Goal: Transaction & Acquisition: Subscribe to service/newsletter

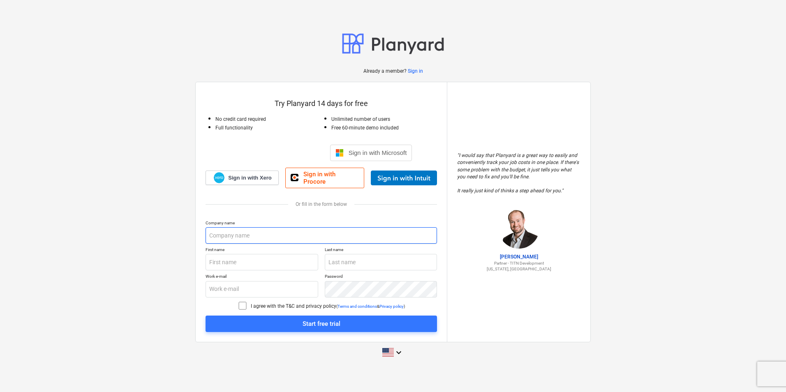
click at [261, 234] on input "text" at bounding box center [321, 235] width 231 height 16
type input "Electroconstructia Elecon SA"
type input "Marius"
type input "Floroiu"
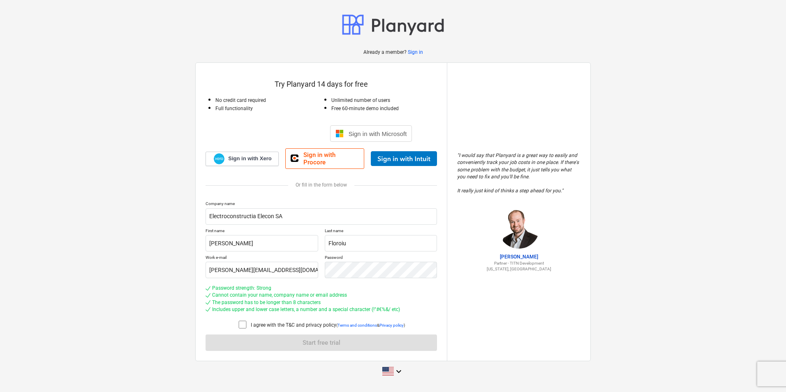
click at [241, 322] on icon at bounding box center [243, 325] width 10 height 10
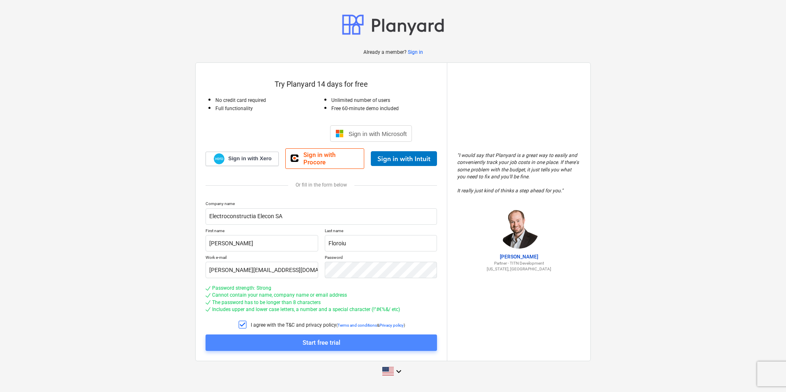
click at [344, 339] on span "Start free trial" at bounding box center [321, 343] width 212 height 11
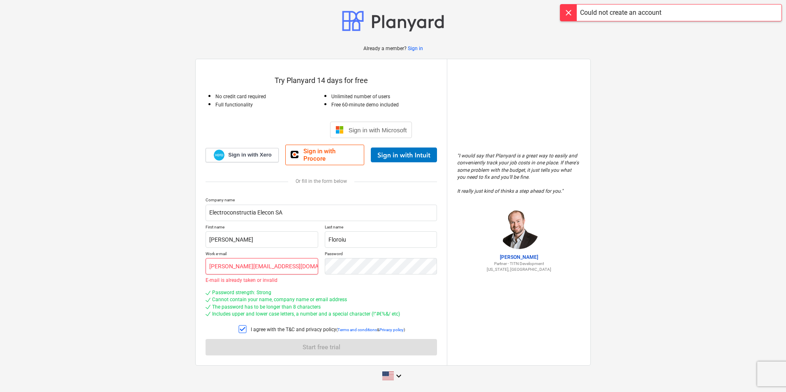
click at [294, 263] on input "marius.floroiu@eleconbv.ro" at bounding box center [262, 266] width 113 height 16
drag, startPoint x: 294, startPoint y: 263, endPoint x: 247, endPoint y: 260, distance: 47.4
click at [247, 260] on input "marius.floroiu@eleconbv.ro" at bounding box center [262, 266] width 113 height 16
click at [254, 235] on input "Marius" at bounding box center [262, 239] width 113 height 16
click at [423, 282] on div "Company name Electroconstructia Elecon SA First name Marius Last name Floroiu W…" at bounding box center [321, 276] width 231 height 158
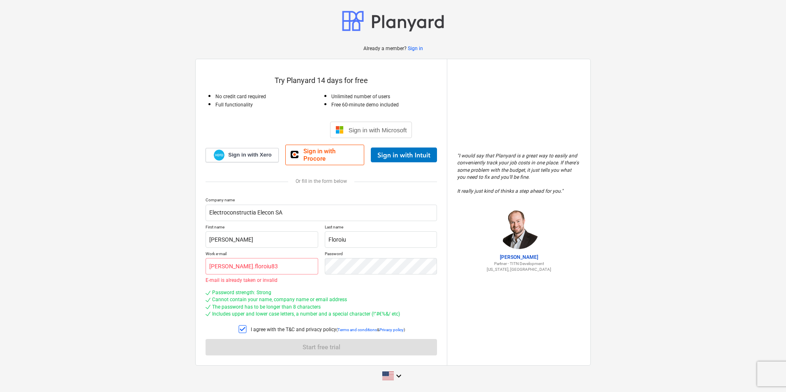
click at [283, 286] on div "Password strength: Strong Cannot contain your name, company name or email addre…" at bounding box center [321, 303] width 231 height 35
click at [234, 328] on div "I agree with the T&C and privacy policy ( Terms and conditions & Privacy policy…" at bounding box center [321, 330] width 231 height 12
click at [240, 324] on icon at bounding box center [243, 329] width 10 height 10
click at [243, 326] on icon at bounding box center [243, 329] width 10 height 10
click at [294, 265] on input "marius.floroiu83" at bounding box center [262, 266] width 113 height 16
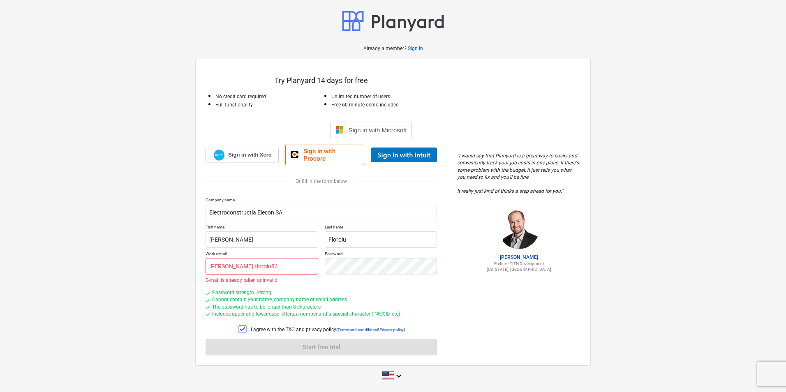
type input "marius.floroiu83@gmail.com"
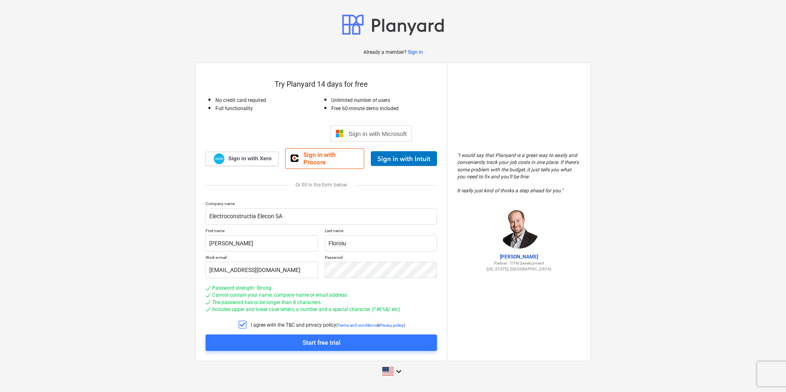
click at [386, 294] on div "Cannot contain your name, company name or email address" at bounding box center [321, 295] width 231 height 7
click at [320, 345] on div "Start free trial" at bounding box center [322, 343] width 38 height 11
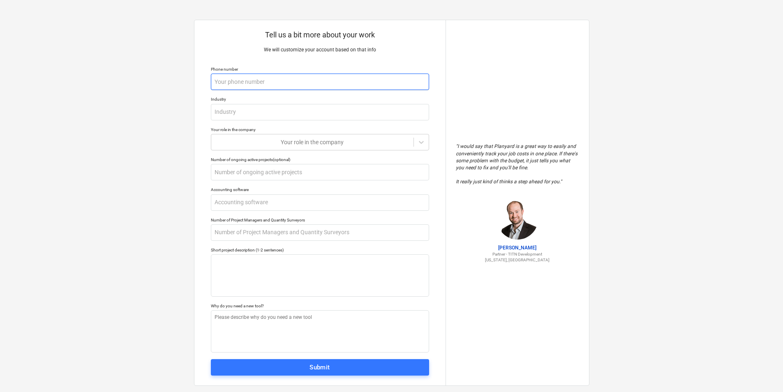
click at [275, 79] on input "text" at bounding box center [320, 82] width 218 height 16
click at [303, 165] on input "text" at bounding box center [320, 172] width 218 height 16
click at [257, 81] on input "text" at bounding box center [320, 82] width 218 height 16
click at [279, 144] on div at bounding box center [312, 142] width 194 height 8
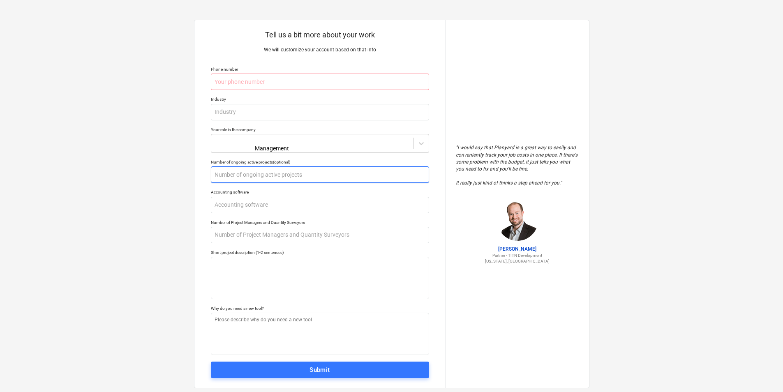
click at [264, 174] on input "text" at bounding box center [320, 175] width 218 height 16
type input "4"
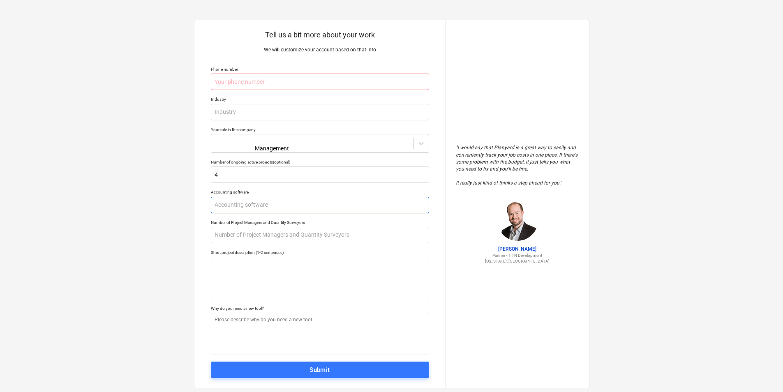
click at [282, 202] on input "text" at bounding box center [320, 205] width 218 height 16
click at [268, 237] on input "text" at bounding box center [320, 235] width 218 height 16
click at [262, 203] on input "text" at bounding box center [320, 205] width 218 height 16
click at [256, 84] on input "text" at bounding box center [320, 82] width 218 height 16
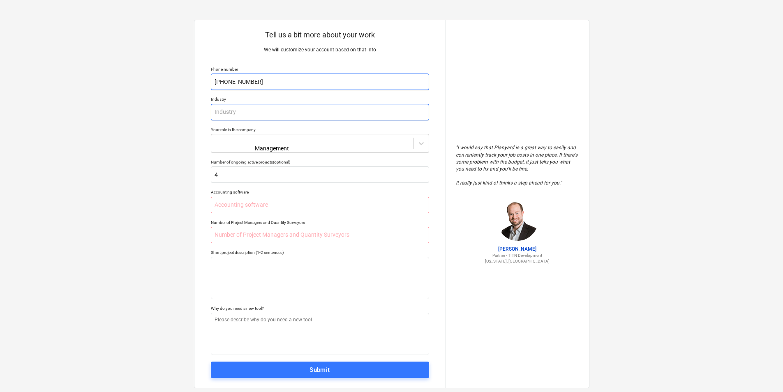
type input "+40733470903"
click at [285, 118] on input "text" at bounding box center [320, 112] width 218 height 16
type input "Energy"
click at [334, 156] on div "Tell us a bit more about your work We will customize your account based on that…" at bounding box center [319, 204] width 251 height 368
click at [290, 229] on input "text" at bounding box center [320, 235] width 218 height 16
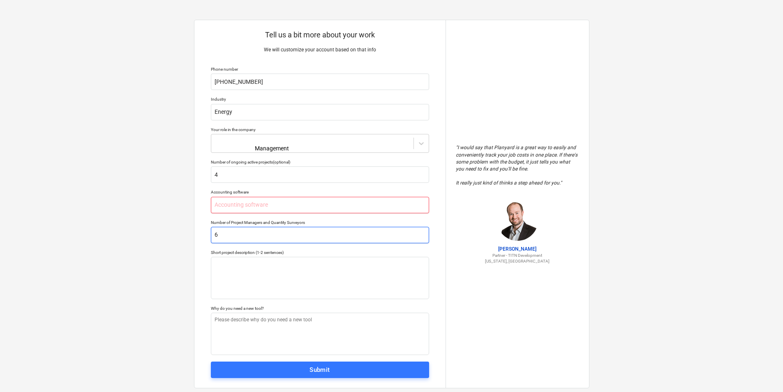
type input "6"
click at [286, 205] on input "text" at bounding box center [320, 205] width 218 height 16
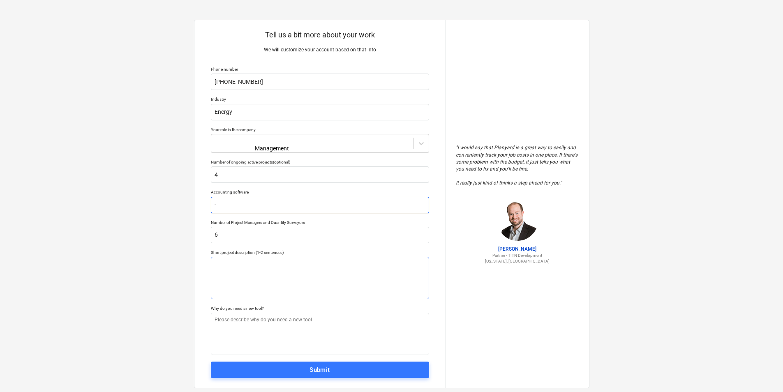
type input "-"
click at [331, 278] on textarea at bounding box center [320, 278] width 218 height 42
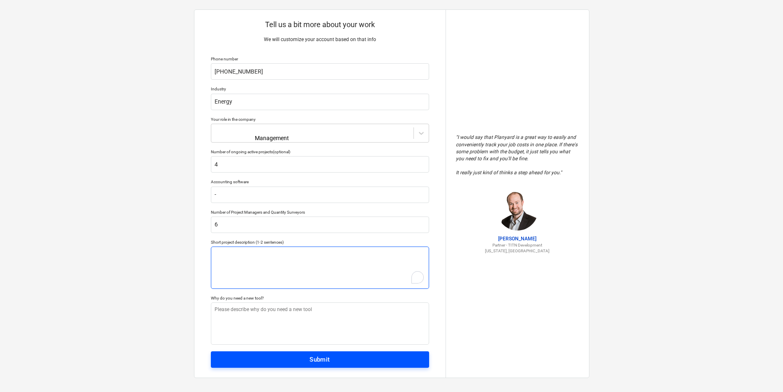
scroll to position [14, 0]
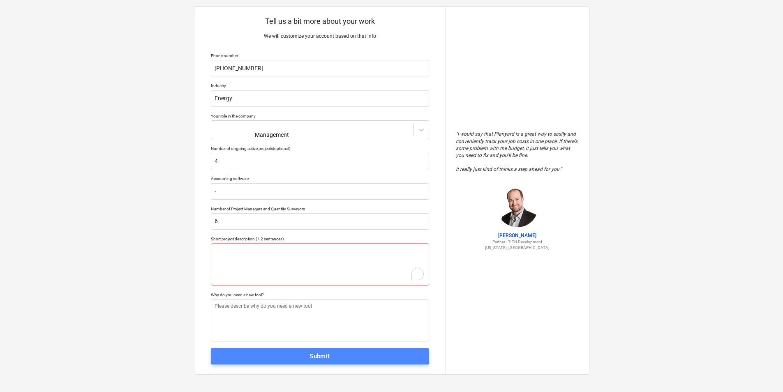
click at [373, 355] on span "Submit" at bounding box center [320, 356] width 200 height 11
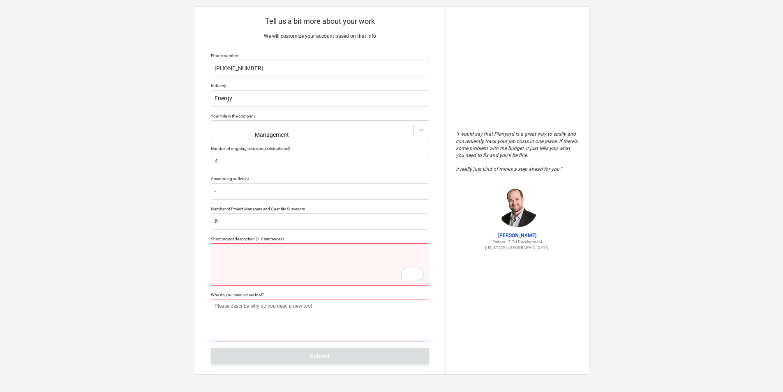
click at [323, 265] on textarea "To enrich screen reader interactions, please activate Accessibility in Grammarl…" at bounding box center [320, 264] width 218 height 42
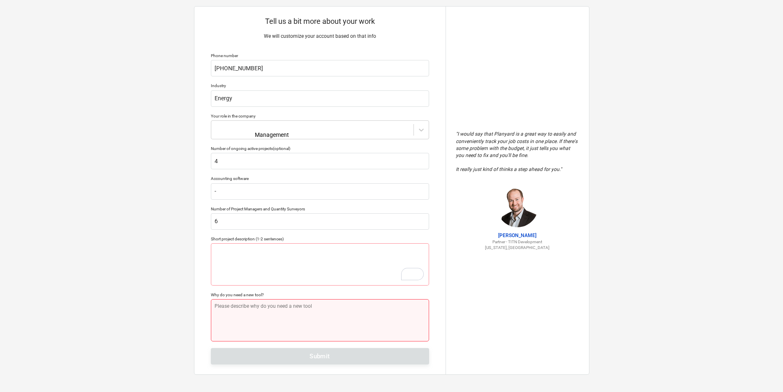
click at [329, 322] on textarea at bounding box center [320, 320] width 218 height 42
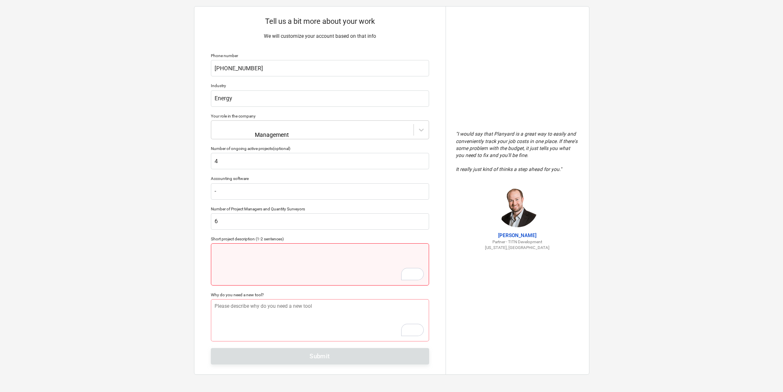
click at [282, 256] on textarea "To enrich screen reader interactions, please activate Accessibility in Grammarl…" at bounding box center [320, 264] width 218 height 42
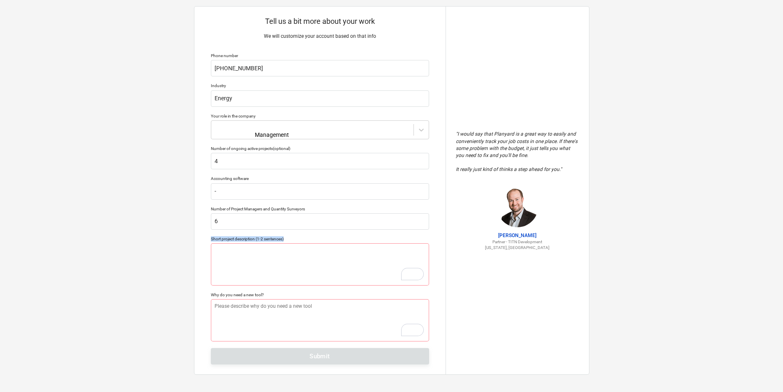
drag, startPoint x: 291, startPoint y: 234, endPoint x: 207, endPoint y: 235, distance: 83.5
click at [205, 235] on div "Tell us a bit more about your work We will customize your account based on that…" at bounding box center [319, 191] width 251 height 368
drag, startPoint x: 207, startPoint y: 235, endPoint x: 226, endPoint y: 236, distance: 18.9
copy div "Short project description (1-2 sentences)"
click at [652, 57] on div "Tell us a bit more about your work We will customize your account based on that…" at bounding box center [391, 190] width 783 height 408
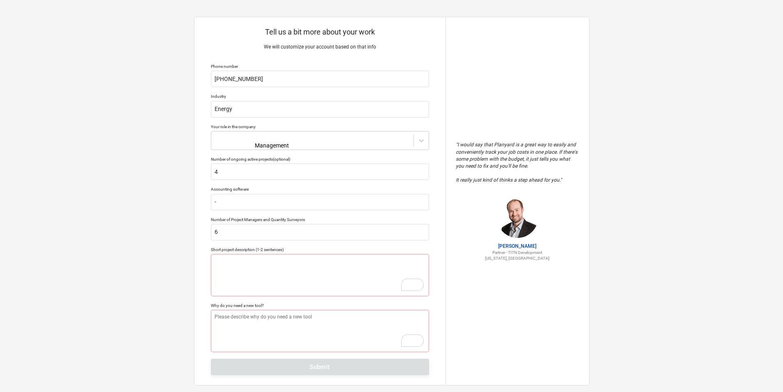
scroll to position [0, 0]
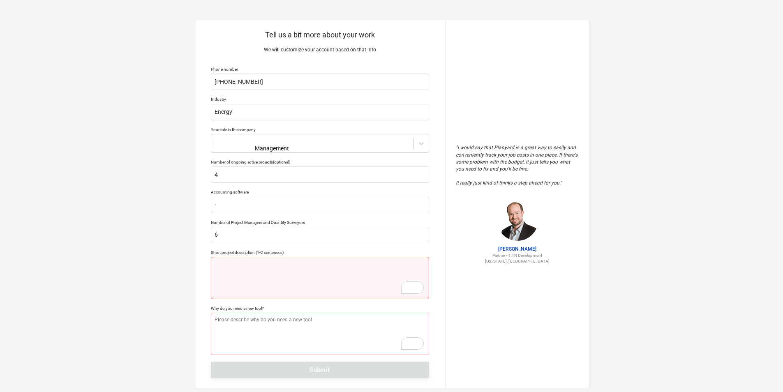
click at [268, 278] on textarea "To enrich screen reader interactions, please activate Accessibility in Grammarl…" at bounding box center [320, 278] width 218 height 42
paste textarea "mplementation of an integrated platform for budget and progress control across …"
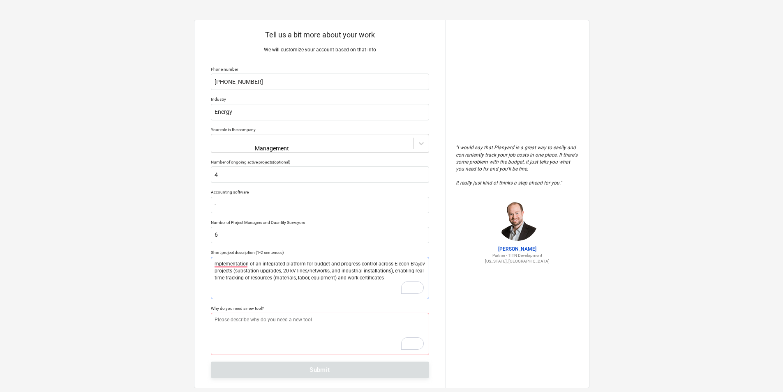
drag, startPoint x: 424, startPoint y: 259, endPoint x: 407, endPoint y: 264, distance: 18.0
click at [407, 264] on textarea "mplementation of an integrated platform for budget and progress control across …" at bounding box center [320, 278] width 218 height 42
click at [231, 262] on textarea "mplementation of an integrated platform for budget and progress control across …" at bounding box center [320, 278] width 218 height 42
type textarea "Implementation of an integrated platform for budget and progress control across…"
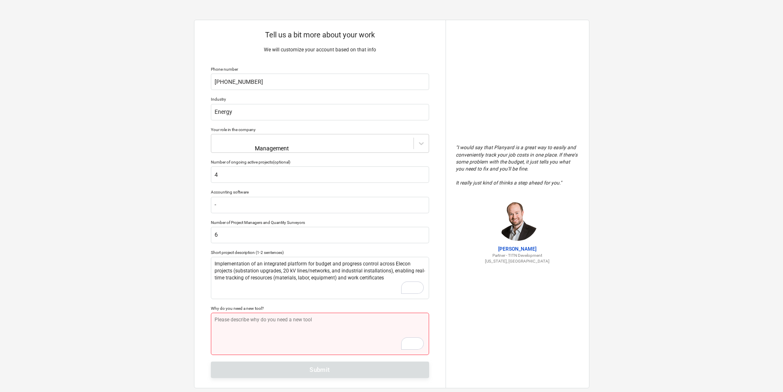
click at [268, 318] on textarea "To enrich screen reader interactions, please activate Accessibility in Grammarl…" at bounding box center [320, 334] width 218 height 42
paste textarea "We need a tool to standardize BOQs and progress certificates, cut preparation t…"
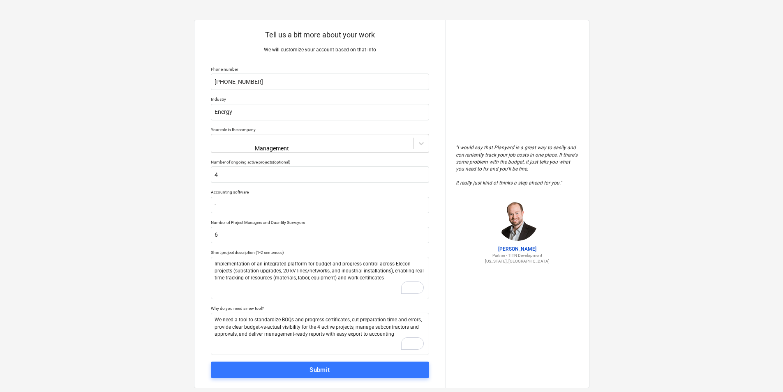
click at [479, 340] on div "" I would say that Planyard is a great way to easily and conveniently track you…" at bounding box center [517, 204] width 143 height 368
click at [384, 331] on textarea "We need a tool to standardize BOQs and progress certificates, cut preparation t…" at bounding box center [320, 334] width 218 height 42
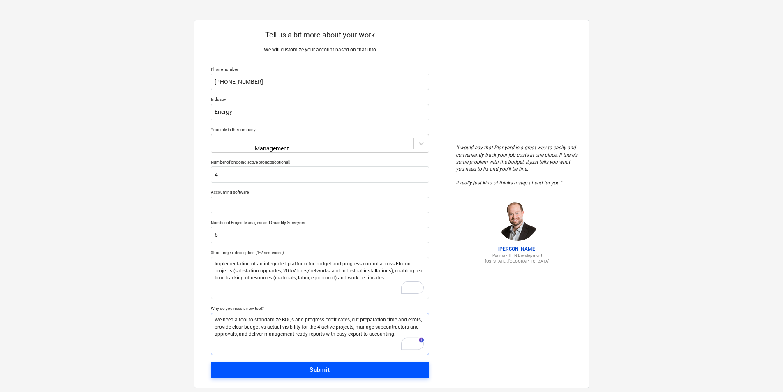
type textarea "We need a tool to standardize BOQs and progress certificates, cut preparation t…"
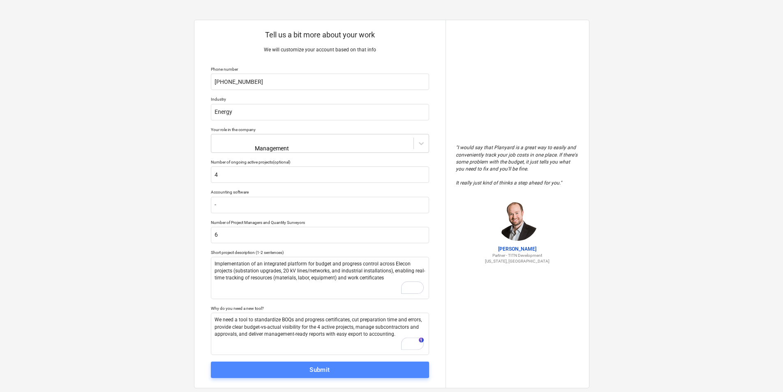
click at [327, 366] on div "Submit" at bounding box center [320, 370] width 21 height 11
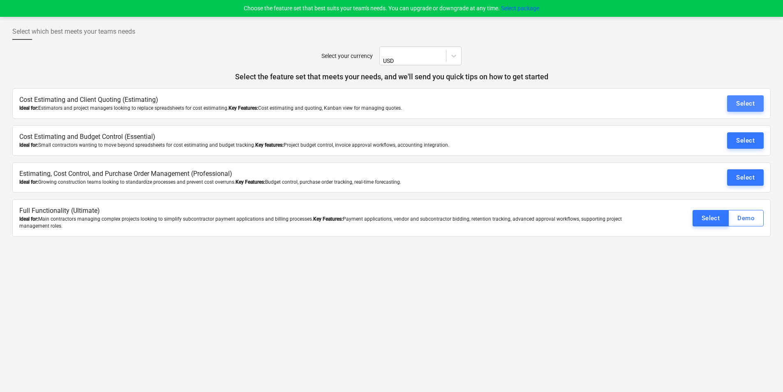
click at [757, 98] on button "Select" at bounding box center [745, 103] width 37 height 16
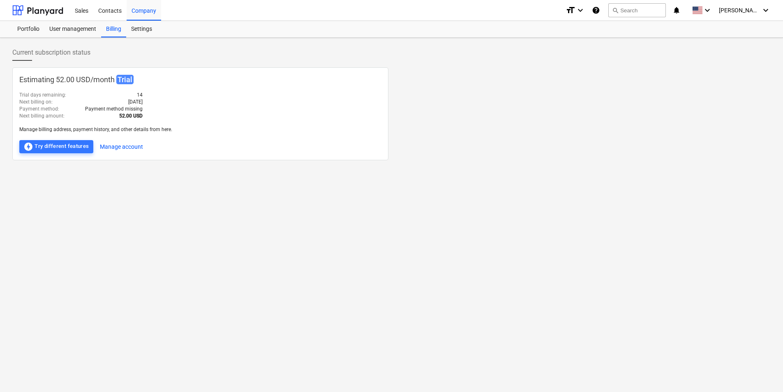
click at [185, 99] on div "Estimating 52.00 USD / month Trial Trial days remaining : 14 Next billing on : …" at bounding box center [200, 113] width 376 height 93
click at [141, 12] on div "Company" at bounding box center [144, 10] width 35 height 21
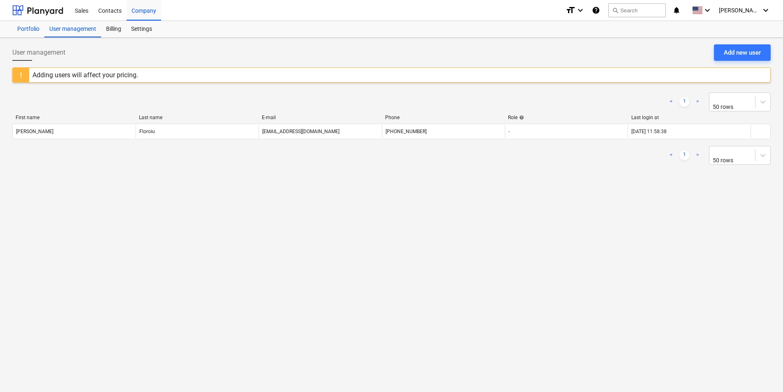
click at [30, 30] on div "Portfolio" at bounding box center [28, 29] width 32 height 16
click at [120, 28] on div "Billing" at bounding box center [113, 29] width 25 height 16
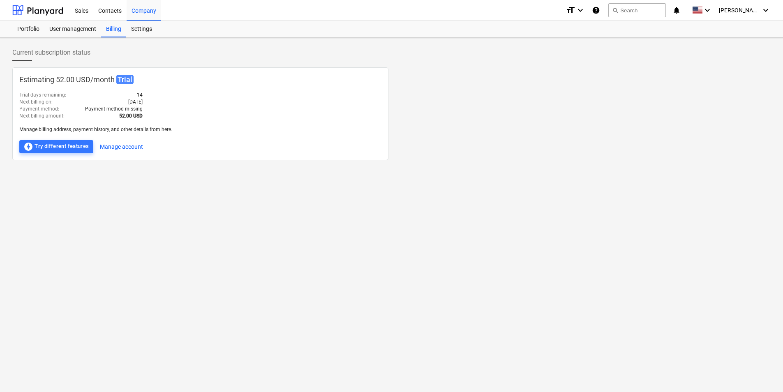
click at [126, 83] on span "Trial" at bounding box center [124, 79] width 17 height 9
click at [82, 82] on p "Estimating 52.00 USD / month Trial" at bounding box center [200, 79] width 362 height 11
click at [74, 145] on div "offline_bolt Try different features" at bounding box center [56, 147] width 66 height 10
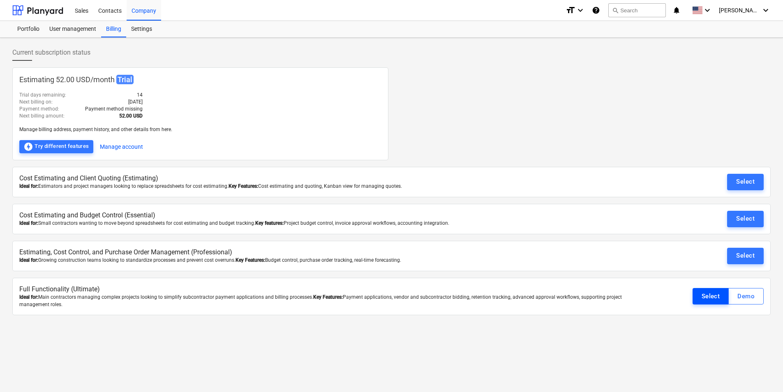
click at [713, 293] on div "Select" at bounding box center [711, 296] width 19 height 11
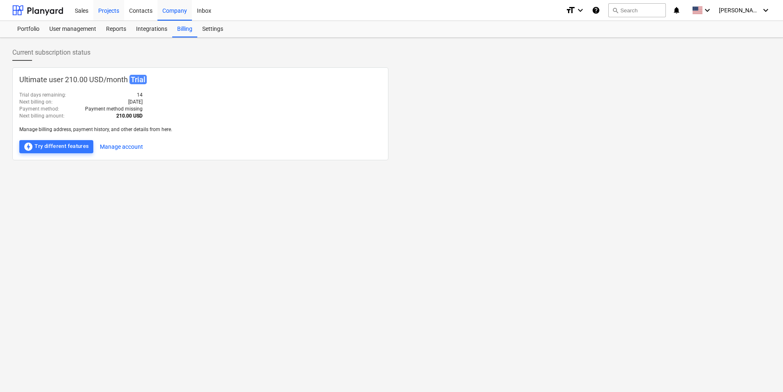
click at [111, 14] on div "Projects" at bounding box center [108, 10] width 31 height 21
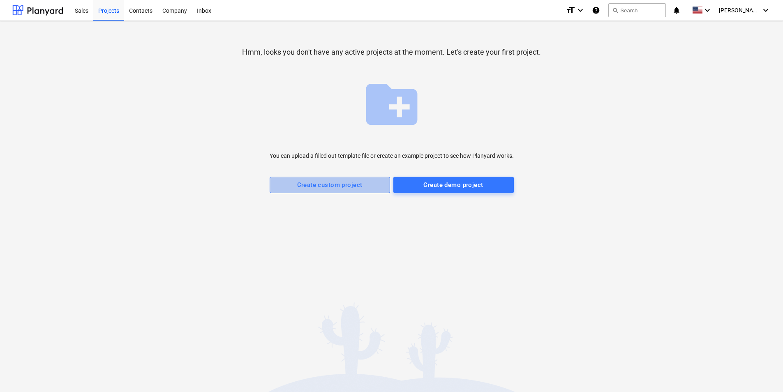
click at [336, 187] on div "Create custom project" at bounding box center [329, 185] width 65 height 11
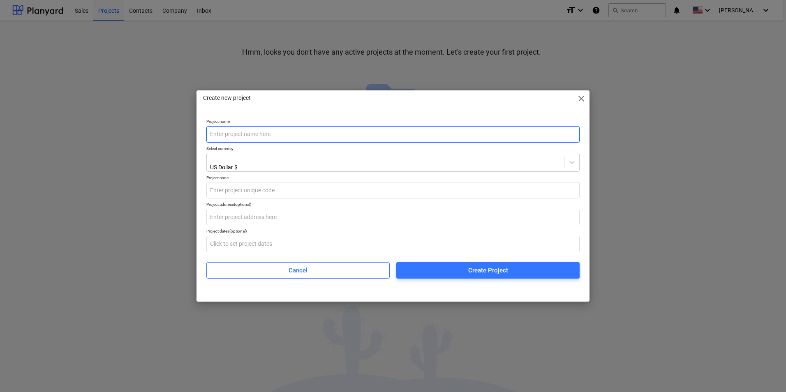
click at [243, 136] on input "text" at bounding box center [392, 134] width 373 height 16
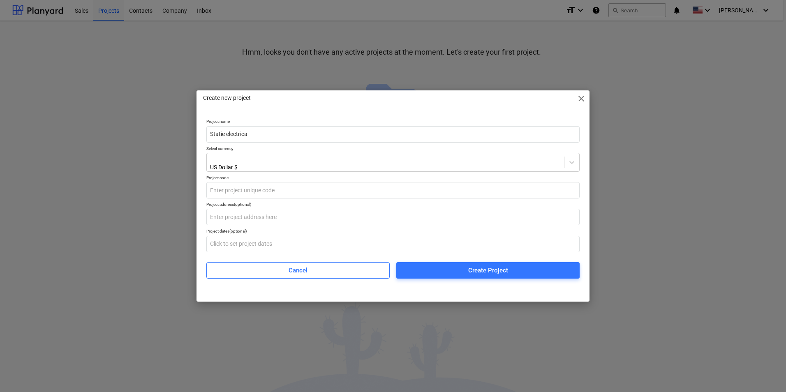
type input "Statie electrica"
click at [581, 102] on span "close" at bounding box center [581, 99] width 10 height 10
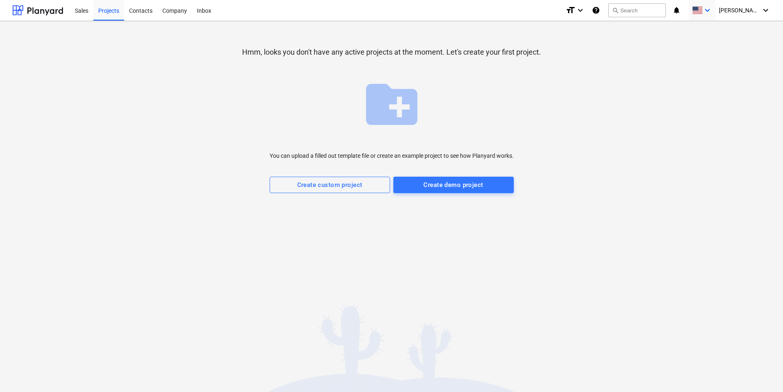
click at [713, 13] on icon "keyboard_arrow_down" at bounding box center [708, 10] width 10 height 10
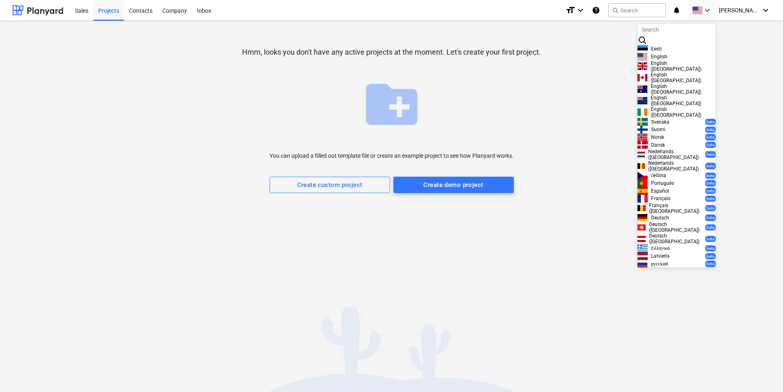
click at [662, 34] on div at bounding box center [677, 29] width 70 height 8
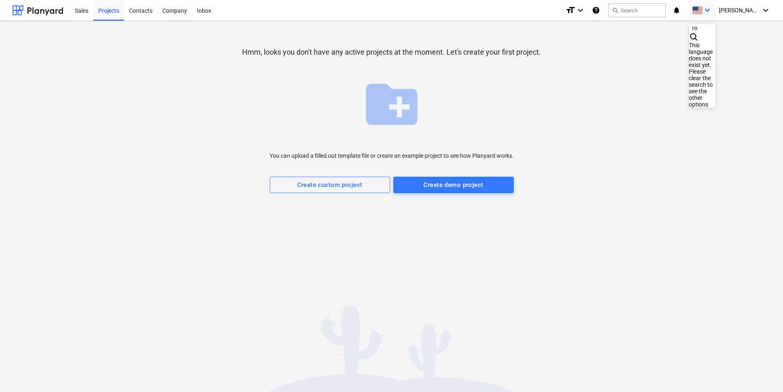
type input "r"
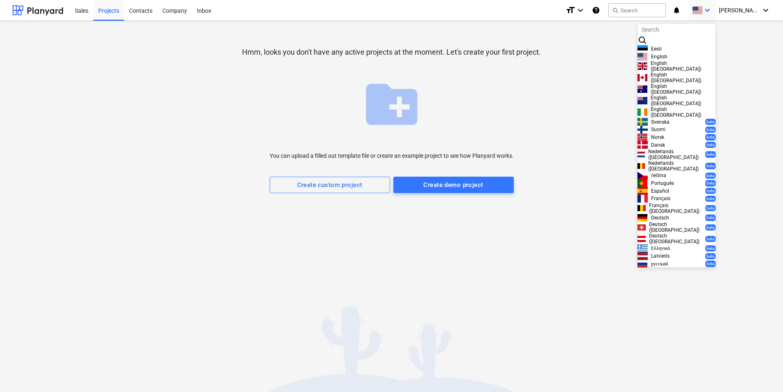
click at [673, 72] on div "English (UK)" at bounding box center [677, 66] width 78 height 12
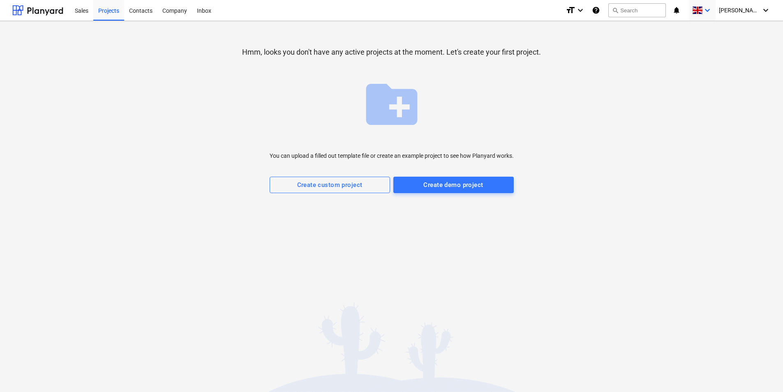
click at [703, 11] on span at bounding box center [697, 11] width 10 height 8
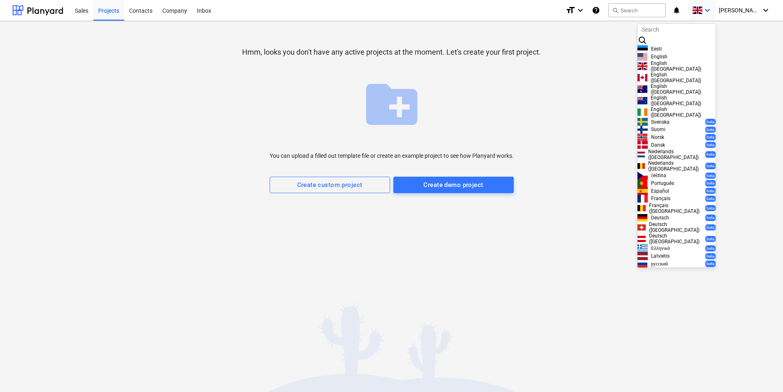
click at [577, 99] on div at bounding box center [391, 196] width 783 height 392
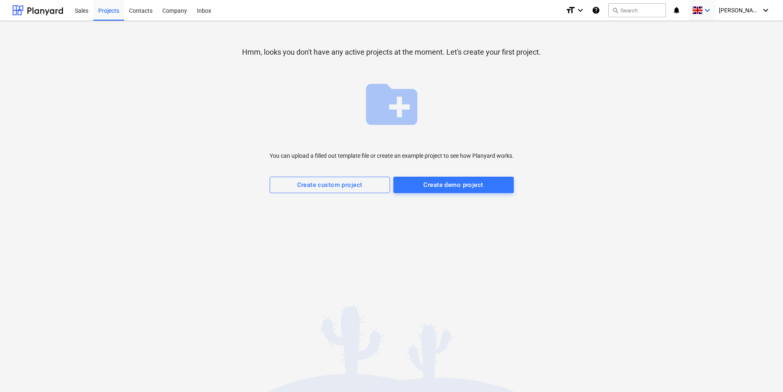
click at [713, 11] on icon "keyboard_arrow_down" at bounding box center [708, 10] width 10 height 10
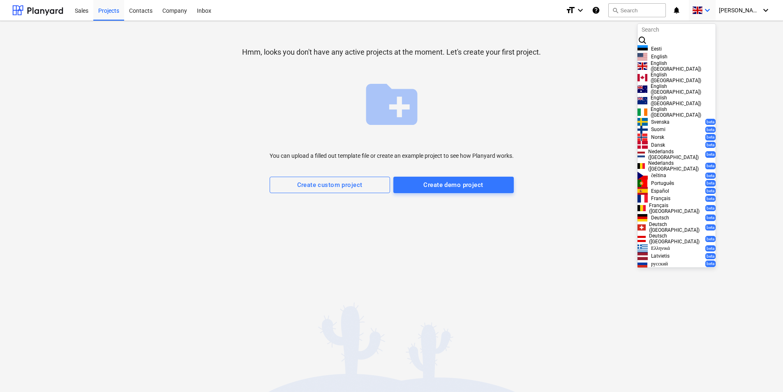
click at [562, 116] on div at bounding box center [391, 196] width 783 height 392
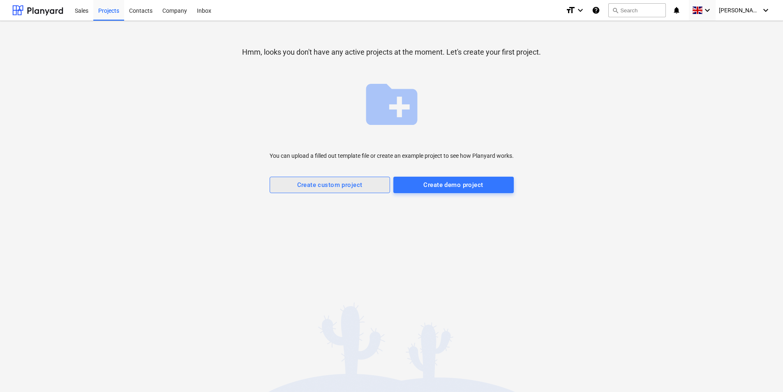
click at [352, 185] on div "Create custom project" at bounding box center [329, 185] width 65 height 11
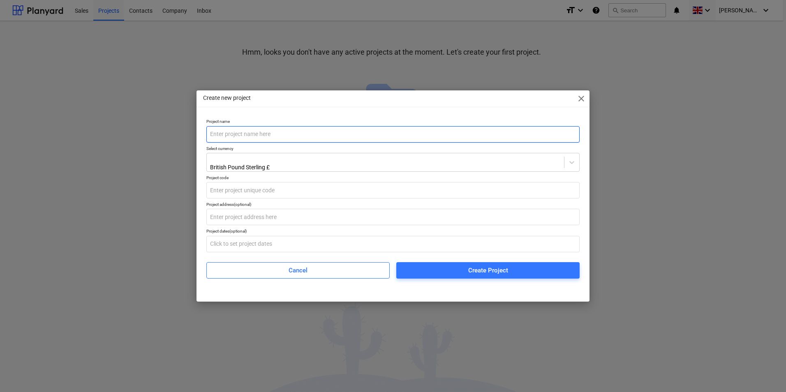
click at [281, 129] on input "text" at bounding box center [392, 134] width 373 height 16
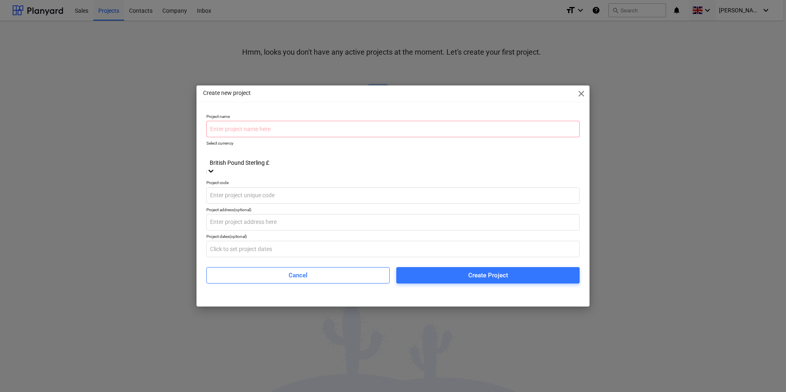
click at [282, 159] on div at bounding box center [393, 153] width 365 height 9
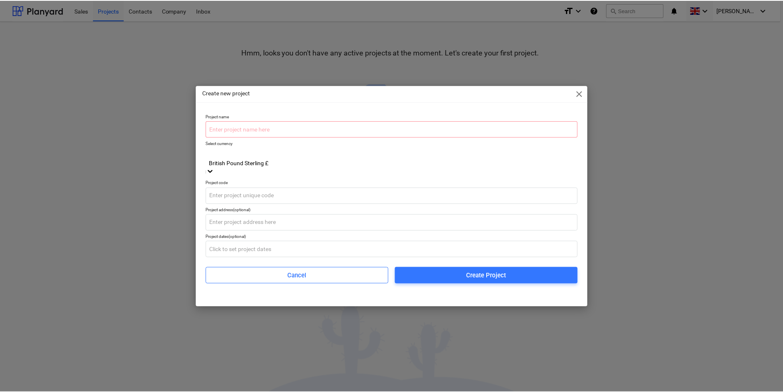
scroll to position [14, 0]
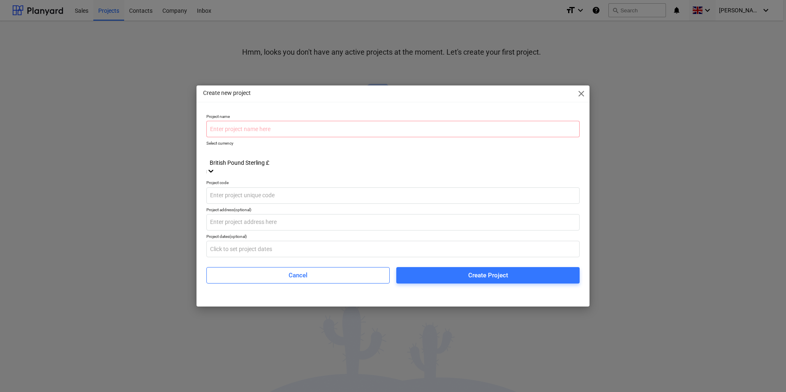
click at [241, 137] on input "text" at bounding box center [392, 129] width 373 height 16
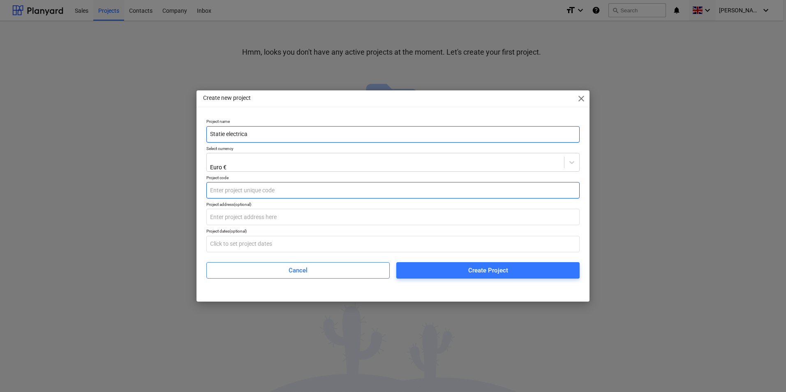
type input "Statie electrica"
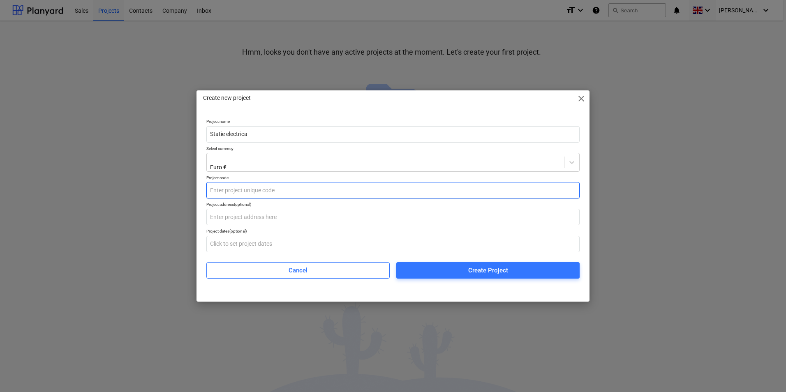
click at [259, 191] on input "text" at bounding box center [392, 190] width 373 height 16
type input "10526"
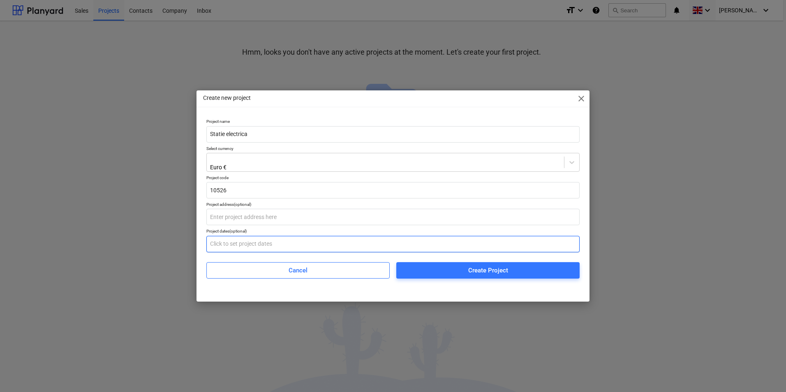
click at [268, 246] on input "text" at bounding box center [392, 244] width 373 height 16
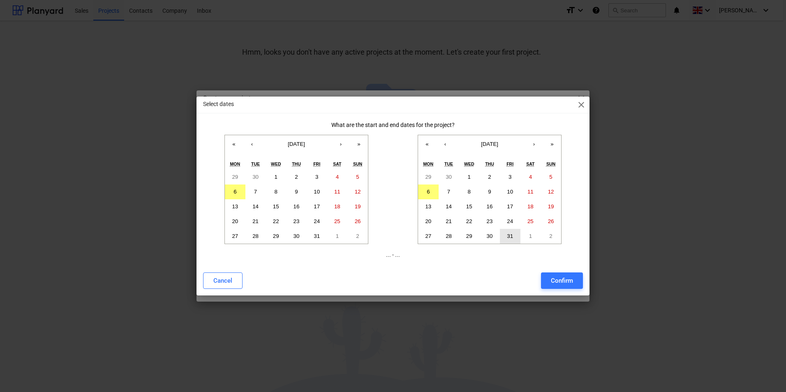
click at [511, 232] on button "31" at bounding box center [510, 236] width 21 height 15
click at [271, 224] on button "22" at bounding box center [276, 221] width 21 height 15
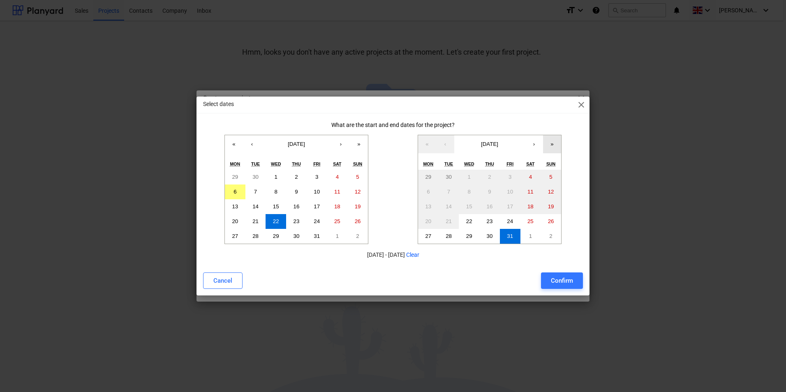
click at [553, 144] on button "»" at bounding box center [552, 144] width 18 height 18
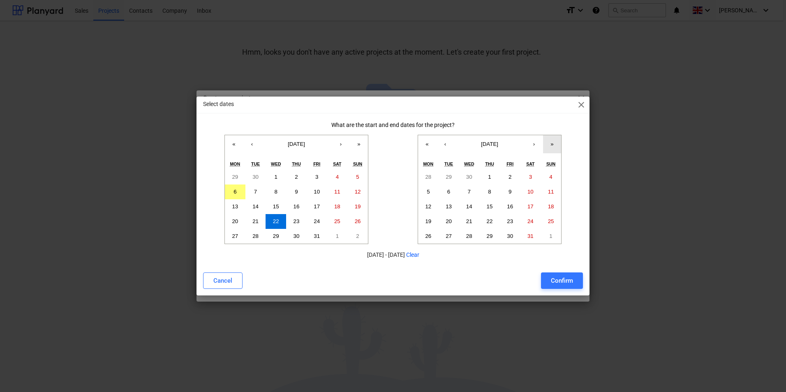
click at [553, 144] on button "»" at bounding box center [552, 144] width 18 height 18
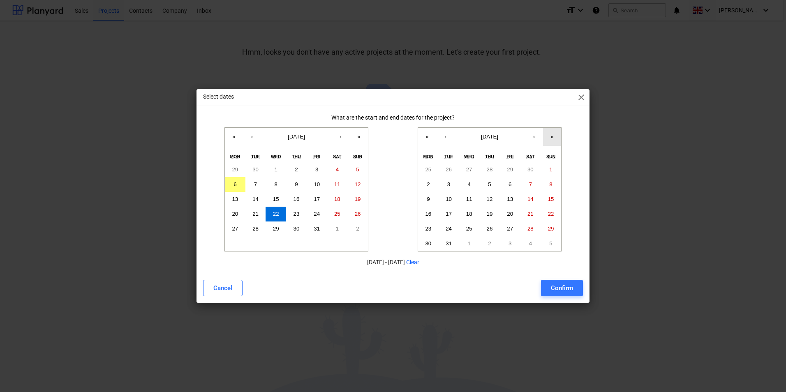
click at [553, 144] on button "»" at bounding box center [552, 137] width 18 height 18
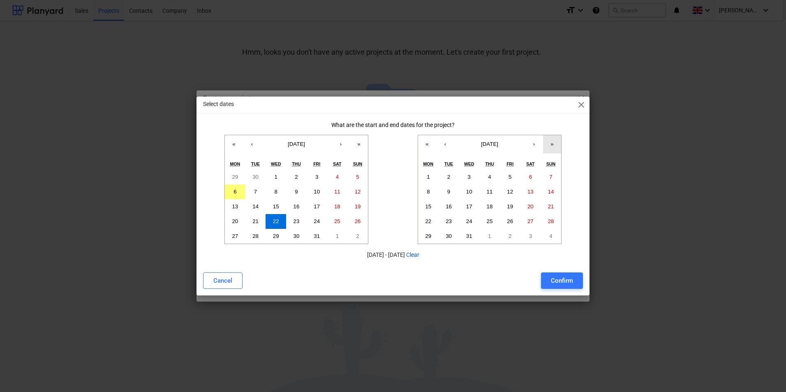
click at [553, 144] on button "»" at bounding box center [552, 144] width 18 height 18
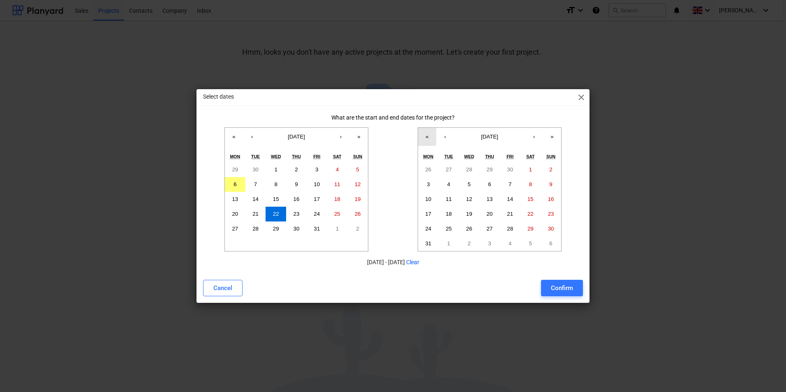
click at [428, 139] on button "«" at bounding box center [427, 137] width 18 height 18
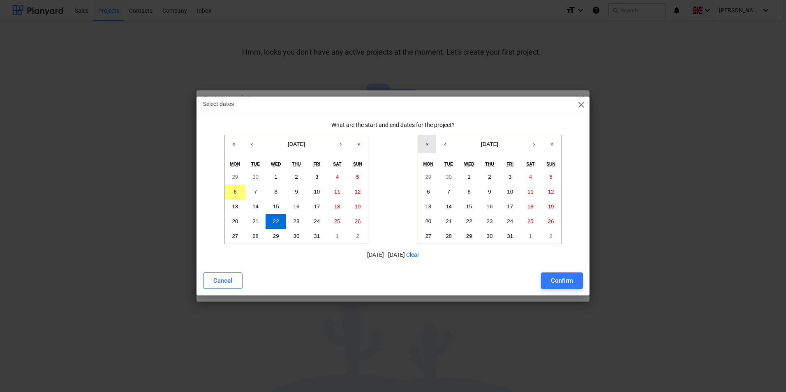
click at [428, 139] on button "«" at bounding box center [427, 144] width 18 height 18
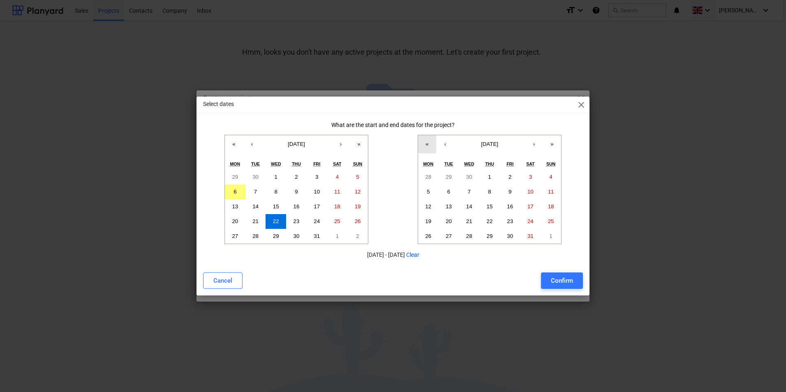
click at [428, 139] on button "«" at bounding box center [427, 144] width 18 height 18
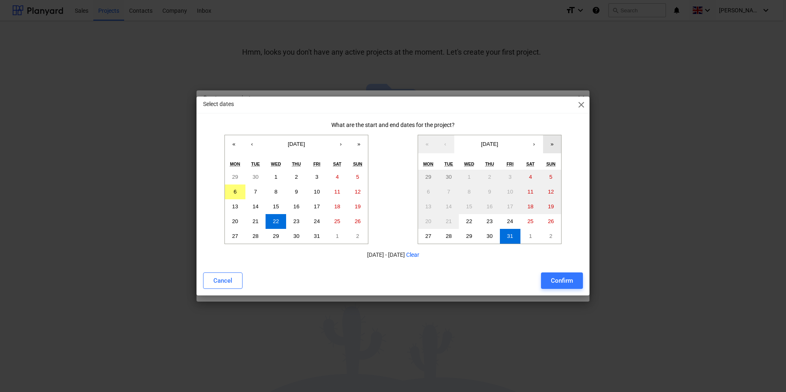
click at [554, 143] on button "»" at bounding box center [552, 144] width 18 height 18
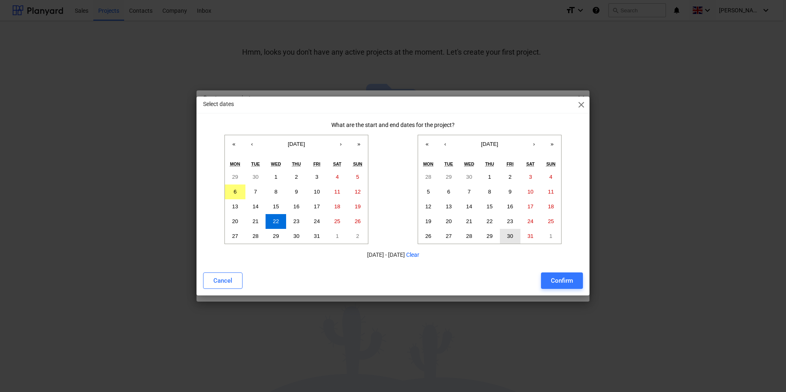
click at [516, 234] on button "30" at bounding box center [510, 236] width 21 height 15
click at [560, 276] on div "Confirm" at bounding box center [562, 280] width 22 height 11
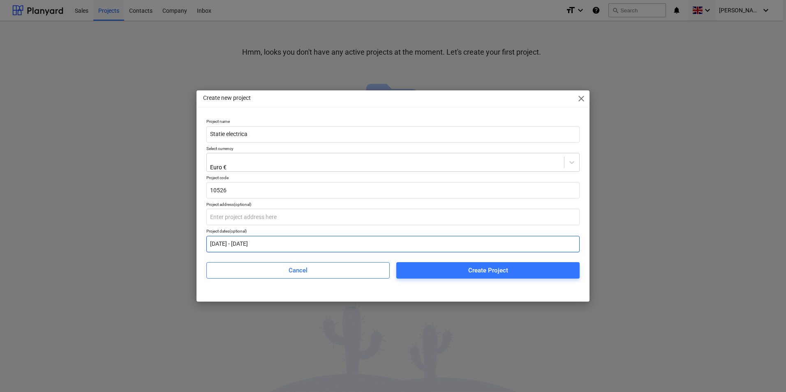
type input "22.10.2025 - 30.10.2026"
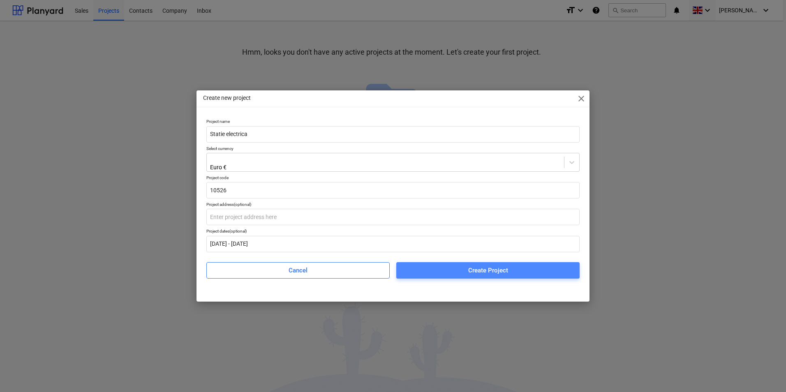
click at [477, 271] on div "Create Project" at bounding box center [488, 270] width 40 height 11
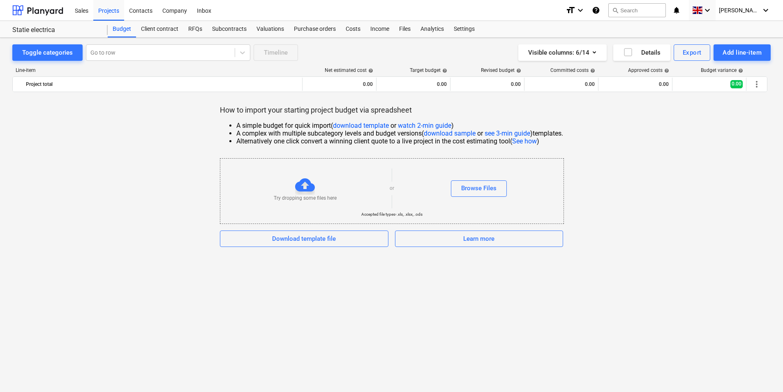
click at [466, 131] on link "download sample" at bounding box center [450, 134] width 52 height 8
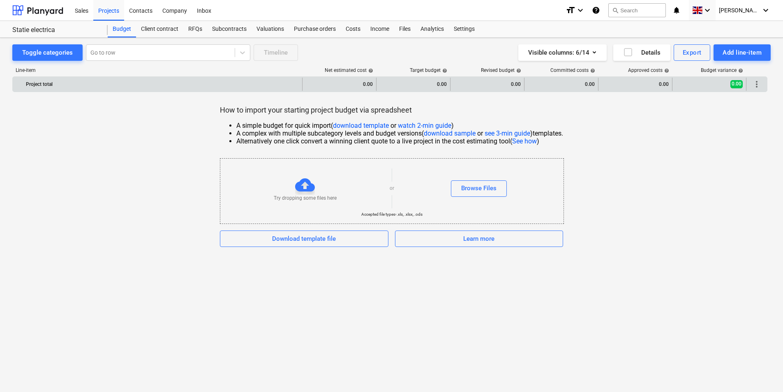
click at [48, 86] on div "Project total" at bounding box center [162, 84] width 273 height 13
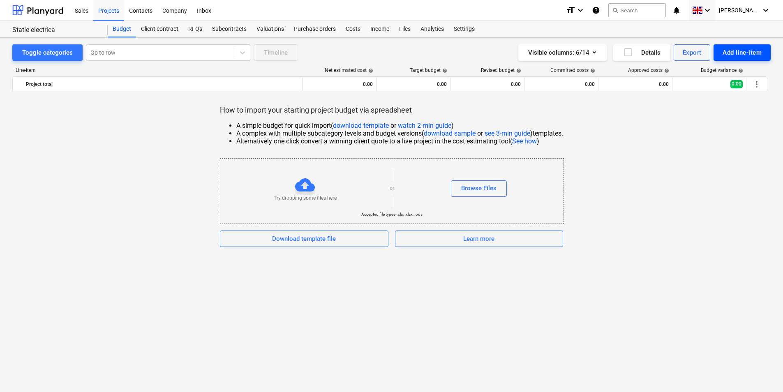
click at [740, 51] on div "Add line-item" at bounding box center [742, 52] width 39 height 11
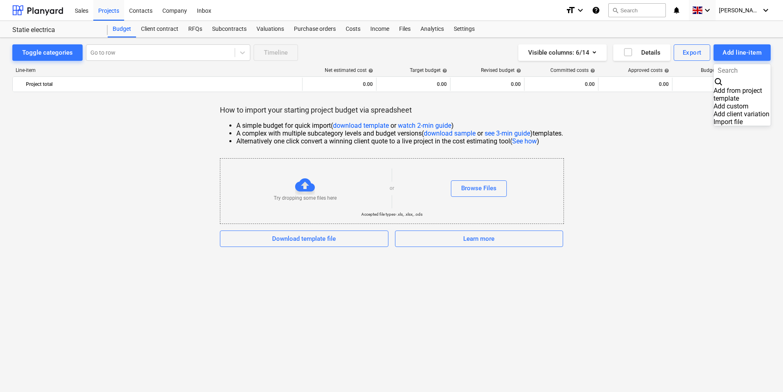
click at [120, 147] on div at bounding box center [391, 196] width 783 height 392
click at [357, 27] on div "Costs" at bounding box center [353, 29] width 25 height 16
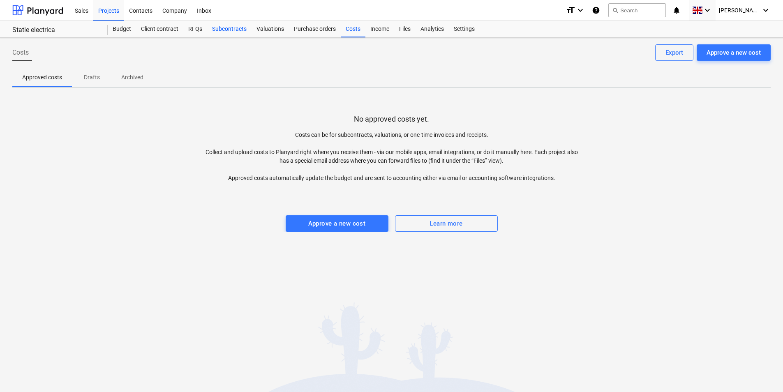
click at [229, 29] on div "Subcontracts" at bounding box center [229, 29] width 44 height 16
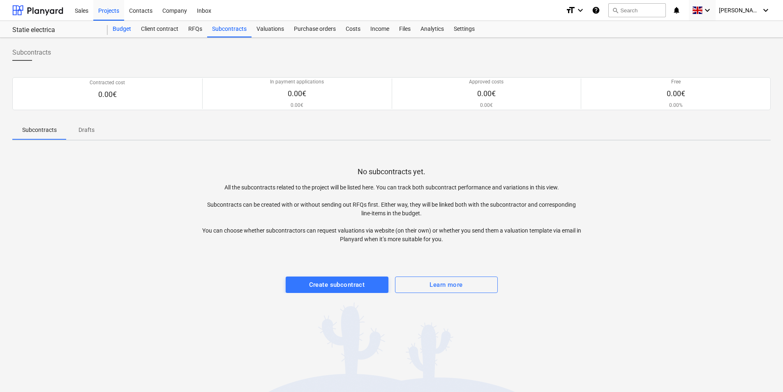
click at [123, 28] on div "Budget" at bounding box center [122, 29] width 28 height 16
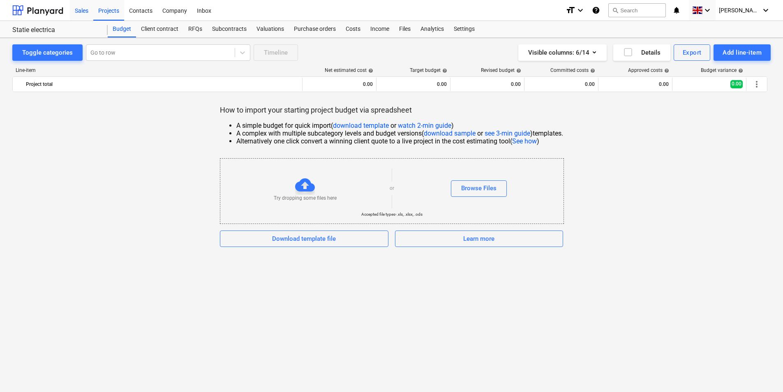
click at [86, 12] on div "Sales" at bounding box center [81, 10] width 23 height 21
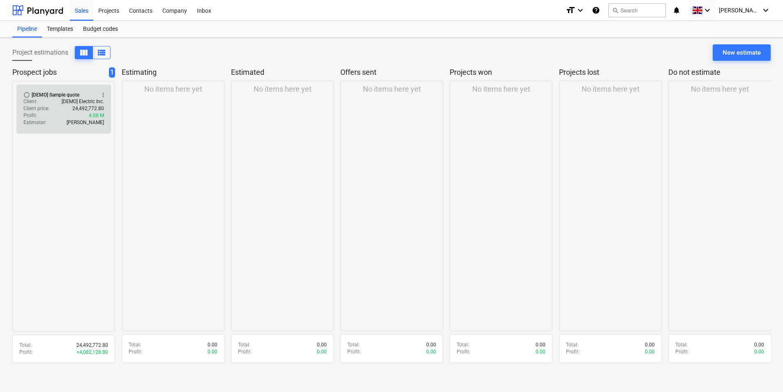
click at [64, 97] on div "[DEMO] Sample quote" at bounding box center [56, 95] width 48 height 7
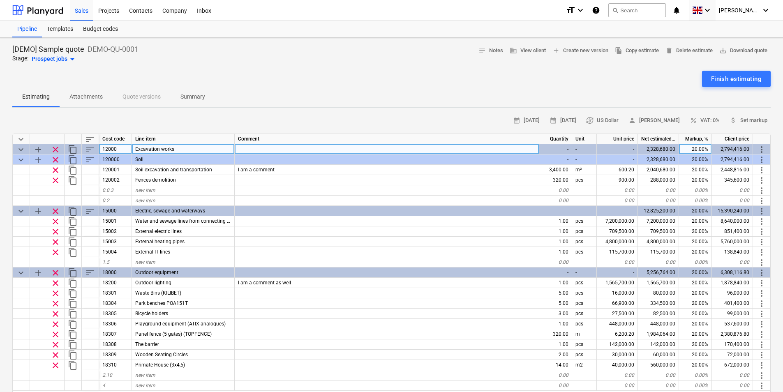
click at [164, 150] on span "Excavation works" at bounding box center [154, 149] width 39 height 6
click at [76, 147] on span "content_copy" at bounding box center [73, 150] width 10 height 10
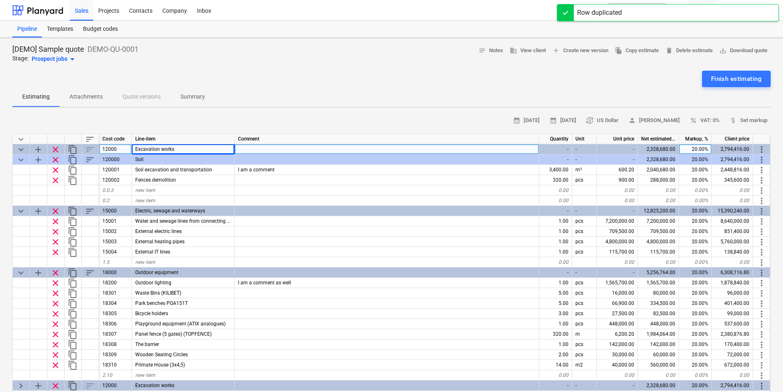
click at [92, 147] on div "sort" at bounding box center [90, 149] width 17 height 10
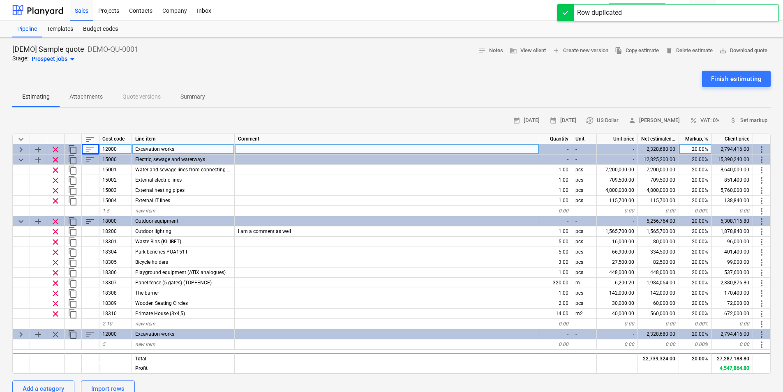
click at [92, 147] on div "sort" at bounding box center [90, 149] width 17 height 10
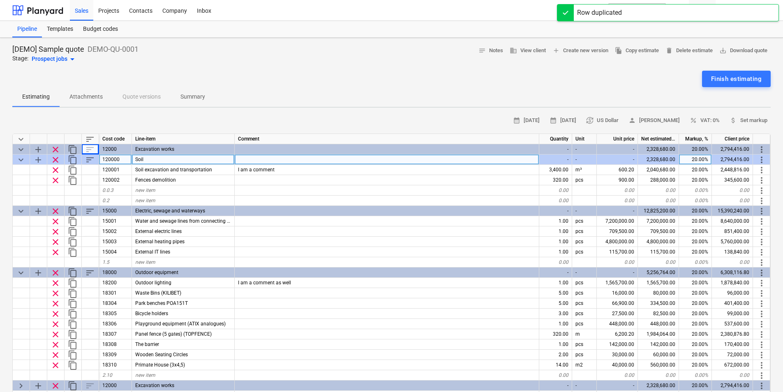
click at [88, 158] on span "sort" at bounding box center [90, 160] width 10 height 10
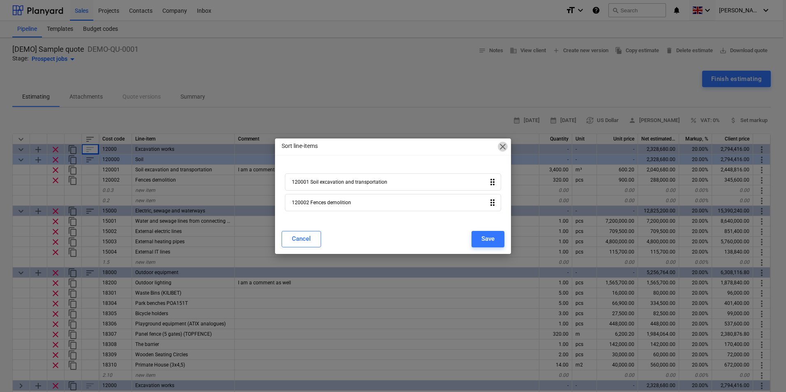
click at [501, 147] on span "close" at bounding box center [503, 147] width 10 height 10
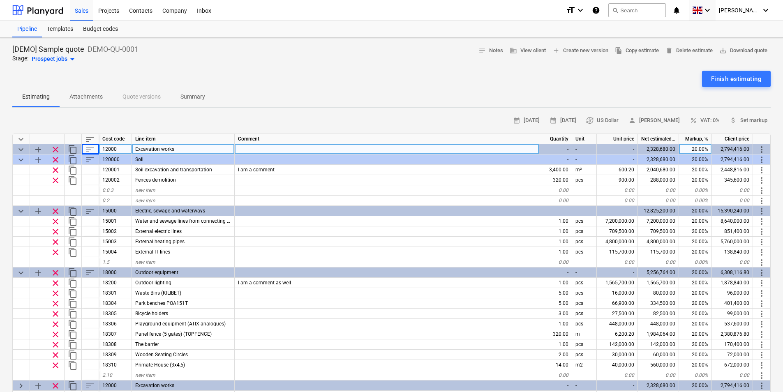
click at [92, 151] on div "sort" at bounding box center [90, 149] width 17 height 10
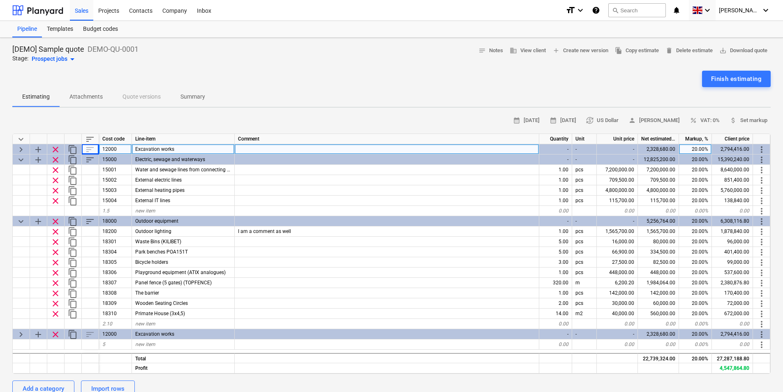
click at [89, 151] on div "sort" at bounding box center [90, 149] width 17 height 10
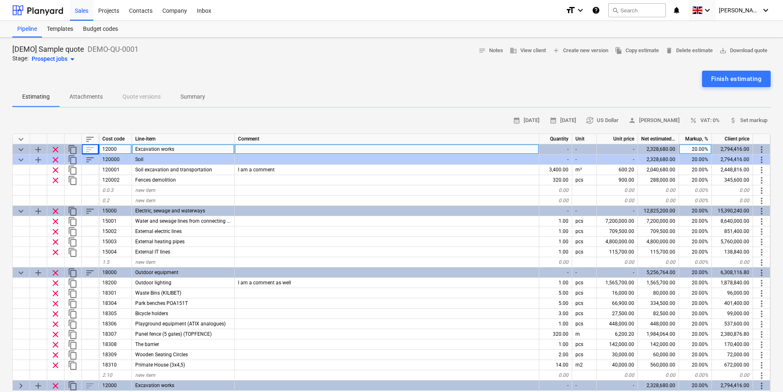
click at [89, 151] on div "sort" at bounding box center [90, 149] width 17 height 10
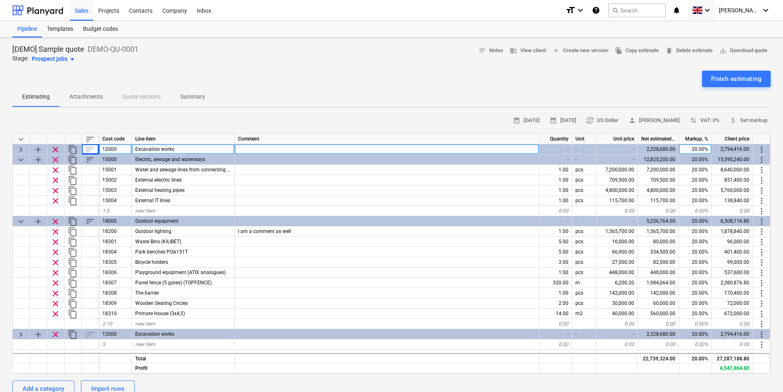
click at [88, 153] on div "sort" at bounding box center [90, 149] width 17 height 10
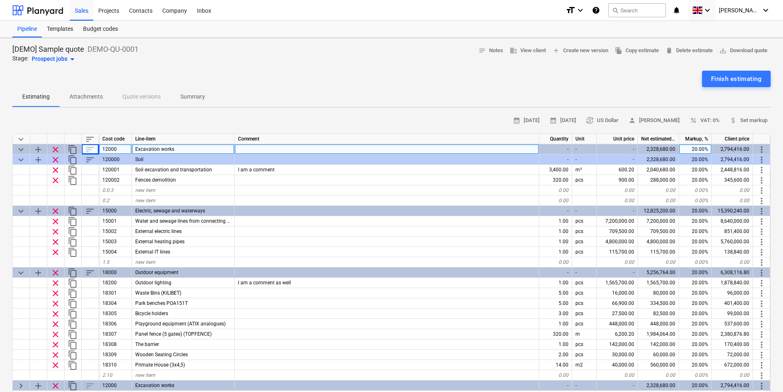
click at [86, 152] on div "sort" at bounding box center [90, 149] width 17 height 10
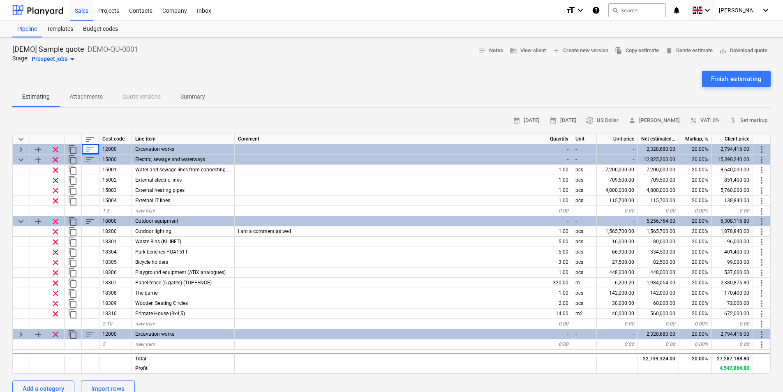
click at [71, 60] on span "arrow_drop_down" at bounding box center [72, 59] width 10 height 10
click at [53, 106] on div "Estimating" at bounding box center [35, 102] width 46 height 8
click at [611, 122] on span "currency_exchange US Dollar" at bounding box center [602, 120] width 32 height 9
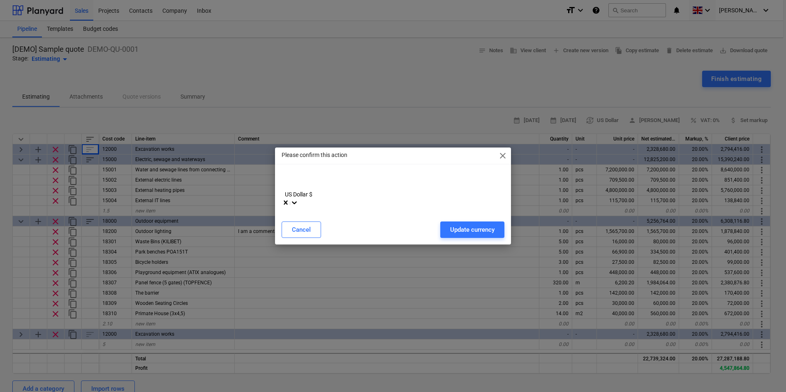
click at [298, 199] on div at bounding box center [294, 204] width 8 height 10
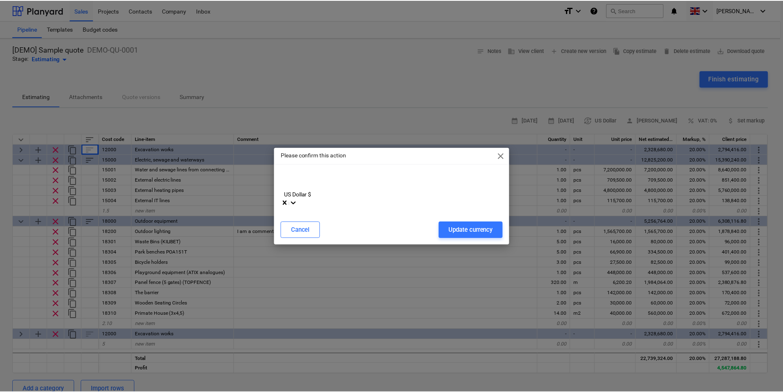
scroll to position [306, 0]
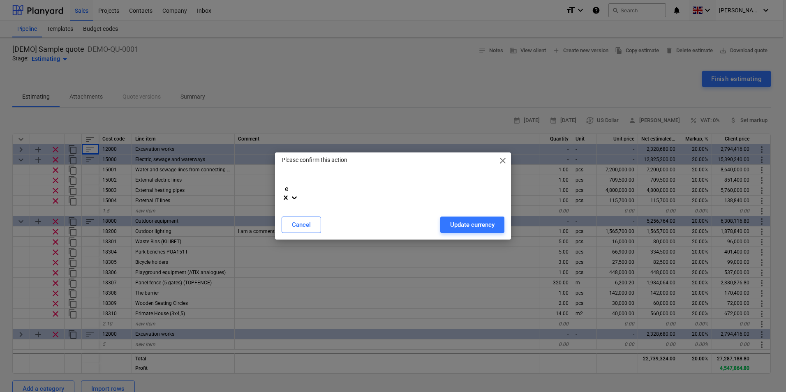
type input "eu"
click at [456, 227] on div "Update currency" at bounding box center [472, 224] width 44 height 11
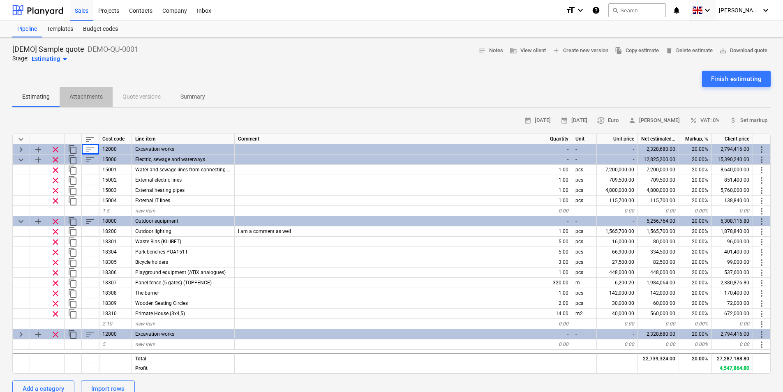
click at [90, 99] on p "Attachments" at bounding box center [85, 97] width 33 height 9
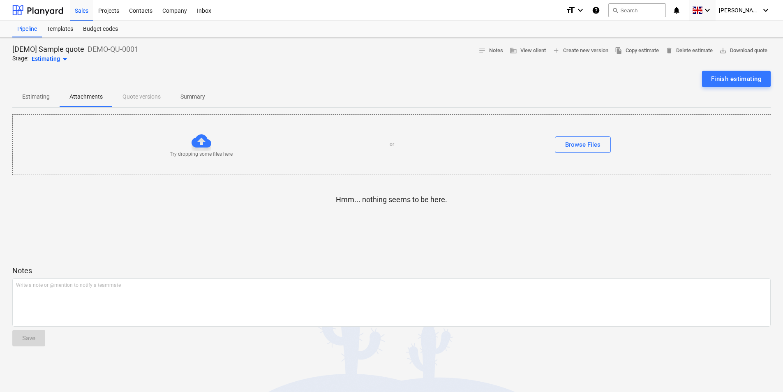
click at [36, 97] on p "Estimating" at bounding box center [36, 97] width 28 height 9
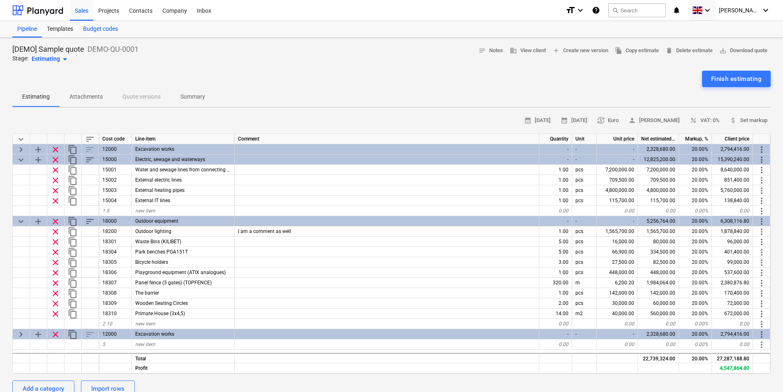
click at [99, 26] on div "Budget codes" at bounding box center [100, 29] width 45 height 16
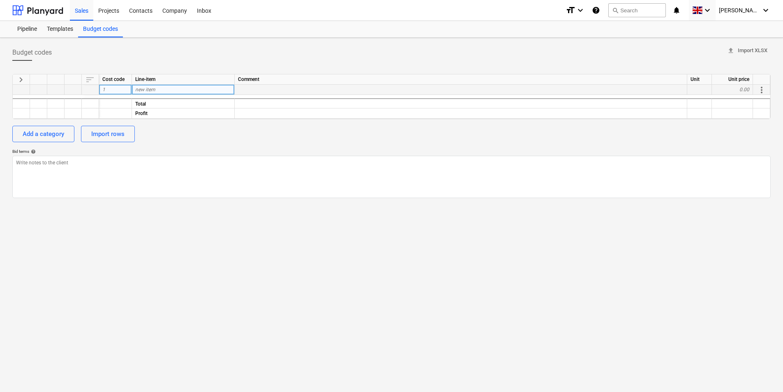
click at [150, 89] on span "new item" at bounding box center [145, 90] width 20 height 6
click at [122, 87] on div "1" at bounding box center [115, 90] width 33 height 10
click at [170, 90] on div "new item" at bounding box center [183, 90] width 103 height 10
type input "Fundatie transformator"
click at [185, 146] on div "keyboard_arrow_right sort Cost code Line-item Comment Unit Unit price 1 new ite…" at bounding box center [391, 132] width 759 height 131
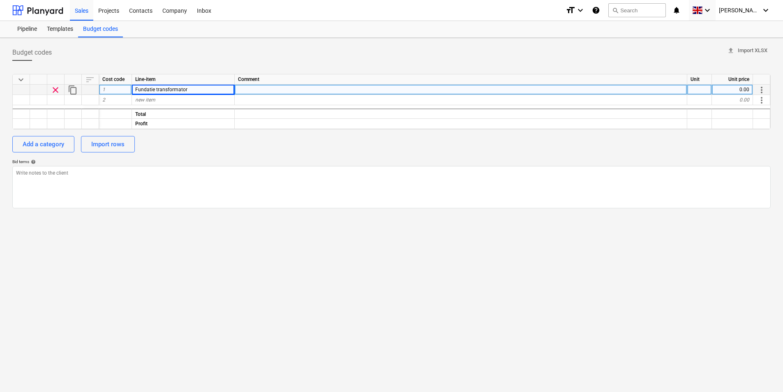
click at [703, 87] on div at bounding box center [699, 90] width 25 height 10
type input "buc"
click at [737, 89] on div "0.00" at bounding box center [732, 90] width 41 height 10
type input "15000"
click at [703, 141] on div "Add a category Import rows" at bounding box center [391, 144] width 759 height 16
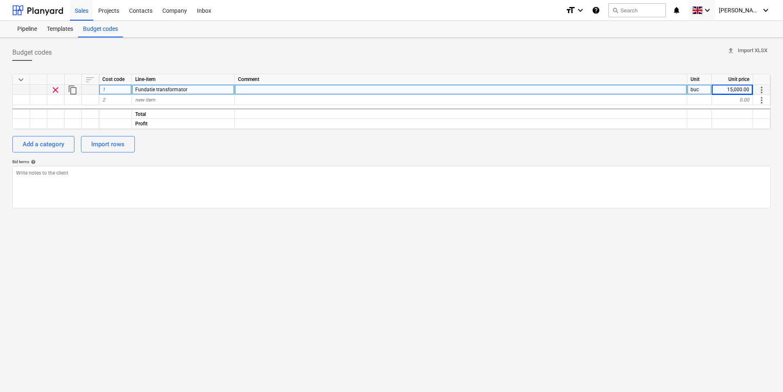
click at [733, 92] on div "15,000.00" at bounding box center [732, 90] width 41 height 10
type input "1500"
click at [599, 153] on div "keyboard_arrow_down sort Cost code Line-item Comment Unit Unit price clear cont…" at bounding box center [391, 137] width 759 height 141
click at [106, 87] on div "1" at bounding box center [115, 90] width 33 height 10
type input "C001"
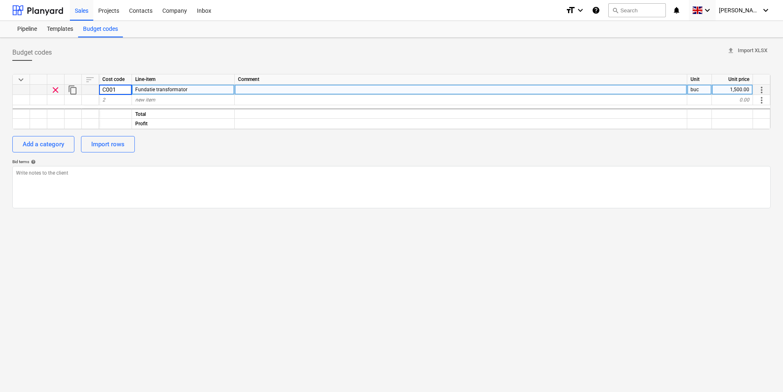
click at [136, 289] on div "Budget codes upload Import XLSX keyboard_arrow_down sort Cost code Line-item Co…" at bounding box center [391, 215] width 783 height 354
click at [121, 99] on div "2" at bounding box center [115, 100] width 33 height 10
click at [291, 94] on div at bounding box center [461, 90] width 453 height 10
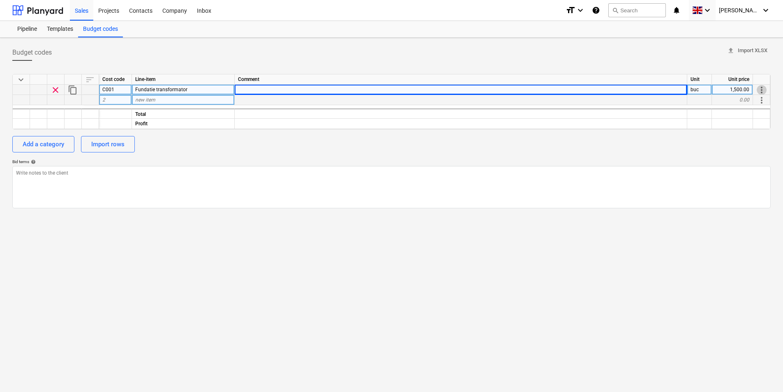
click at [761, 86] on span "more_vert" at bounding box center [762, 90] width 10 height 10
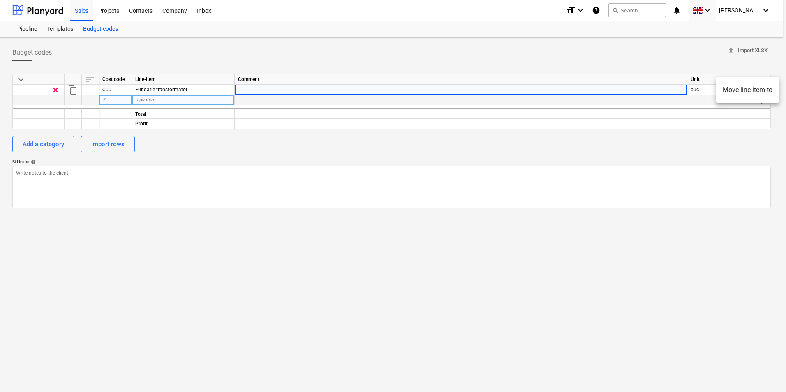
click at [657, 306] on div at bounding box center [393, 196] width 786 height 392
click at [68, 29] on div "Templates" at bounding box center [60, 29] width 36 height 16
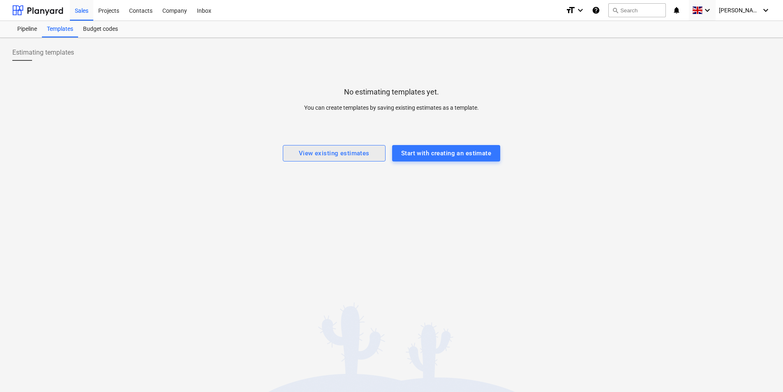
click at [332, 156] on div "View existing estimates" at bounding box center [334, 153] width 71 height 11
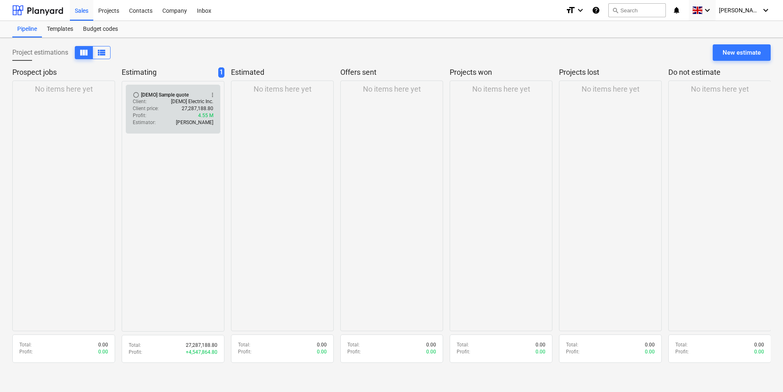
click at [195, 109] on p "27,287,188.80" at bounding box center [198, 108] width 32 height 7
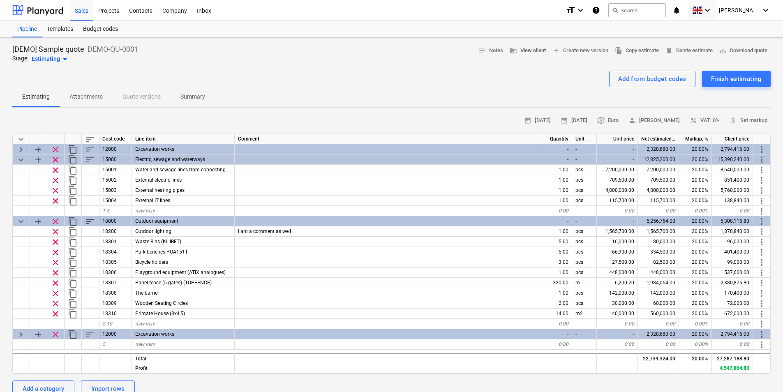
click at [534, 54] on span "business View client" at bounding box center [528, 50] width 36 height 9
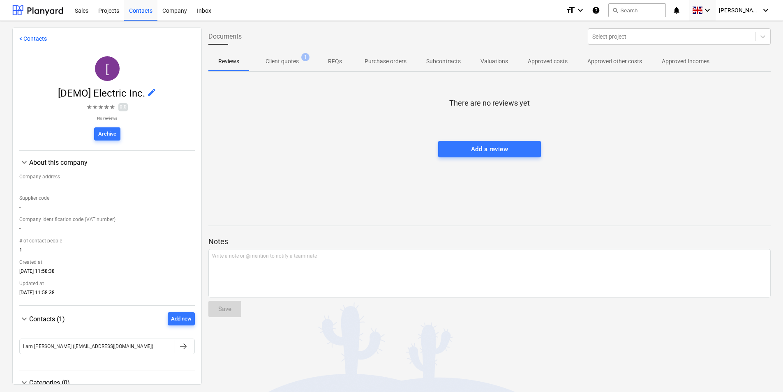
click at [285, 58] on p "Client quotes" at bounding box center [282, 61] width 33 height 9
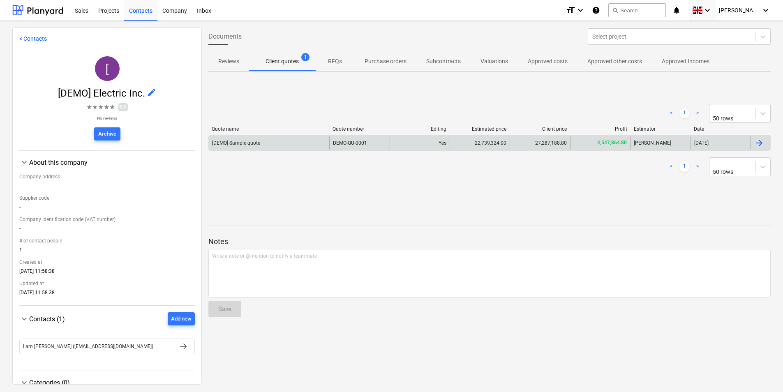
click at [500, 144] on div "22,739,324.00" at bounding box center [480, 143] width 60 height 13
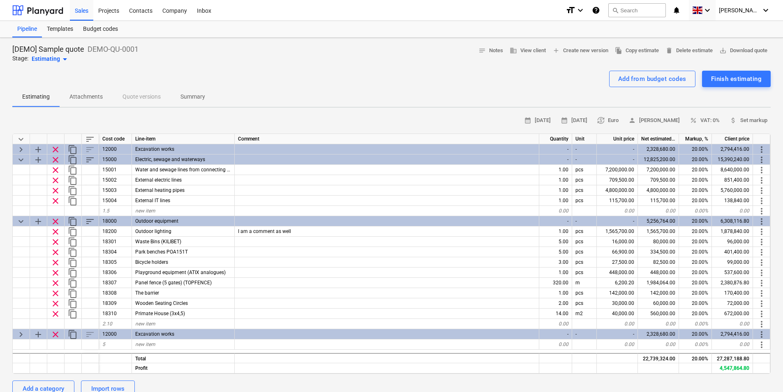
click at [78, 97] on p "Attachments" at bounding box center [85, 97] width 33 height 9
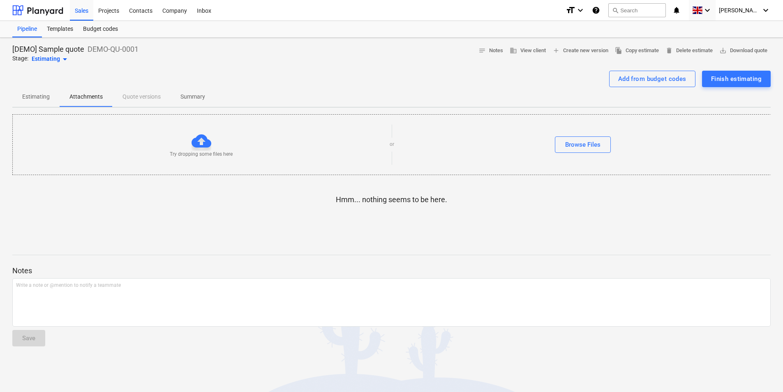
click at [148, 96] on div "Estimating Attachments Quote versions Summary" at bounding box center [391, 97] width 759 height 20
click at [44, 98] on p "Estimating" at bounding box center [36, 97] width 28 height 9
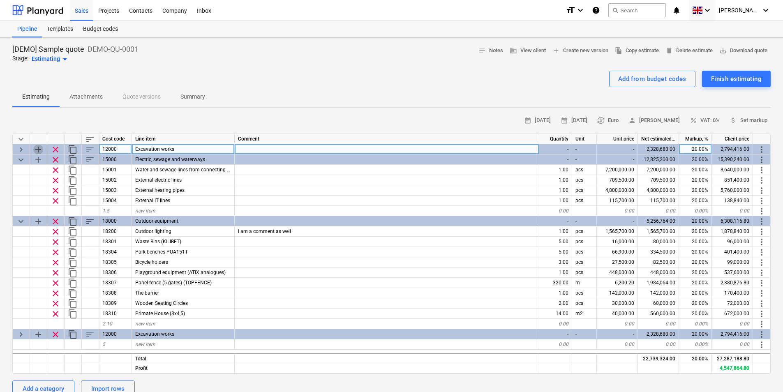
click at [36, 147] on span "add" at bounding box center [38, 150] width 10 height 10
click at [22, 147] on span "keyboard_arrow_right" at bounding box center [21, 150] width 10 height 10
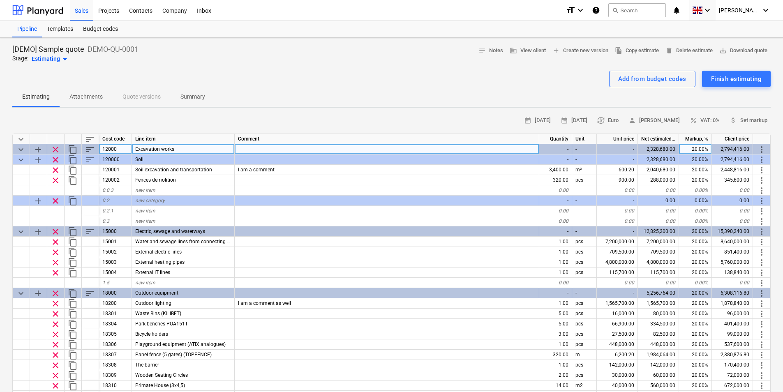
click at [20, 149] on span "keyboard_arrow_down" at bounding box center [21, 150] width 10 height 10
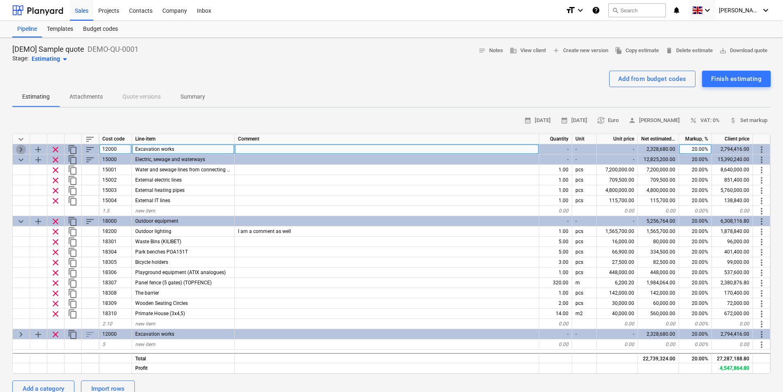
click at [20, 149] on span "keyboard_arrow_right" at bounding box center [21, 150] width 10 height 10
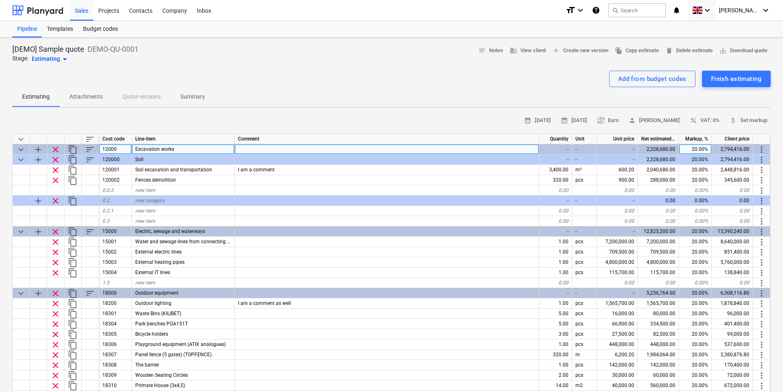
click at [38, 148] on span "add" at bounding box center [38, 150] width 10 height 10
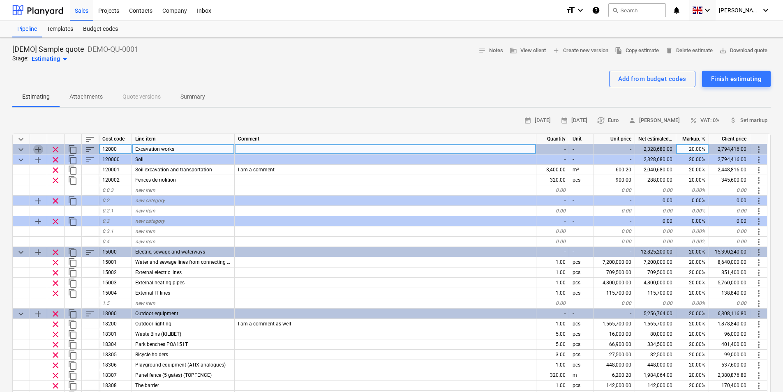
click at [38, 148] on span "add" at bounding box center [38, 150] width 10 height 10
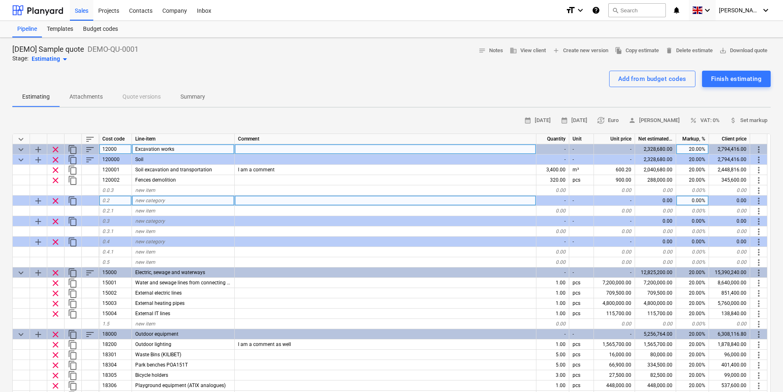
click at [39, 199] on span "add" at bounding box center [38, 201] width 10 height 10
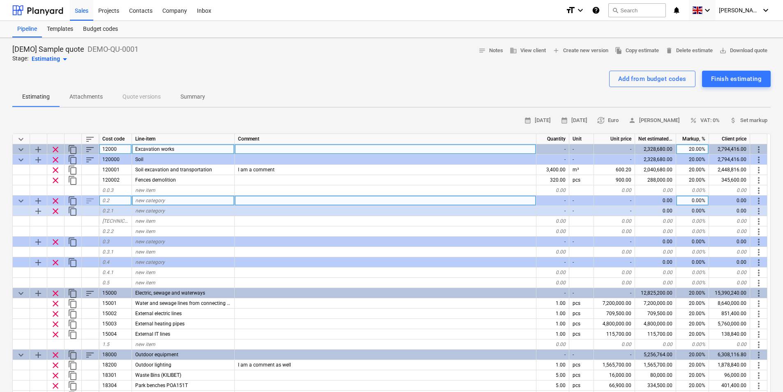
click at [18, 199] on span "keyboard_arrow_down" at bounding box center [21, 201] width 10 height 10
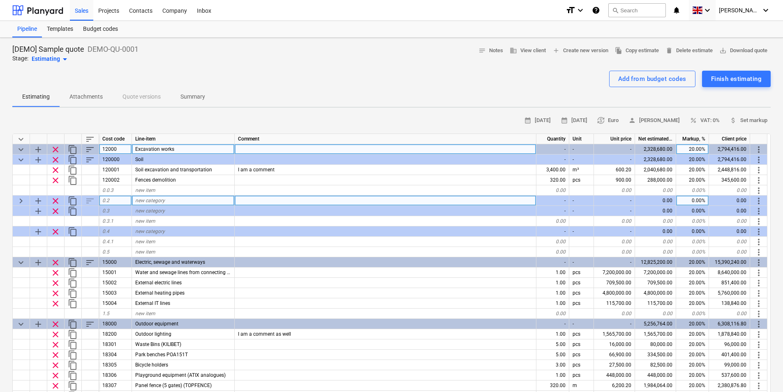
click at [177, 148] on div "Excavation works" at bounding box center [183, 149] width 103 height 10
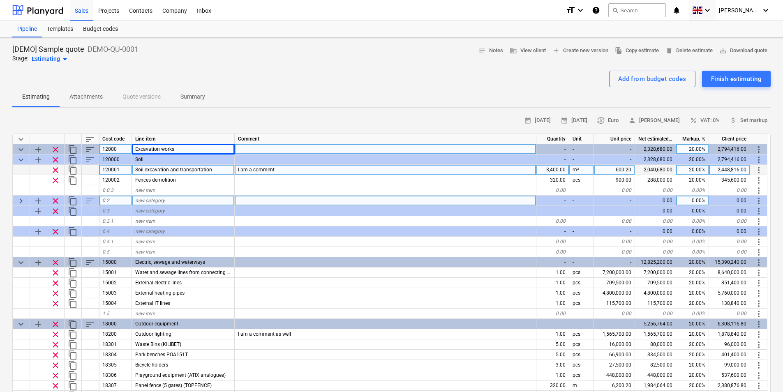
click at [128, 171] on div "120001" at bounding box center [115, 170] width 33 height 10
click at [172, 169] on span "Soil excavation and transportation" at bounding box center [173, 170] width 77 height 6
click at [171, 148] on span "Excavation works" at bounding box center [154, 149] width 39 height 6
type input "Fundatie intreruptor"
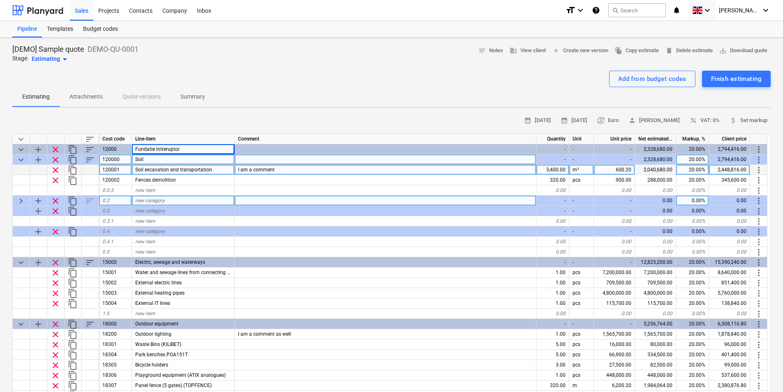
click at [149, 159] on div "Soil" at bounding box center [183, 160] width 103 height 10
type input "Sapatura"
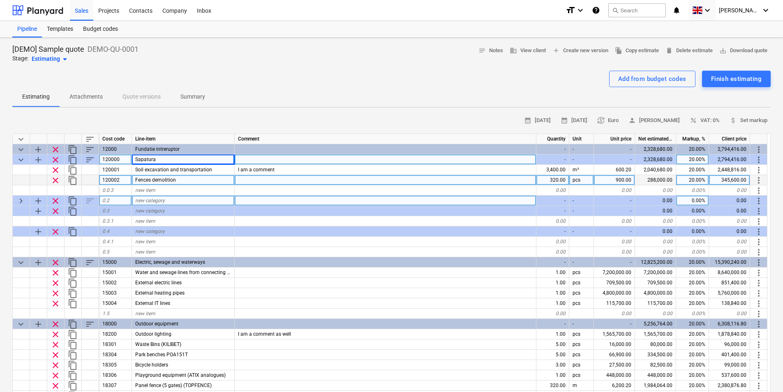
click at [179, 179] on div "Fences demolition" at bounding box center [183, 180] width 103 height 10
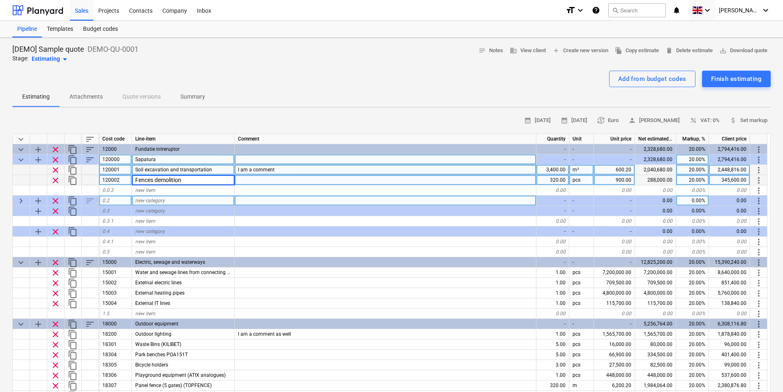
click at [185, 171] on span "Soil excavation and transportation" at bounding box center [173, 170] width 77 height 6
click at [34, 172] on div at bounding box center [38, 170] width 17 height 10
click at [46, 168] on div at bounding box center [38, 170] width 17 height 10
click at [35, 169] on div at bounding box center [38, 170] width 17 height 10
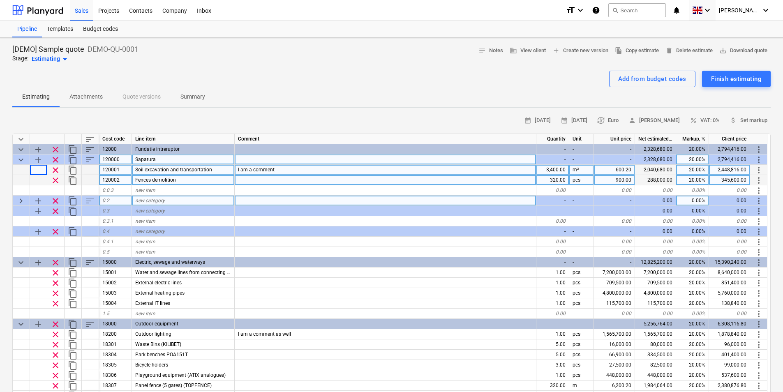
click at [35, 169] on div at bounding box center [38, 170] width 17 height 10
click at [36, 170] on div at bounding box center [38, 170] width 17 height 10
drag, startPoint x: 36, startPoint y: 170, endPoint x: 25, endPoint y: 173, distance: 11.2
click at [25, 174] on div at bounding box center [21, 170] width 17 height 10
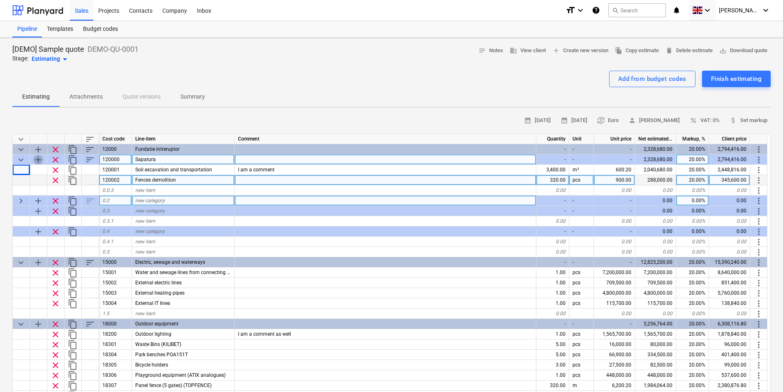
click at [35, 160] on span "add" at bounding box center [38, 160] width 10 height 10
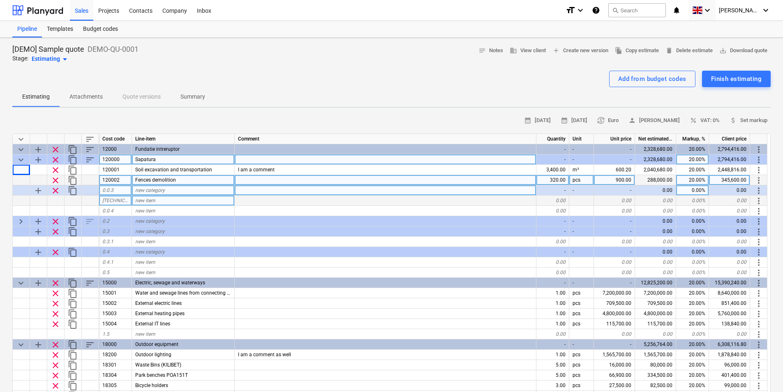
click at [184, 194] on div "new category" at bounding box center [183, 190] width 103 height 10
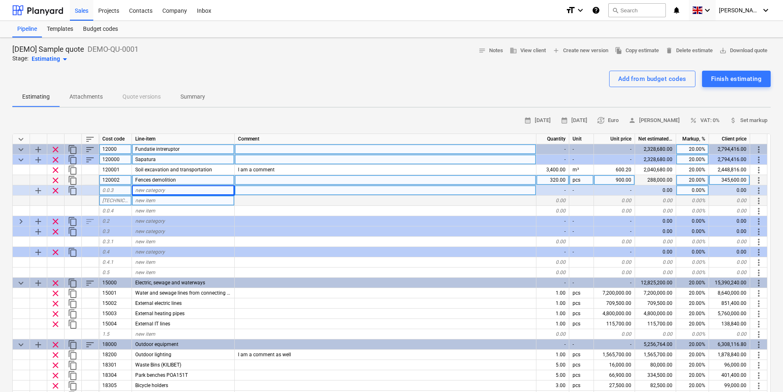
click at [192, 149] on div "Fundatie intreruptor" at bounding box center [183, 149] width 103 height 10
click at [192, 150] on input "Fundatie intreruptor" at bounding box center [183, 149] width 102 height 10
drag, startPoint x: 192, startPoint y: 150, endPoint x: 155, endPoint y: 144, distance: 37.0
click at [155, 144] on input "Fundatie intreruptor" at bounding box center [183, 149] width 102 height 10
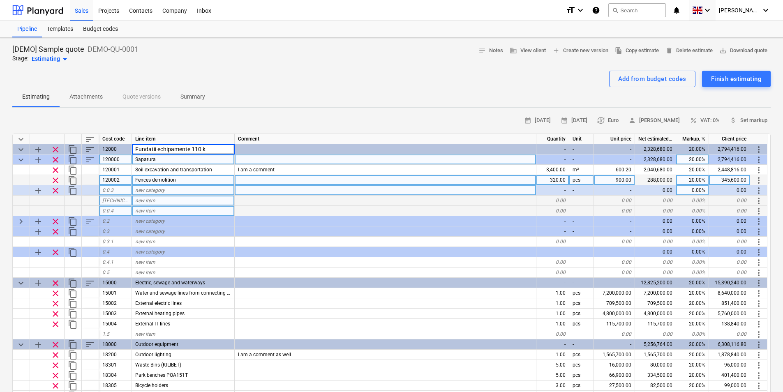
type input "Fundatii echipamente 110 kV"
click at [171, 161] on div "Sapatura" at bounding box center [183, 160] width 103 height 10
click at [180, 180] on div "Fences demolition" at bounding box center [183, 180] width 103 height 10
click at [103, 30] on div "Budget codes" at bounding box center [100, 29] width 45 height 16
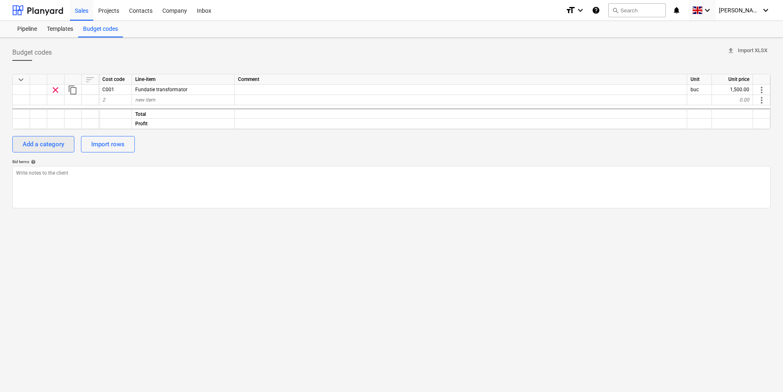
click at [52, 141] on div "Add a category" at bounding box center [44, 144] width 42 height 11
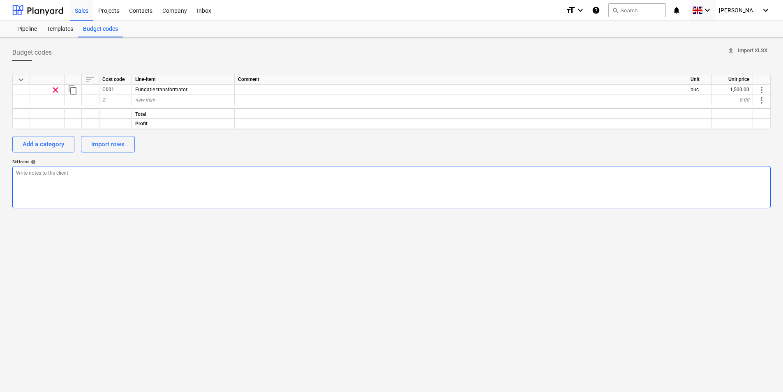
click at [214, 185] on textarea at bounding box center [391, 187] width 759 height 42
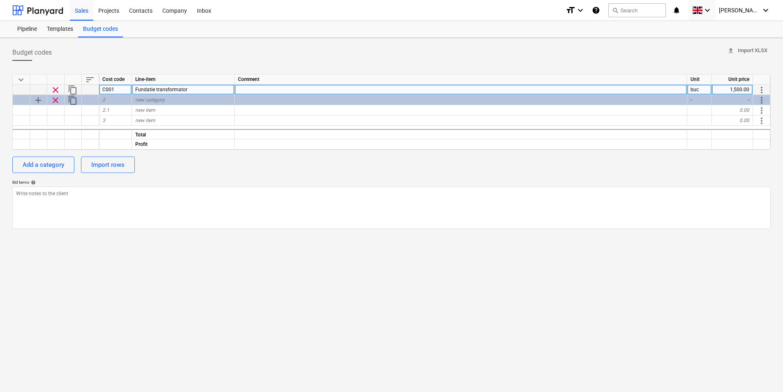
click at [186, 93] on div "Fundatie transformator" at bounding box center [183, 90] width 103 height 10
type input "Manopera"
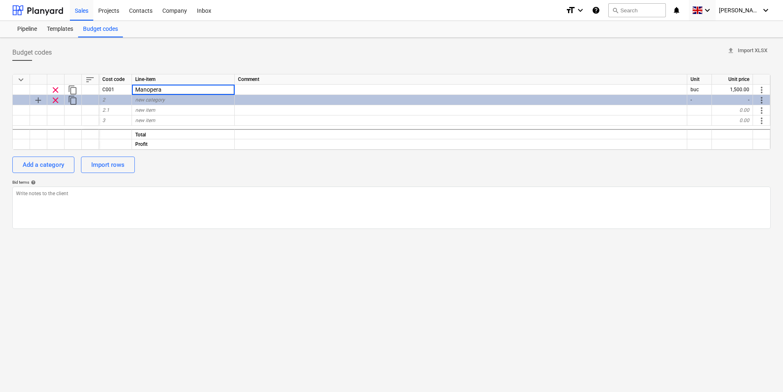
click at [231, 168] on div "Add a category Import rows" at bounding box center [391, 165] width 759 height 16
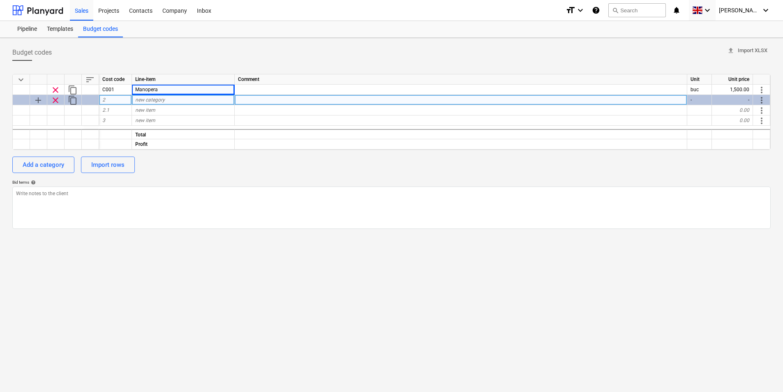
click at [36, 104] on span "add" at bounding box center [38, 100] width 10 height 10
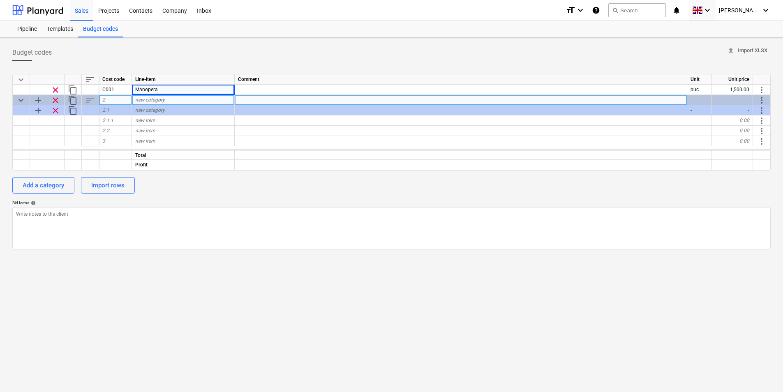
click at [252, 183] on div "Add a category Import rows" at bounding box center [391, 185] width 759 height 16
click at [170, 104] on div "new category" at bounding box center [183, 100] width 103 height 10
click at [20, 100] on span "keyboard_arrow_down" at bounding box center [21, 100] width 10 height 10
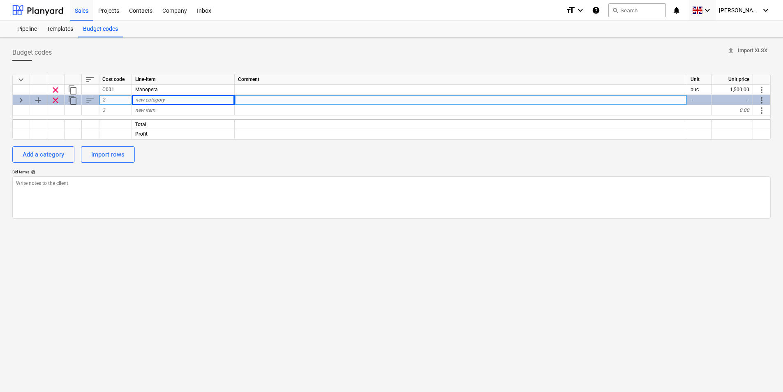
click at [20, 100] on span "keyboard_arrow_right" at bounding box center [21, 100] width 10 height 10
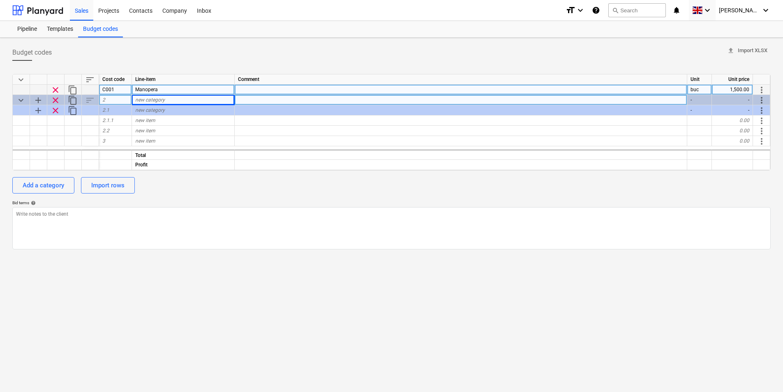
click at [36, 89] on div at bounding box center [38, 90] width 17 height 10
click at [54, 89] on span "clear" at bounding box center [56, 90] width 10 height 10
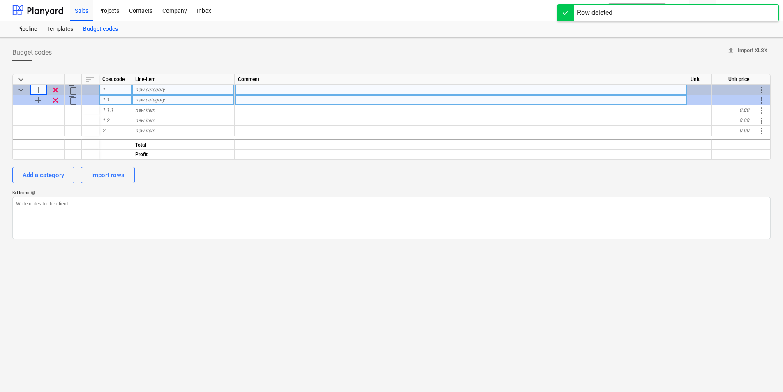
click at [160, 88] on span "new category" at bounding box center [150, 90] width 30 height 6
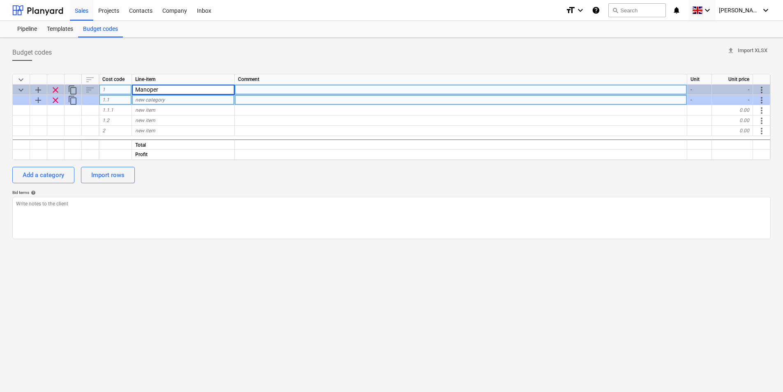
type input "Manopera"
click at [211, 184] on div "keyboard_arrow_down sort Cost code Line-item Comment Unit Unit price keyboard_a…" at bounding box center [391, 153] width 759 height 172
click at [185, 102] on div "new category" at bounding box center [183, 100] width 103 height 10
click at [178, 102] on div "new category" at bounding box center [183, 100] width 103 height 10
type input "Muncitor necalificat Elecon"
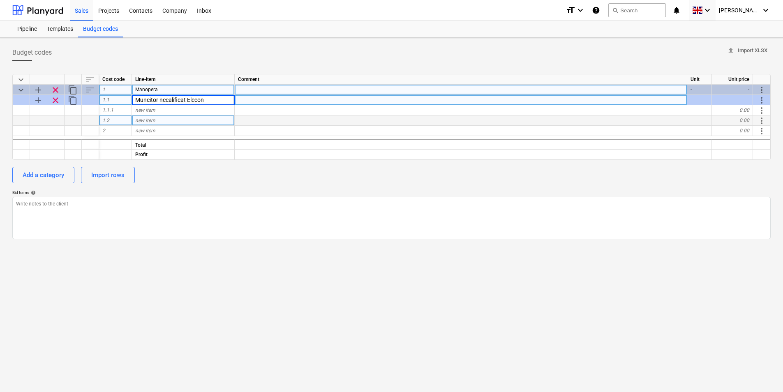
click at [183, 122] on div "new item" at bounding box center [183, 121] width 103 height 10
click at [746, 100] on div "-" at bounding box center [732, 100] width 41 height 10
click at [700, 99] on div "-" at bounding box center [699, 100] width 25 height 10
drag, startPoint x: 698, startPoint y: 101, endPoint x: 693, endPoint y: 101, distance: 4.5
click at [693, 101] on div "-" at bounding box center [699, 100] width 25 height 10
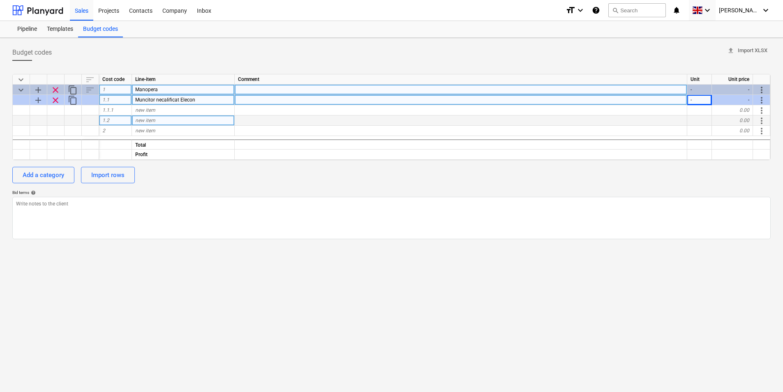
click at [693, 101] on div "-" at bounding box center [699, 100] width 25 height 10
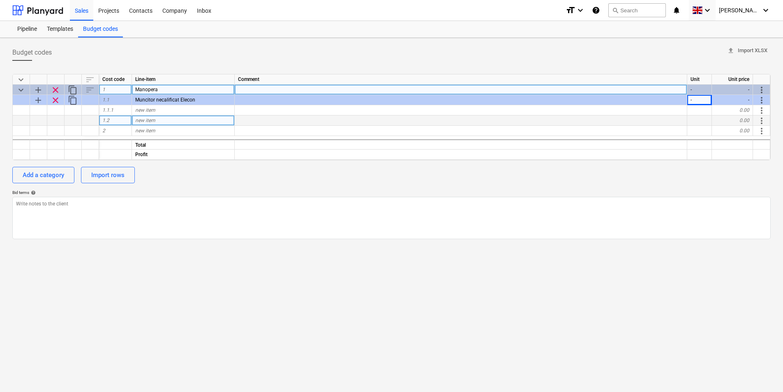
click at [706, 122] on div at bounding box center [699, 121] width 25 height 10
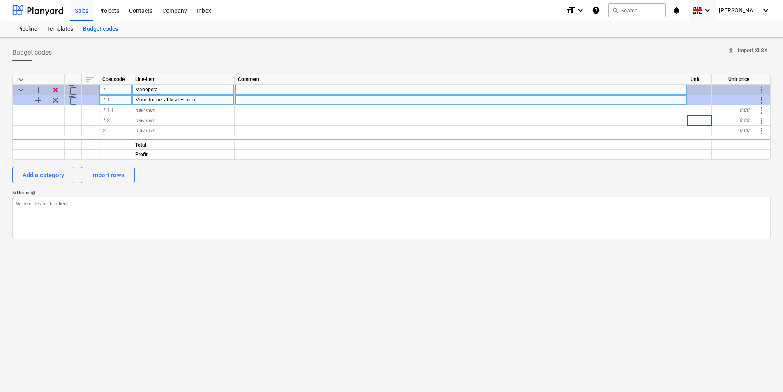
click at [192, 99] on span "Muncitor necalificat Elecon" at bounding box center [165, 100] width 60 height 6
click at [53, 102] on span "clear" at bounding box center [56, 100] width 10 height 10
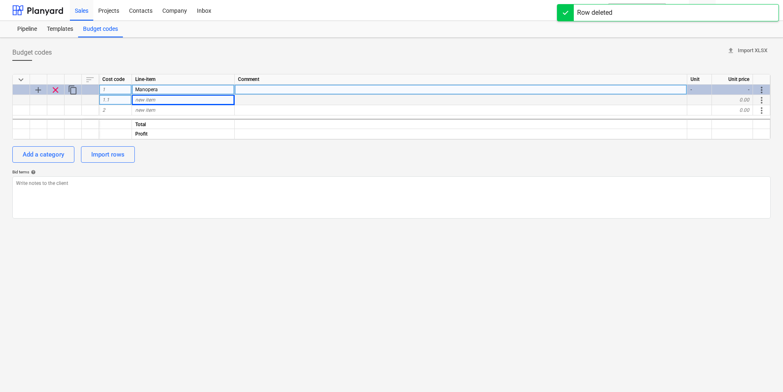
click at [161, 99] on div "new item" at bounding box center [183, 100] width 103 height 10
type input "Muncitor necalificat Elecon"
click at [743, 98] on div "0.00" at bounding box center [732, 100] width 41 height 10
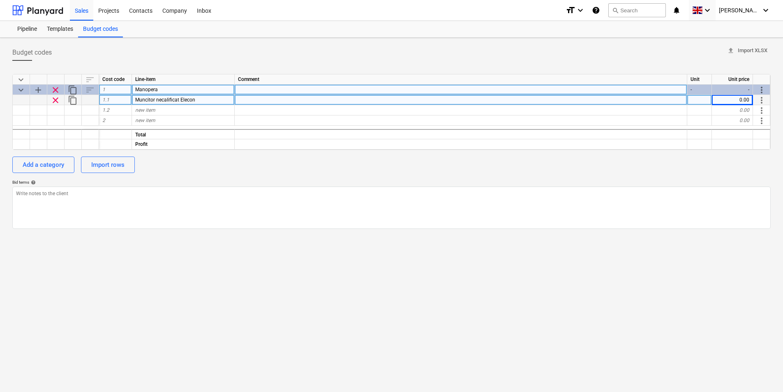
click at [706, 103] on div at bounding box center [699, 100] width 25 height 10
type input "ora"
click at [741, 99] on div "0.00" at bounding box center [732, 100] width 41 height 10
type input "10.75"
click at [740, 111] on div "0.00" at bounding box center [732, 110] width 41 height 10
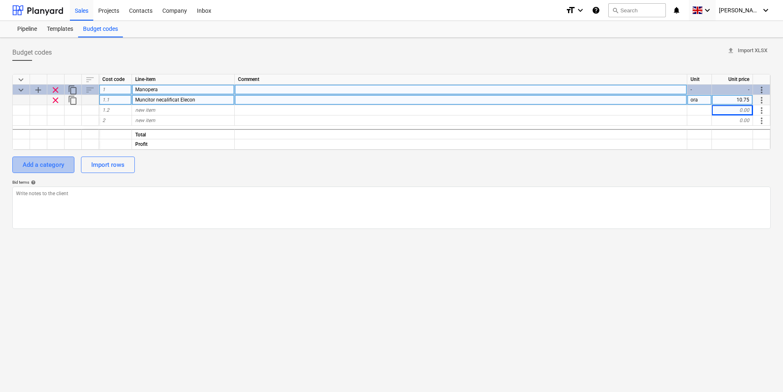
click at [57, 165] on div "Add a category" at bounding box center [44, 165] width 42 height 11
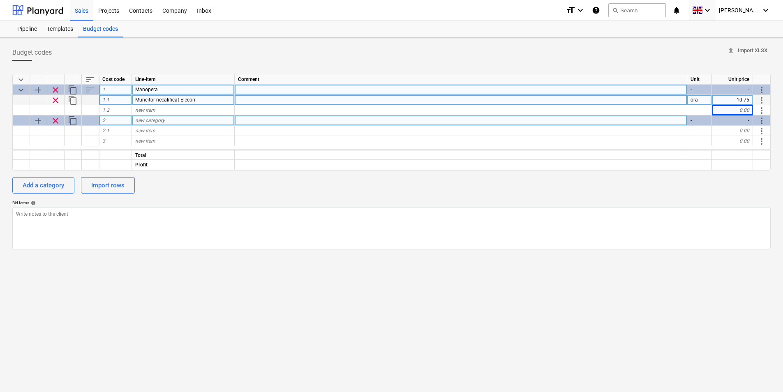
click at [160, 122] on span "new category" at bounding box center [150, 121] width 30 height 6
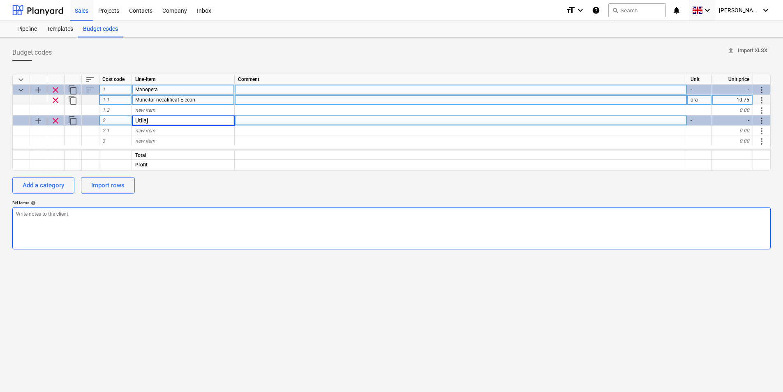
type input "Utilaje"
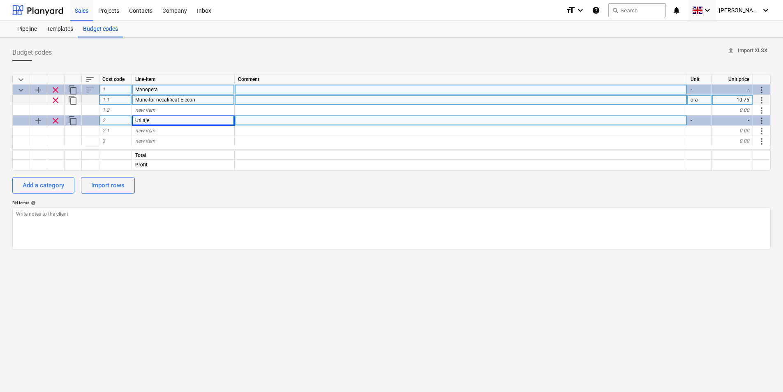
click at [205, 191] on div "Add a category Import rows" at bounding box center [391, 185] width 759 height 16
click at [118, 123] on div "2" at bounding box center [115, 121] width 33 height 10
type input "UT"
click at [167, 139] on div "new item" at bounding box center [183, 141] width 103 height 10
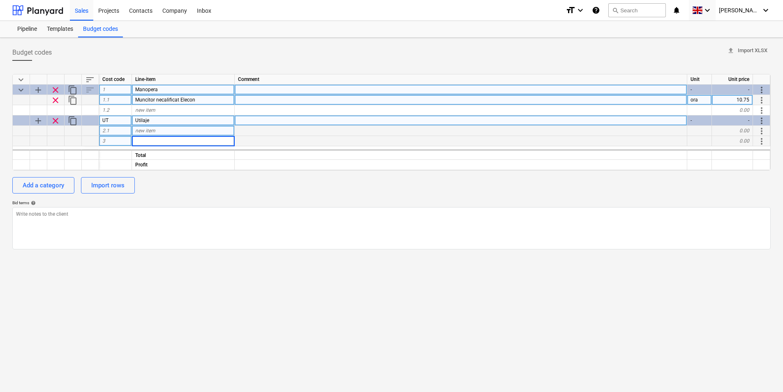
click at [164, 132] on div "new item" at bounding box center [183, 131] width 103 height 10
click at [111, 133] on div "2.1" at bounding box center [115, 131] width 33 height 10
drag, startPoint x: 115, startPoint y: 130, endPoint x: 110, endPoint y: 130, distance: 4.9
click at [110, 130] on input at bounding box center [115, 131] width 32 height 10
type input "UT002"
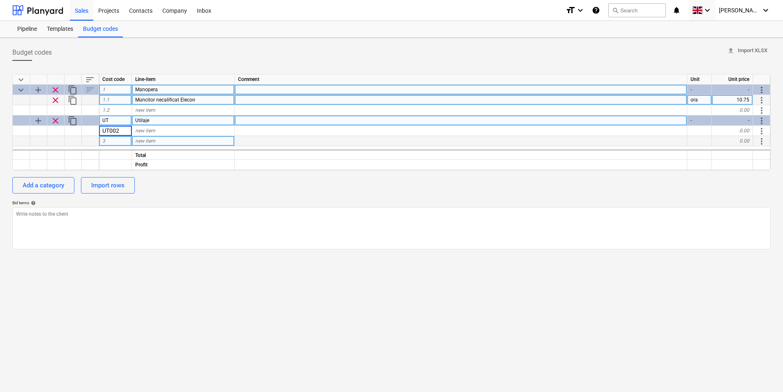
click at [116, 141] on div "3" at bounding box center [115, 141] width 33 height 10
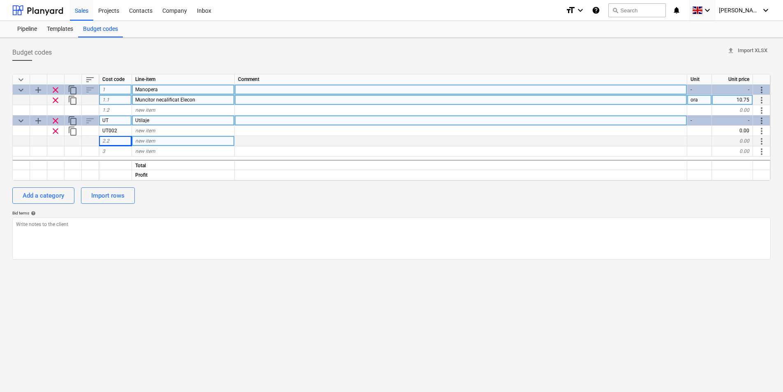
click at [118, 139] on div "2.2" at bounding box center [115, 141] width 33 height 10
type input "UT004"
click at [162, 141] on div "new item" at bounding box center [183, 141] width 103 height 10
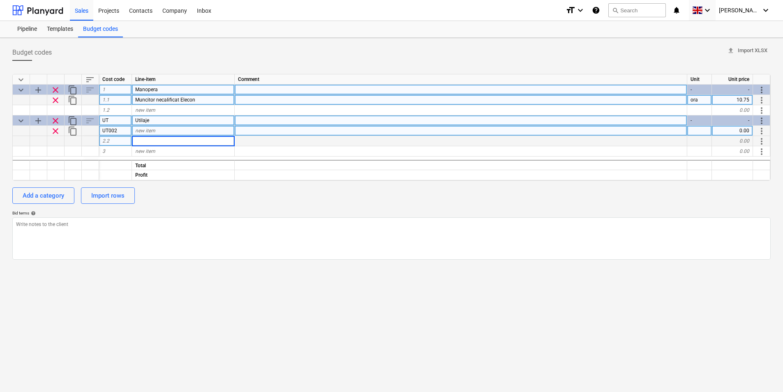
click at [159, 127] on div "new item" at bounding box center [183, 131] width 103 height 10
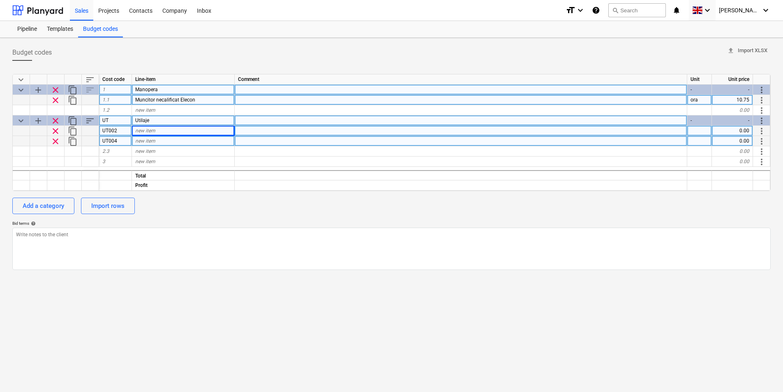
click at [157, 130] on div "new item" at bounding box center [183, 131] width 103 height 10
type input "Sapatura mecanizata in pamant la adancimi [PERSON_NAME] de 3m"
click at [156, 139] on div "new item" at bounding box center [183, 141] width 103 height 10
click at [157, 141] on div "new item" at bounding box center [183, 141] width 103 height 10
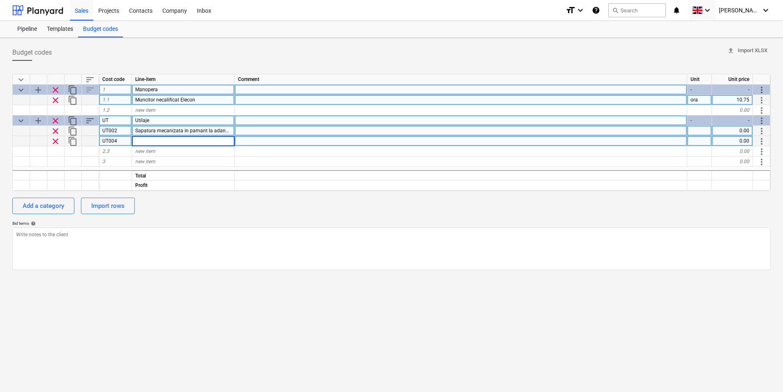
type input "[DEMOGRAPHIC_DATA] mecanizata pamant"
click at [163, 160] on div "new item" at bounding box center [183, 162] width 103 height 10
click at [706, 130] on div at bounding box center [699, 131] width 25 height 10
type input "mc"
click at [699, 145] on div at bounding box center [699, 141] width 25 height 10
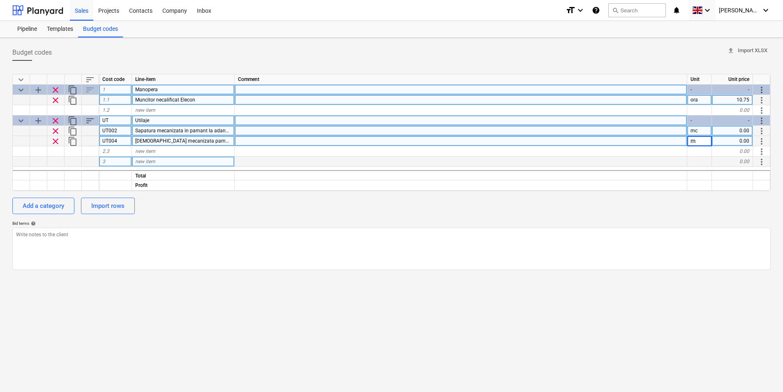
type input "mc"
click at [736, 134] on div "0.00" at bounding box center [732, 131] width 41 height 10
type input "9.2"
type input "6"
type input "9.2"
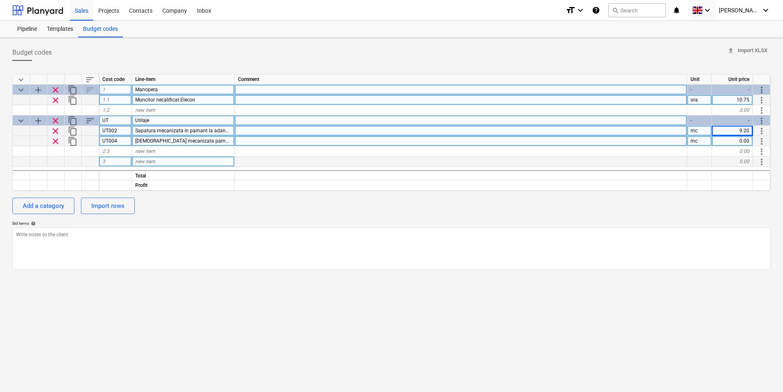
click at [743, 146] on div "0.00" at bounding box center [732, 141] width 41 height 10
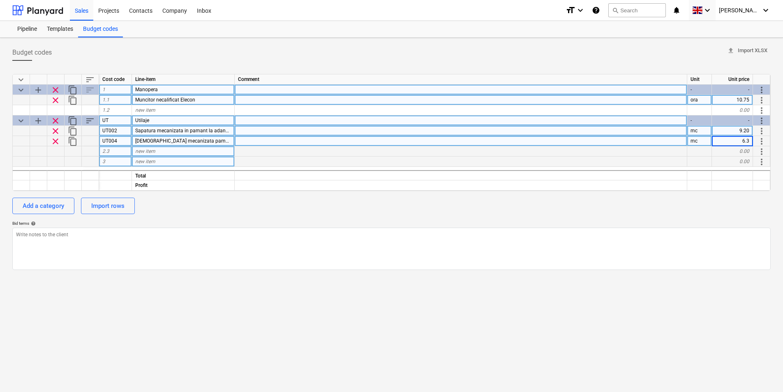
type input "6.35"
click at [578, 148] on div at bounding box center [461, 151] width 453 height 10
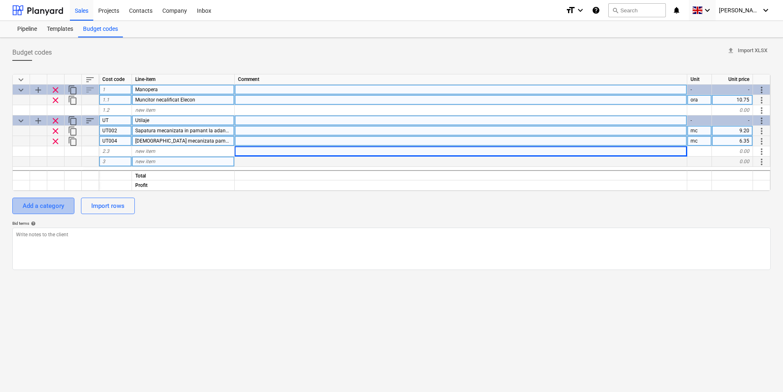
click at [51, 202] on div "Add a category" at bounding box center [44, 206] width 42 height 11
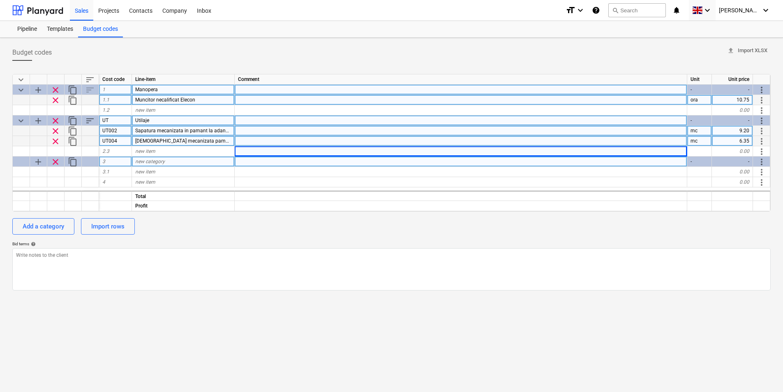
click at [169, 164] on div "new category" at bounding box center [183, 162] width 103 height 10
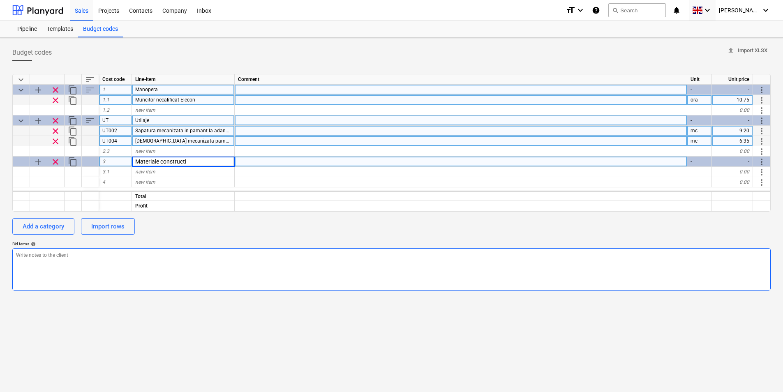
type input "Materiale constructii"
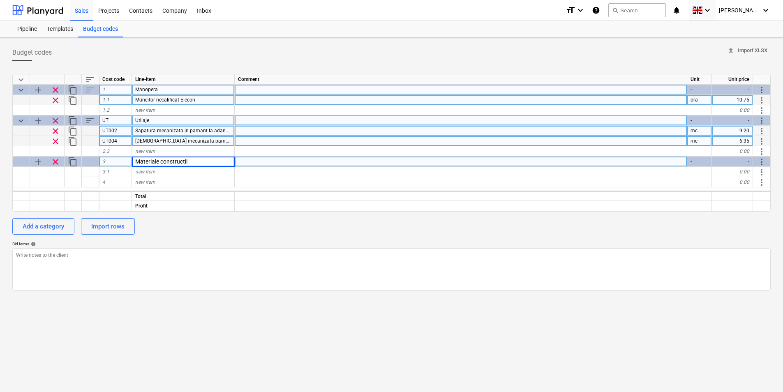
click at [198, 228] on div "Add a category Import rows" at bounding box center [391, 226] width 759 height 16
click at [251, 243] on div "Bid terms help" at bounding box center [391, 243] width 759 height 5
click at [36, 164] on span "add" at bounding box center [38, 162] width 10 height 10
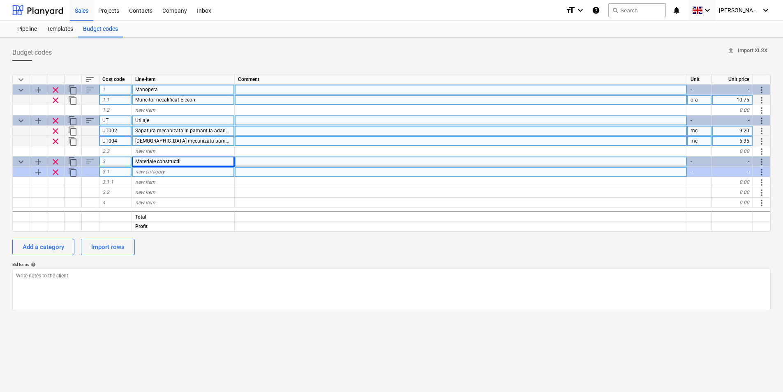
click at [162, 174] on span "new category" at bounding box center [150, 172] width 30 height 6
type input "Beton"
click at [221, 274] on textarea at bounding box center [391, 290] width 759 height 42
click at [166, 182] on div "new item" at bounding box center [183, 182] width 103 height 10
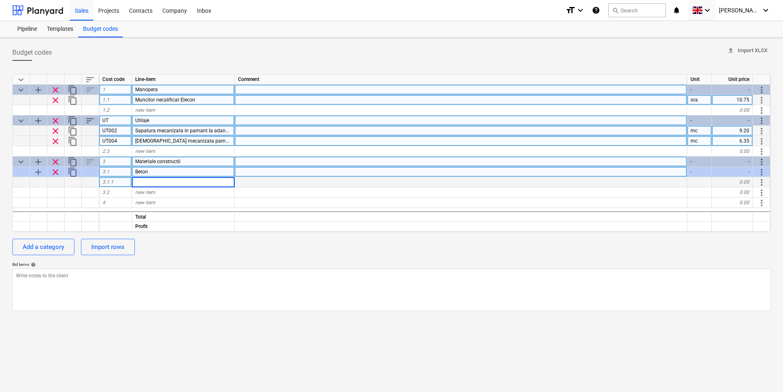
type input "Beton marfa clasa C 10/8 ( BC10/B150)"
click at [213, 272] on textarea at bounding box center [391, 290] width 759 height 42
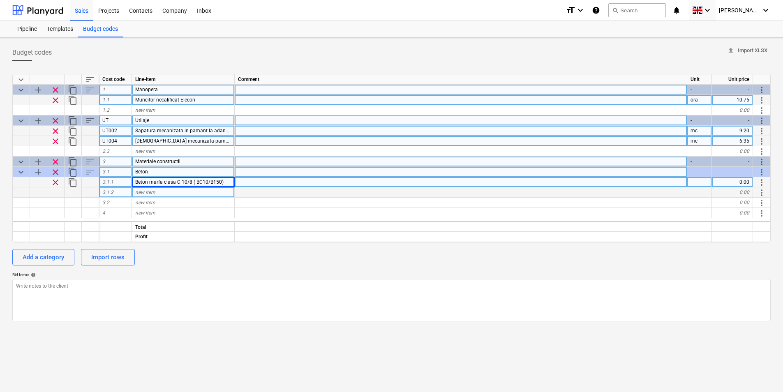
click at [158, 196] on div "new item" at bounding box center [183, 192] width 103 height 10
type input "Beton marfa cls C 22,5/18 (BC22,5/B300)"
click at [220, 273] on div "Bid terms help" at bounding box center [391, 274] width 759 height 5
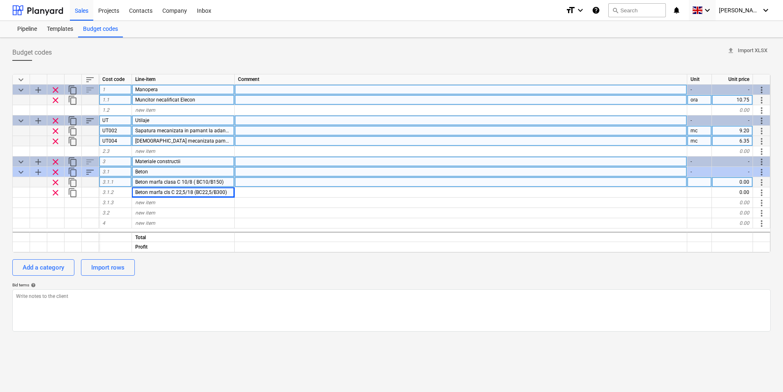
click at [125, 181] on div "3.1.1" at bounding box center [115, 182] width 33 height 10
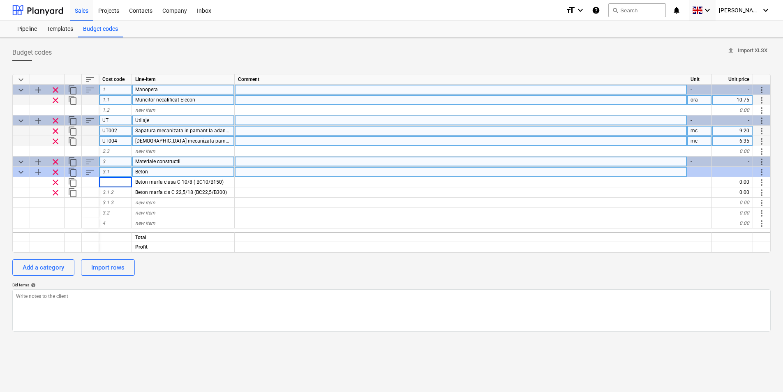
type input "2100910"
click at [230, 284] on div "Bid terms help" at bounding box center [391, 284] width 759 height 5
click at [122, 198] on div "3.1.3" at bounding box center [115, 203] width 33 height 10
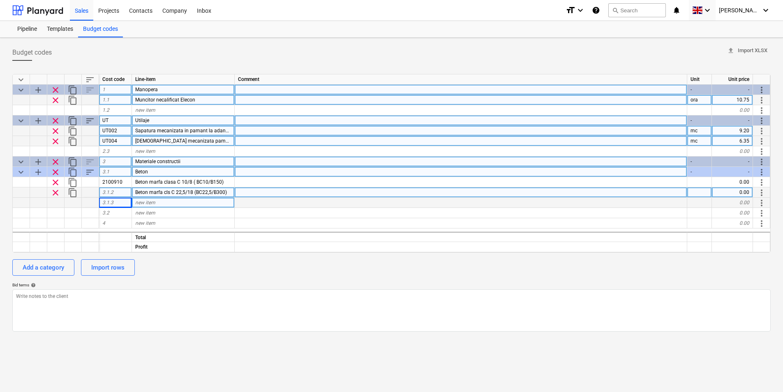
click at [120, 194] on div "3.1.2" at bounding box center [115, 192] width 33 height 10
type input "2100913"
click at [202, 266] on div "Add a category Import rows" at bounding box center [391, 267] width 759 height 16
click at [225, 271] on div "Add a category Import rows" at bounding box center [391, 267] width 759 height 16
click at [38, 163] on span "add" at bounding box center [38, 162] width 10 height 10
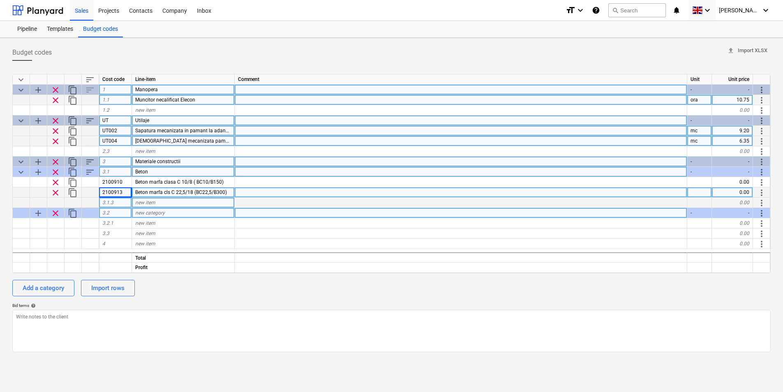
click at [165, 215] on div "new category" at bounding box center [183, 213] width 103 height 10
type input "Armatura"
click at [204, 296] on div "Add a category Import rows" at bounding box center [391, 288] width 759 height 16
click at [166, 213] on div "Armatura" at bounding box center [183, 213] width 103 height 10
click at [169, 216] on input "Armatura" at bounding box center [183, 213] width 102 height 10
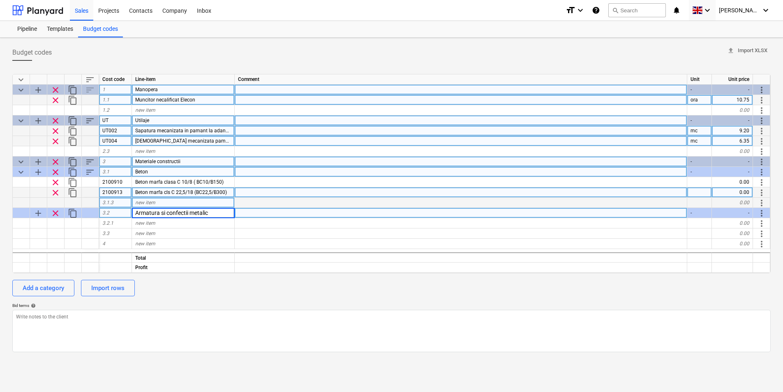
type input "Armatura si confectii metalice"
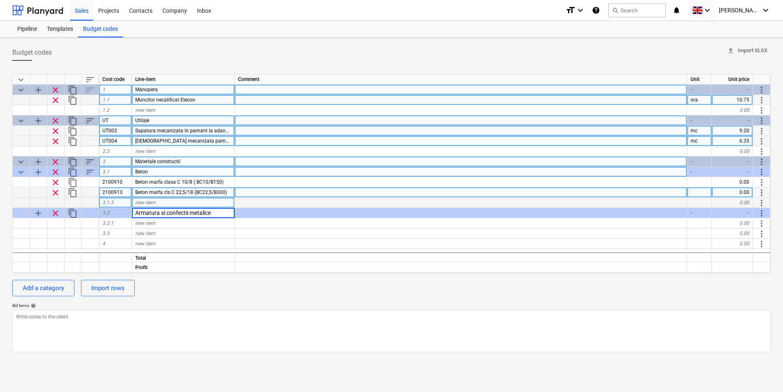
click at [217, 296] on div "Add a category Import rows" at bounding box center [391, 288] width 759 height 16
click at [177, 226] on div "new item" at bounding box center [183, 223] width 103 height 10
type input "Armatura beton PC52 10-16 mm"
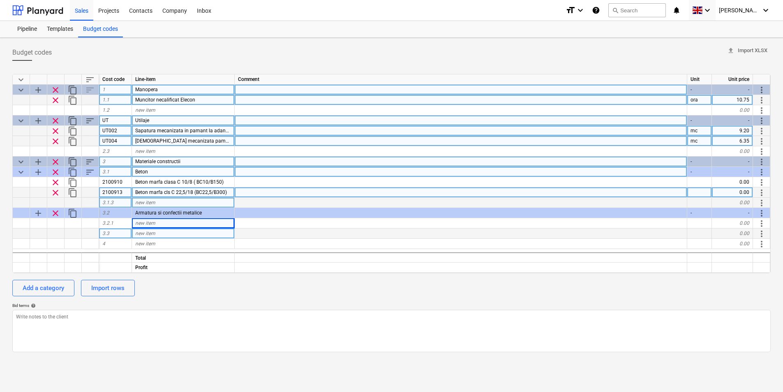
click at [167, 236] on div "new item" at bounding box center [183, 234] width 103 height 10
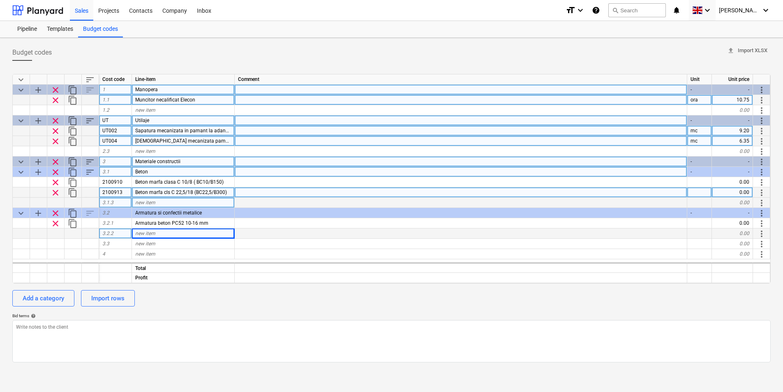
click at [150, 235] on span "new item" at bounding box center [145, 234] width 20 height 6
type input "Confectie metalica inglobata in beton, carcasa buloane"
click at [174, 250] on div "new item" at bounding box center [183, 254] width 103 height 10
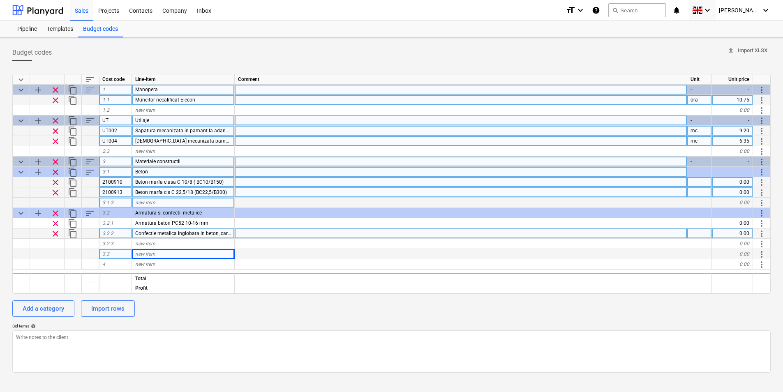
click at [696, 185] on div at bounding box center [699, 182] width 25 height 10
type input "mc"
click at [708, 191] on div at bounding box center [699, 192] width 25 height 10
type input "mc"
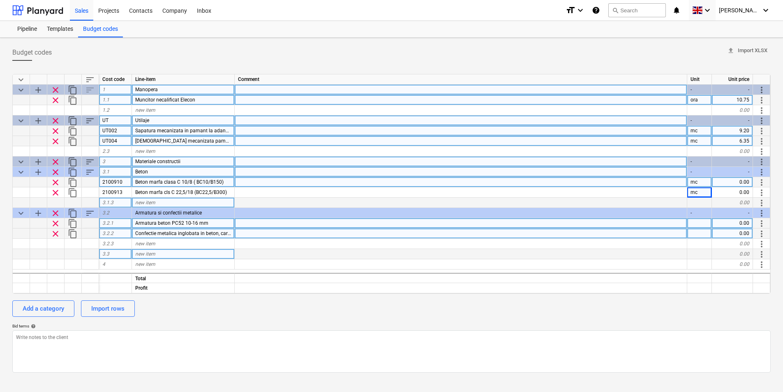
click at [707, 222] on div at bounding box center [699, 223] width 25 height 10
type input "kg"
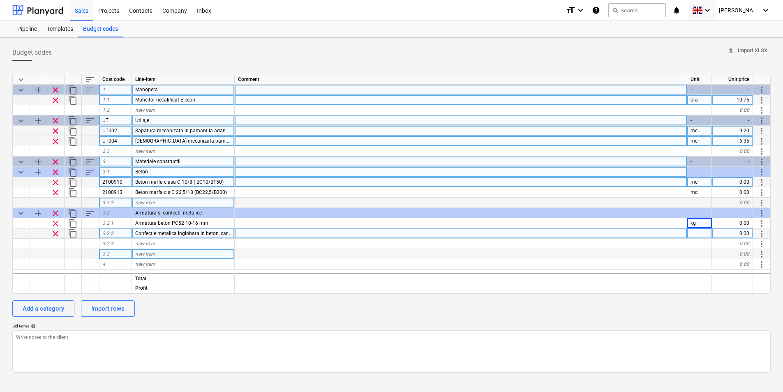
click at [706, 238] on div at bounding box center [699, 234] width 25 height 10
type input "kg"
click at [701, 311] on div "Add a category Import rows" at bounding box center [391, 309] width 759 height 16
click at [370, 147] on div at bounding box center [461, 151] width 453 height 10
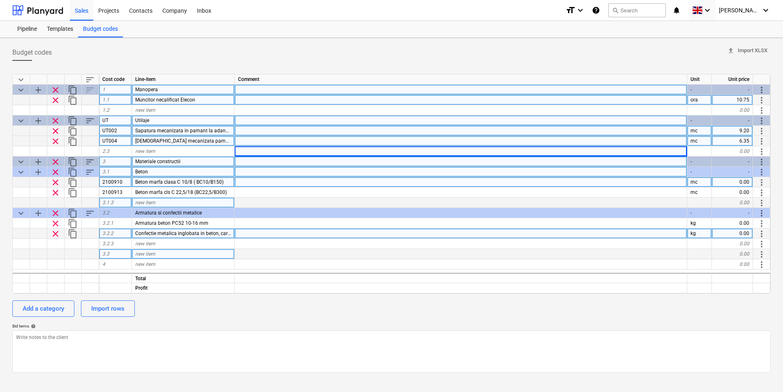
drag, startPoint x: 106, startPoint y: 30, endPoint x: 497, endPoint y: 58, distance: 392.9
click at [497, 58] on div "Budget codes upload Import XLSX" at bounding box center [391, 52] width 759 height 16
click at [62, 32] on div "Templates" at bounding box center [60, 29] width 36 height 16
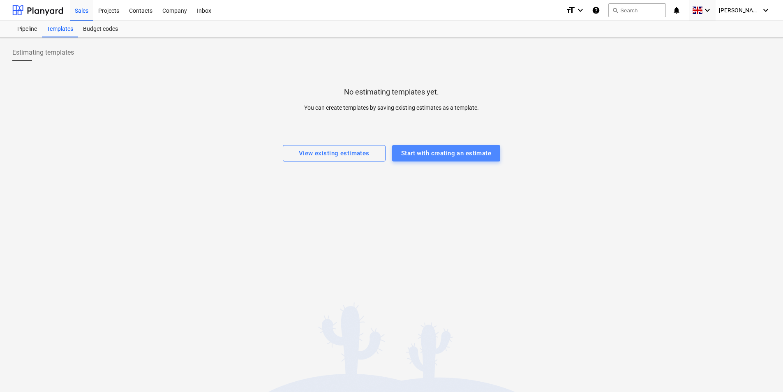
click at [463, 156] on div "Start with creating an estimate" at bounding box center [446, 153] width 90 height 11
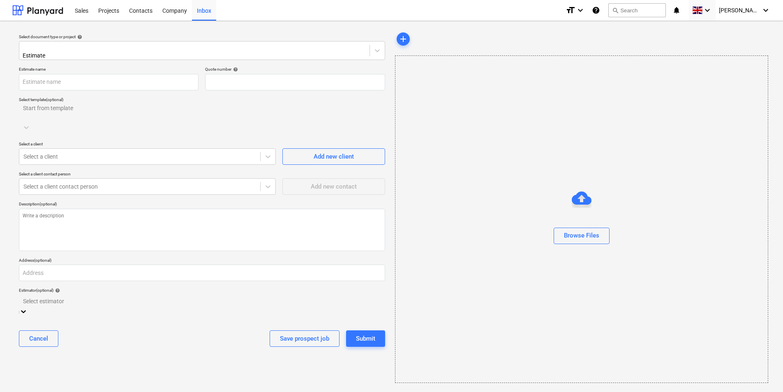
type input "QU-0001"
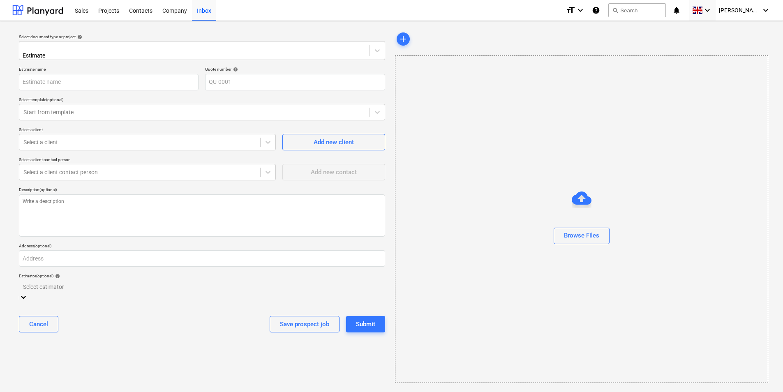
click at [155, 287] on div at bounding box center [202, 286] width 358 height 9
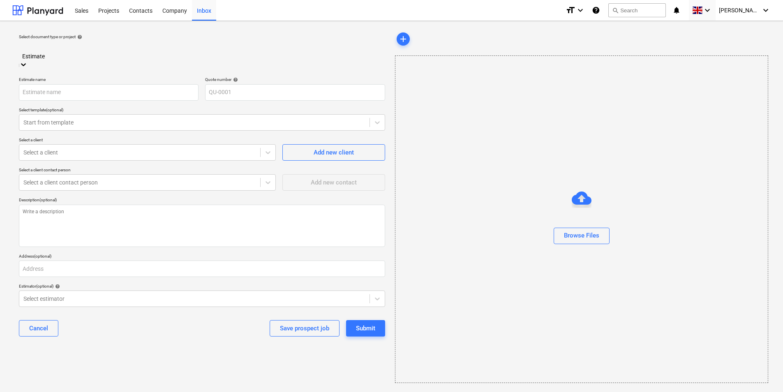
click at [65, 51] on div at bounding box center [202, 47] width 358 height 9
click at [69, 52] on div at bounding box center [202, 47] width 358 height 9
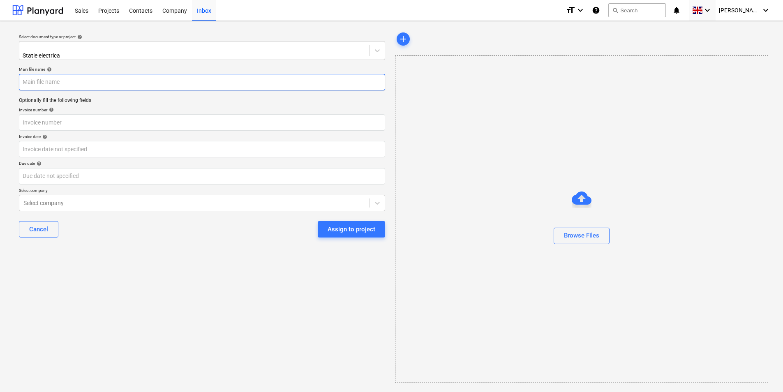
click at [103, 83] on input "text" at bounding box center [202, 82] width 366 height 16
click at [67, 117] on input "text" at bounding box center [202, 122] width 366 height 16
click at [136, 78] on input "text" at bounding box center [202, 82] width 366 height 16
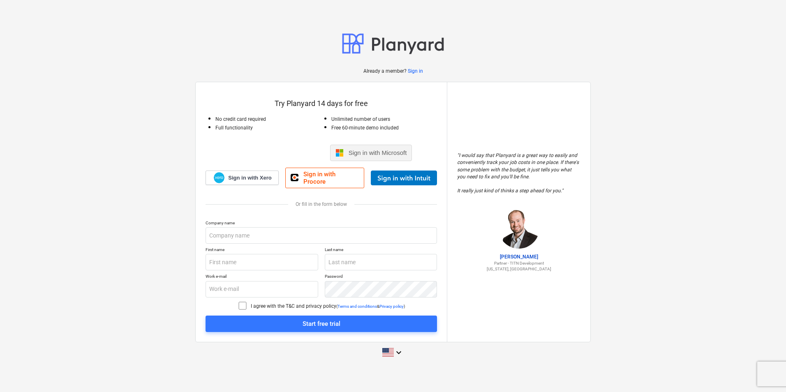
click at [364, 156] on span "Sign in with Microsoft" at bounding box center [378, 152] width 58 height 7
click at [238, 302] on icon at bounding box center [243, 306] width 10 height 10
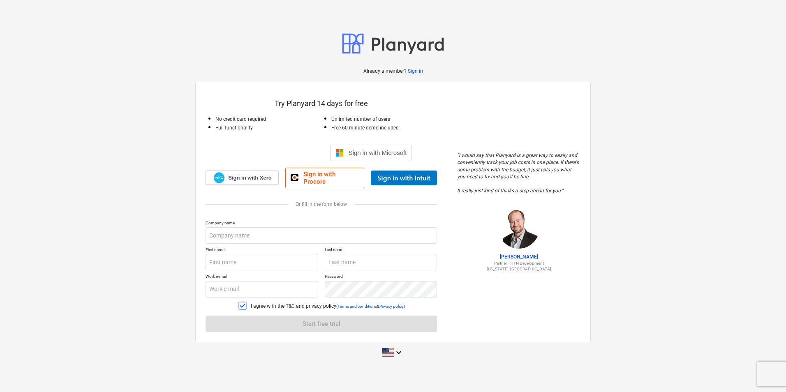
click at [240, 304] on icon at bounding box center [242, 306] width 5 height 4
click at [280, 321] on div "Company name First name Last name Work e-mail Password I agree with the T&C and…" at bounding box center [321, 276] width 231 height 112
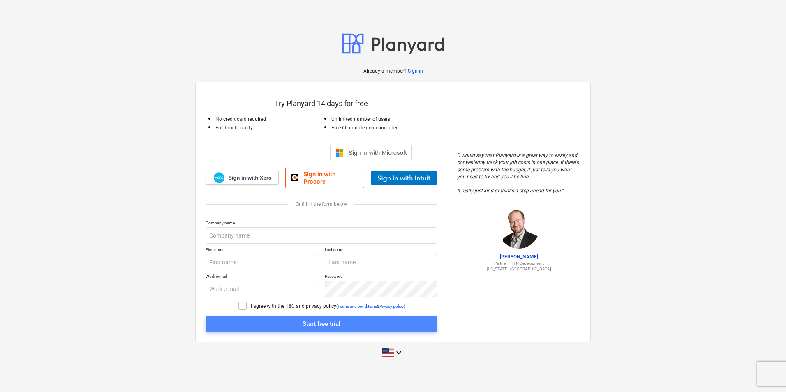
click at [347, 319] on span "Start free trial" at bounding box center [321, 324] width 212 height 11
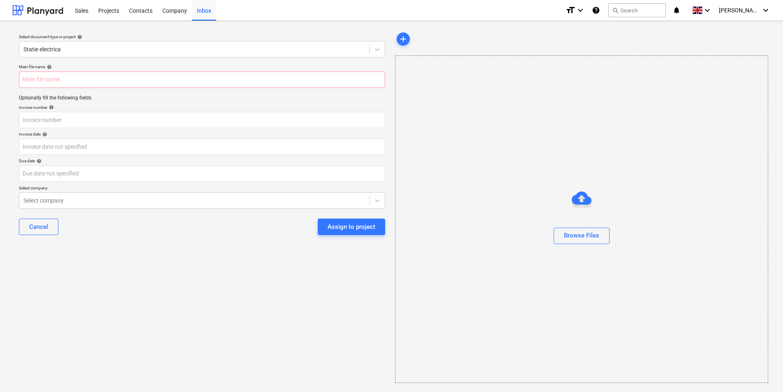
click at [174, 270] on div "Select document type or project help Statie electrica Main file name help Optio…" at bounding box center [201, 207] width 379 height 359
click at [75, 122] on input "text" at bounding box center [202, 120] width 366 height 16
click at [190, 210] on div "Main file name help Optionally fill the following fields Invoice number help In…" at bounding box center [202, 153] width 373 height 184
drag, startPoint x: 190, startPoint y: 210, endPoint x: 190, endPoint y: 206, distance: 4.5
click at [190, 206] on div "Select company" at bounding box center [194, 201] width 350 height 12
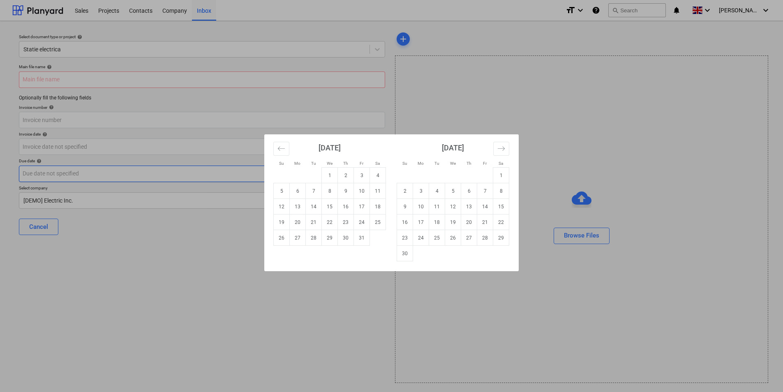
click at [153, 181] on body "Sales Projects Contacts Company Inbox format_size keyboard_arrow_down help sear…" at bounding box center [391, 200] width 783 height 400
click at [326, 191] on td "8" at bounding box center [330, 191] width 16 height 16
type input "[DATE]"
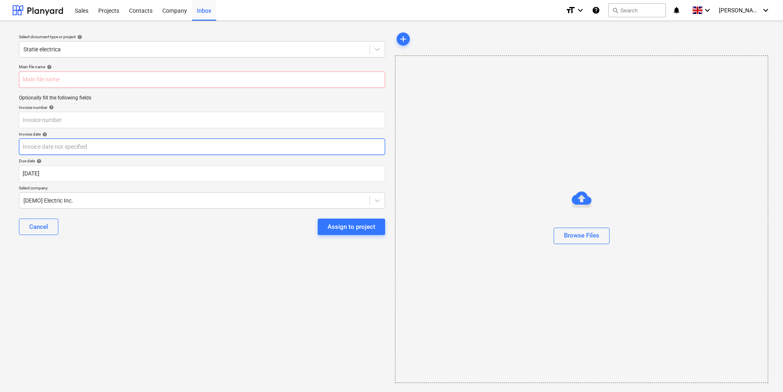
click at [103, 148] on body "Sales Projects Contacts Company Inbox format_size keyboard_arrow_down help sear…" at bounding box center [391, 200] width 783 height 400
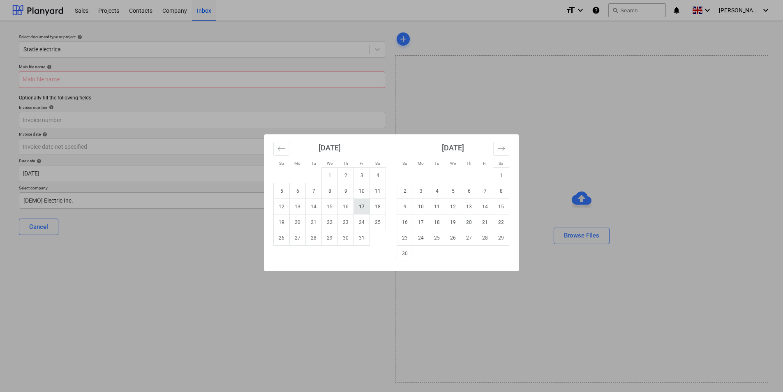
click at [359, 201] on td "17" at bounding box center [362, 207] width 16 height 16
type input "[DATE]"
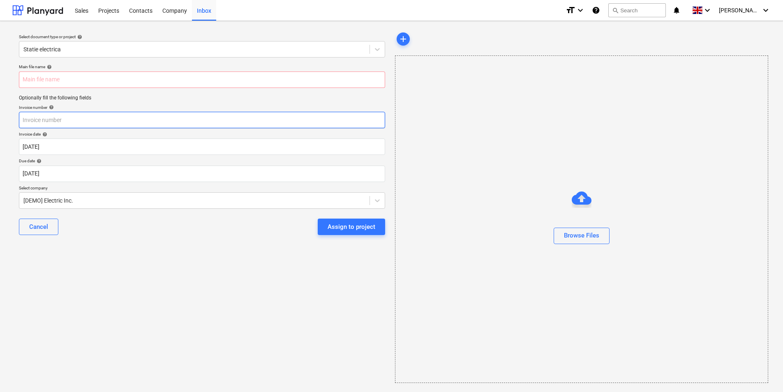
click at [126, 122] on input "text" at bounding box center [202, 120] width 366 height 16
type input "15"
click at [153, 241] on div "Cancel Assign to project" at bounding box center [202, 227] width 366 height 30
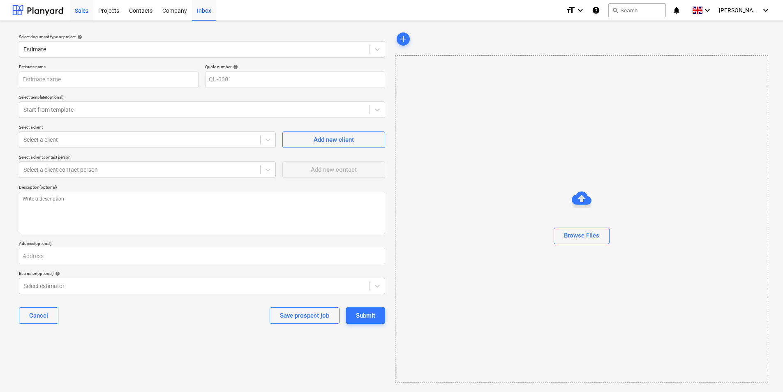
click at [85, 7] on div "Sales" at bounding box center [81, 10] width 23 height 21
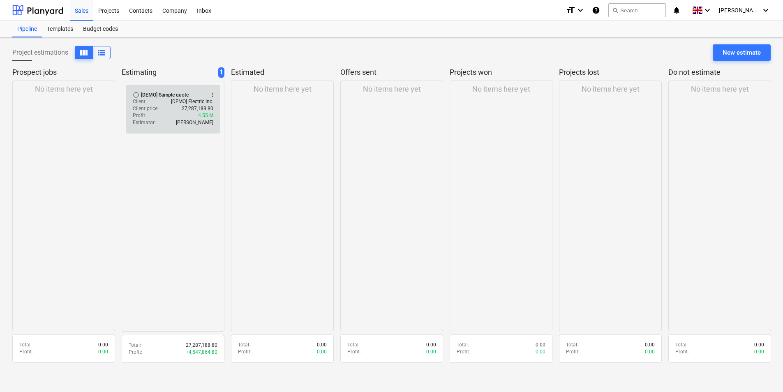
click at [172, 97] on div "[DEMO] Sample quote" at bounding box center [165, 95] width 48 height 7
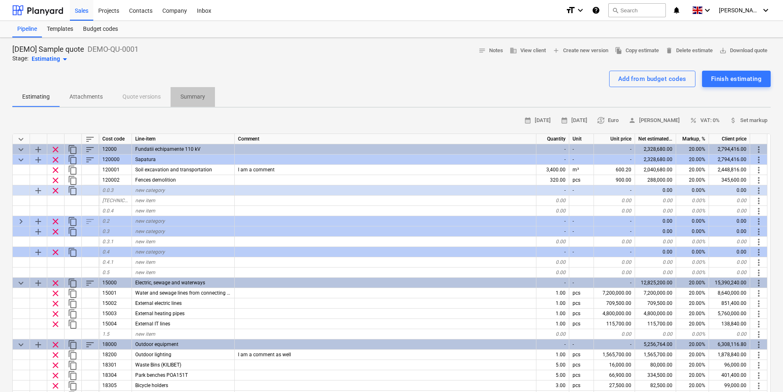
click at [203, 94] on p "Summary" at bounding box center [192, 97] width 25 height 9
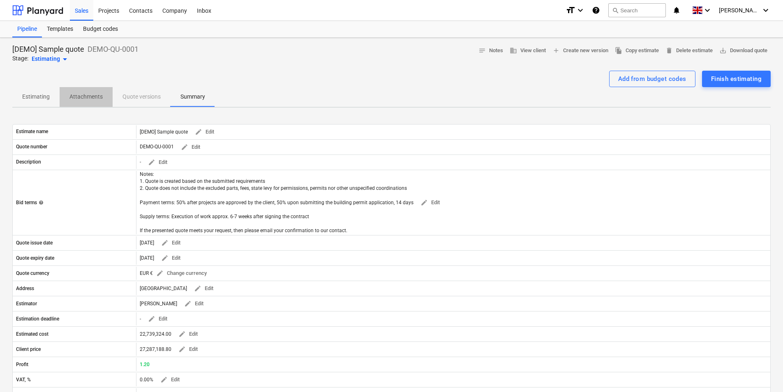
click at [87, 95] on p "Attachments" at bounding box center [85, 97] width 33 height 9
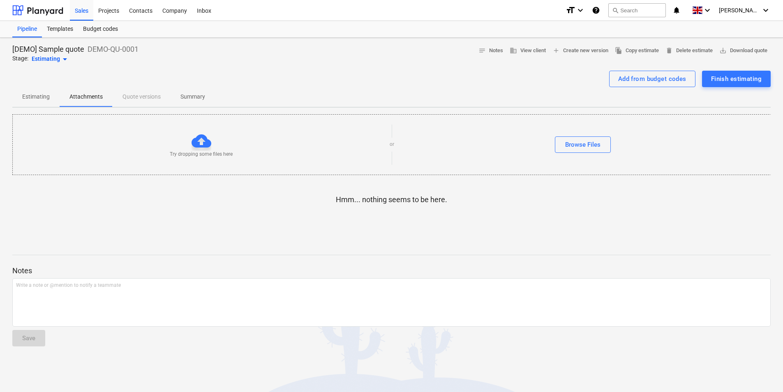
click at [38, 95] on p "Estimating" at bounding box center [36, 97] width 28 height 9
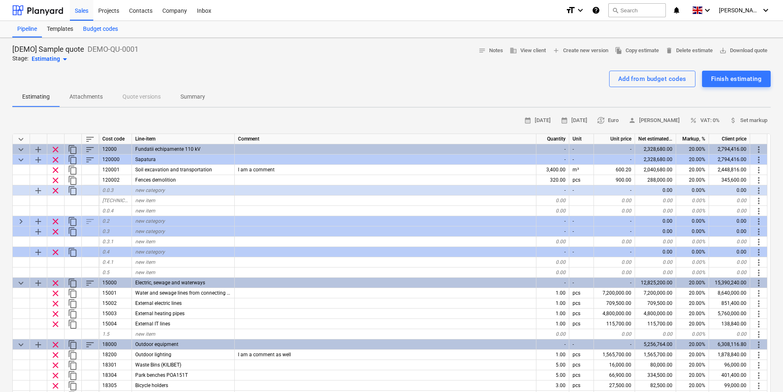
click at [108, 30] on div "Budget codes" at bounding box center [100, 29] width 45 height 16
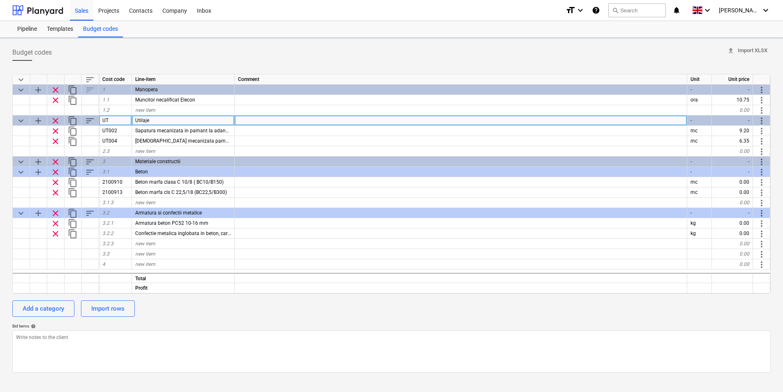
type textarea "x"
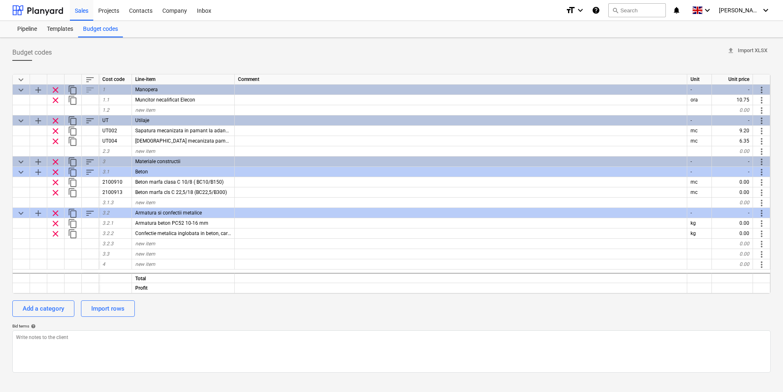
click at [35, 55] on span "Budget codes" at bounding box center [31, 53] width 39 height 10
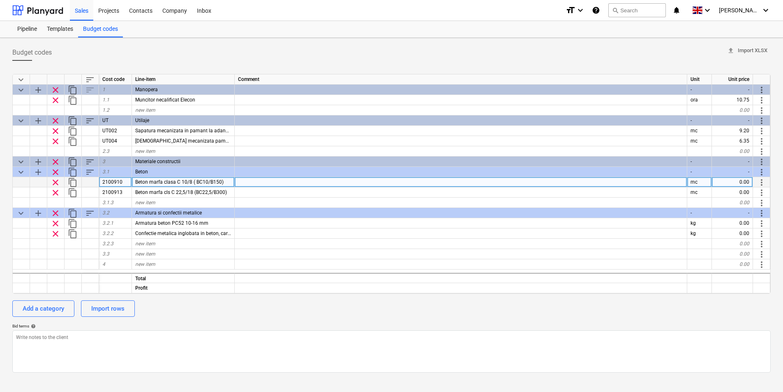
click at [736, 185] on div "0.00" at bounding box center [732, 182] width 41 height 10
type input "68.2"
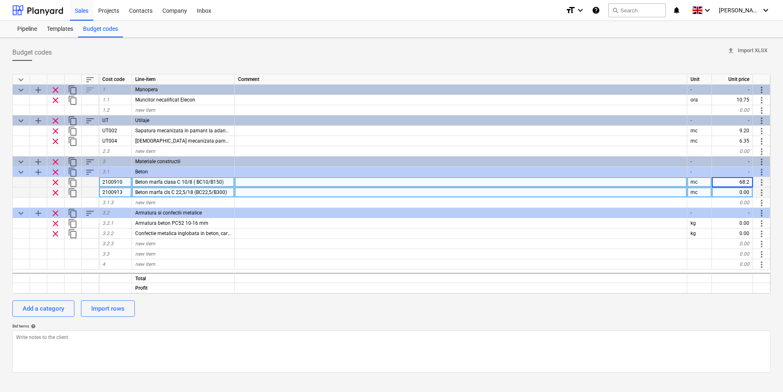
type textarea "x"
click at [745, 194] on div "0.00" at bounding box center [732, 192] width 41 height 10
type input "73"
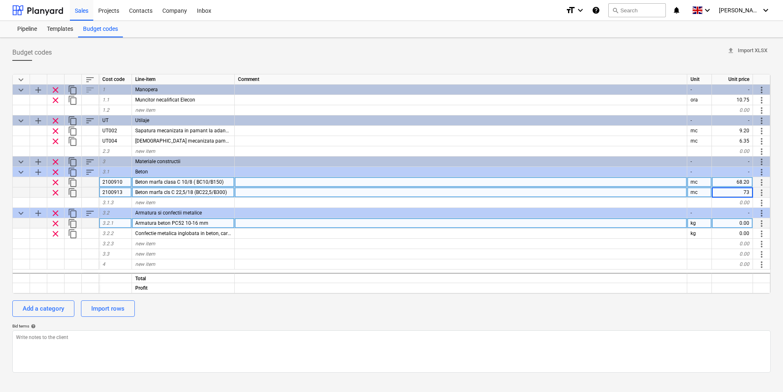
type textarea "x"
click at [739, 226] on div "0.00" at bounding box center [732, 223] width 41 height 10
type input "1.3"
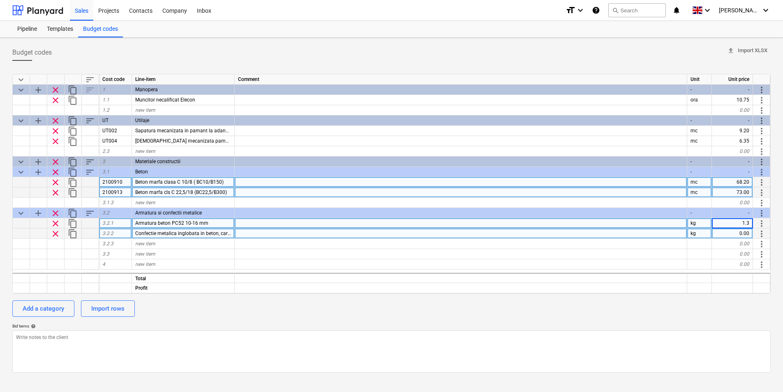
type textarea "x"
click at [744, 229] on div "0.00" at bounding box center [732, 234] width 41 height 10
type input "4.3"
click at [657, 323] on div "keyboard_arrow_down sort Cost code Line-item Comment Unit Unit price keyboard_a…" at bounding box center [391, 219] width 759 height 305
click at [759, 235] on span "more_vert" at bounding box center [762, 234] width 10 height 10
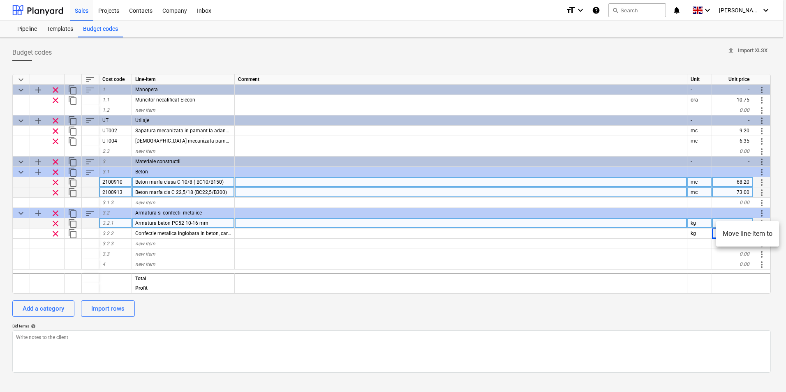
click at [723, 308] on div at bounding box center [393, 196] width 786 height 392
click at [752, 46] on span "upload Import XLSX" at bounding box center [747, 50] width 40 height 9
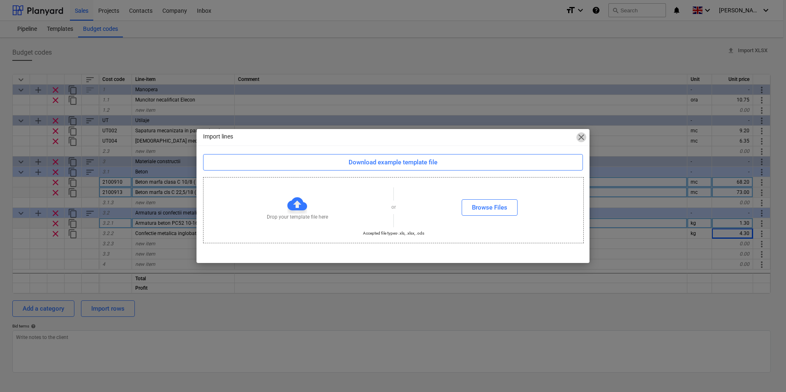
click at [582, 135] on span "close" at bounding box center [581, 137] width 10 height 10
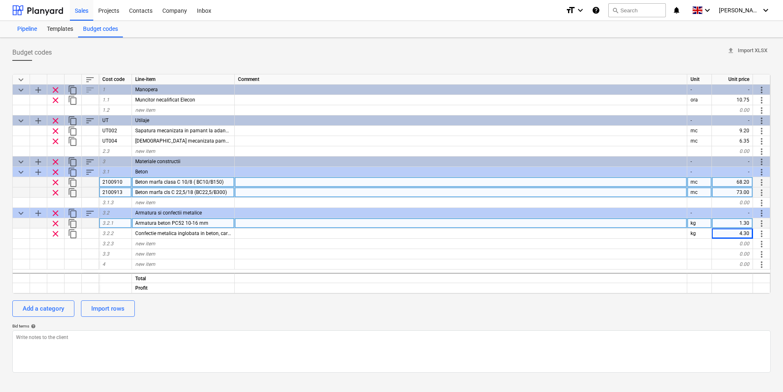
click at [33, 28] on div "Pipeline" at bounding box center [27, 29] width 30 height 16
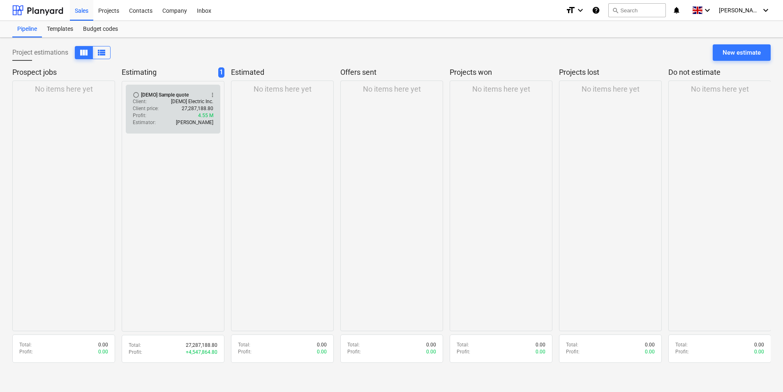
click at [152, 111] on p "Client price :" at bounding box center [146, 108] width 26 height 7
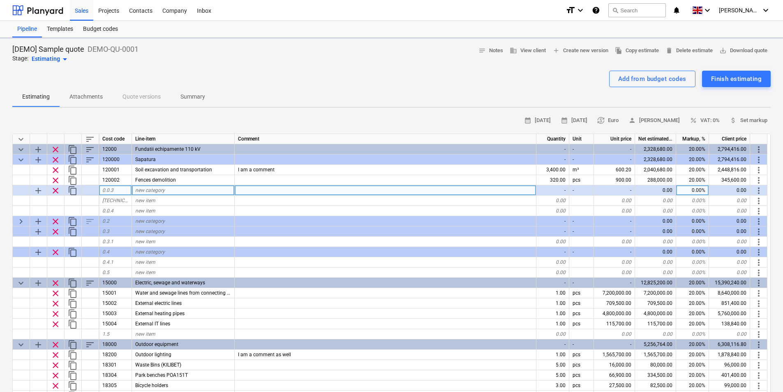
type textarea "x"
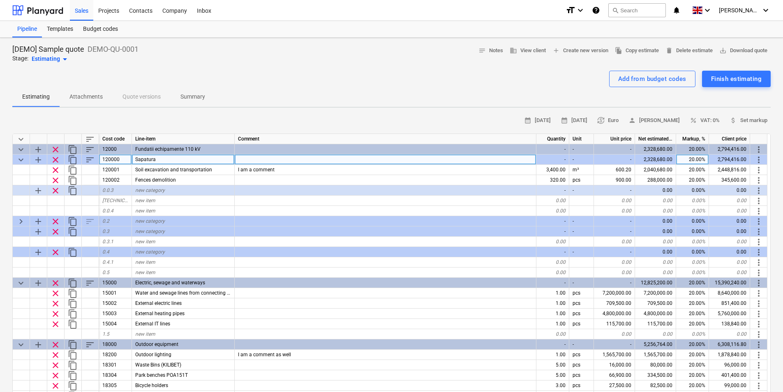
click at [168, 159] on div "Sapatura" at bounding box center [183, 160] width 103 height 10
drag, startPoint x: 157, startPoint y: 161, endPoint x: 114, endPoint y: 157, distance: 42.5
click at [0, 0] on div "keyboard_arrow_down add clear content_copy sort 120000 Sapatura - - - 2,328,680…" at bounding box center [0, 0] width 0 height 0
drag, startPoint x: 114, startPoint y: 157, endPoint x: 163, endPoint y: 160, distance: 48.6
click at [163, 160] on div "Sapatura" at bounding box center [183, 160] width 103 height 10
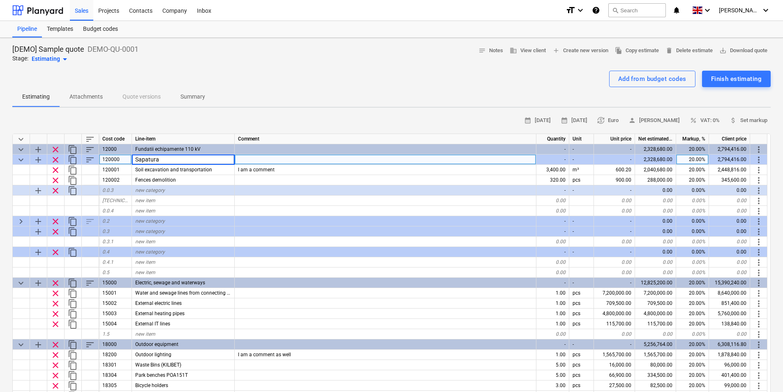
type input "Fundatie suport capat terminal cablu 110 kV"
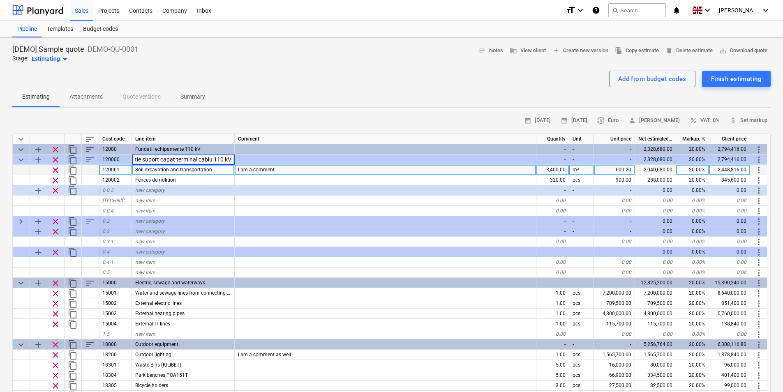
type textarea "x"
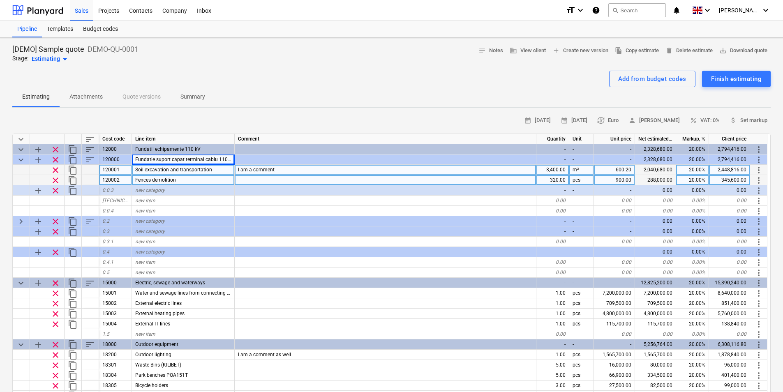
click at [123, 177] on div "120002" at bounding box center [115, 180] width 33 height 10
click at [123, 173] on div "120001" at bounding box center [115, 170] width 33 height 10
type input "2100910"
click at [163, 181] on span "Fences demolition" at bounding box center [155, 180] width 41 height 6
click at [192, 166] on div "Soil excavation and transportation" at bounding box center [183, 170] width 103 height 10
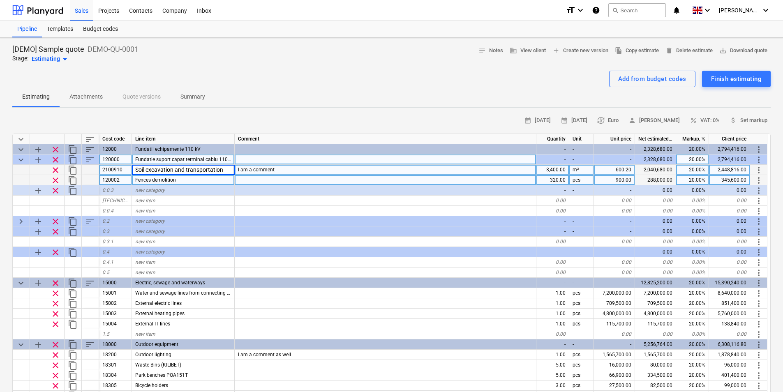
click at [179, 158] on span "Fundatie suport capat terminal cablu 110 kV" at bounding box center [184, 160] width 99 height 6
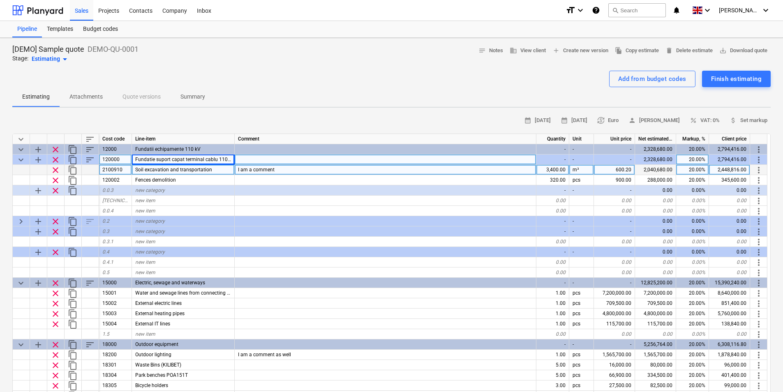
click at [113, 172] on div "2100910" at bounding box center [115, 170] width 33 height 10
click at [120, 173] on input "2100910" at bounding box center [115, 170] width 32 height 10
click at [108, 32] on div "Budget codes" at bounding box center [100, 29] width 45 height 16
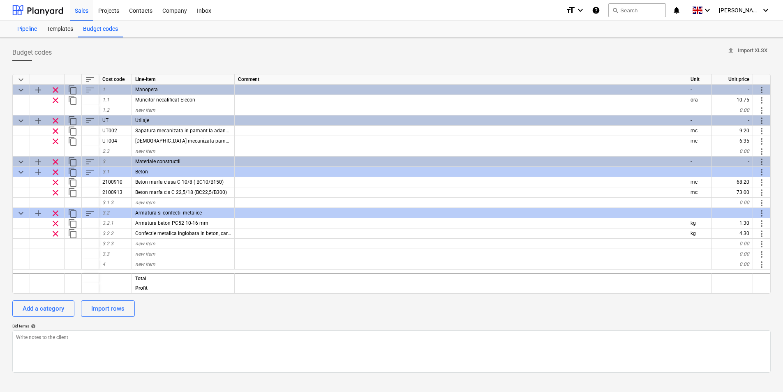
click at [29, 30] on div "Pipeline" at bounding box center [27, 29] width 30 height 16
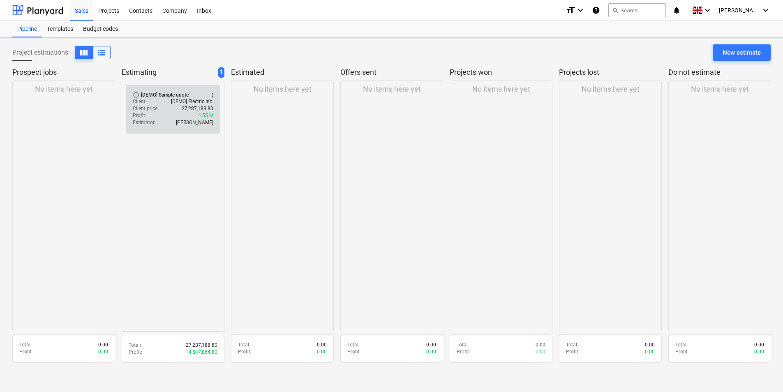
click at [160, 95] on div "[DEMO] Sample quote" at bounding box center [165, 95] width 48 height 7
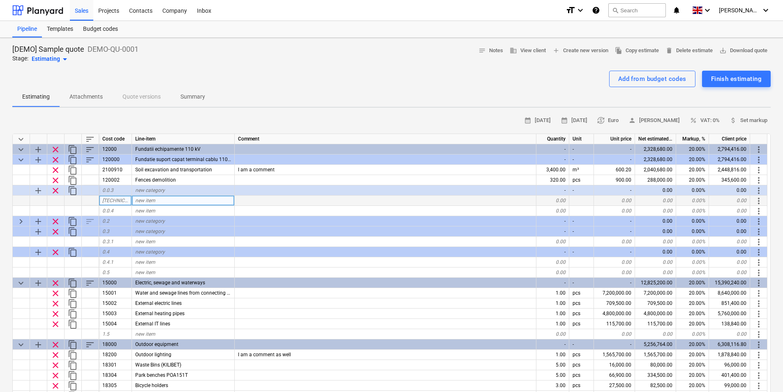
type textarea "x"
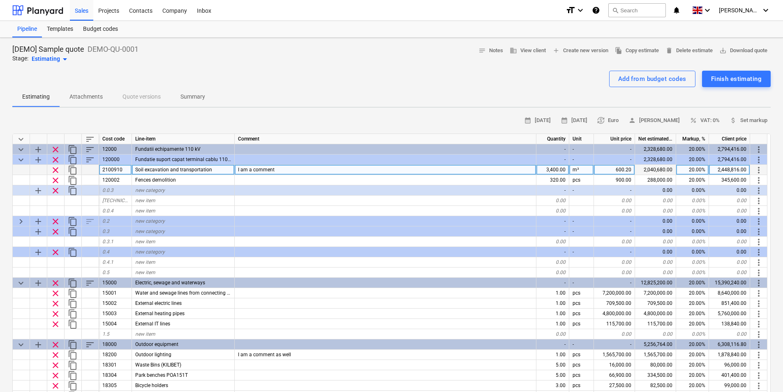
click at [158, 171] on span "Soil excavation and transportation" at bounding box center [173, 170] width 77 height 6
click at [200, 170] on input "Soil excavation and transportation" at bounding box center [183, 170] width 102 height 10
drag, startPoint x: 225, startPoint y: 168, endPoint x: 79, endPoint y: 169, distance: 145.5
click at [0, 0] on div "clear content_copy 2100910 Soil excavation and transportation I am a comment 3,…" at bounding box center [0, 0] width 0 height 0
type input "beton"
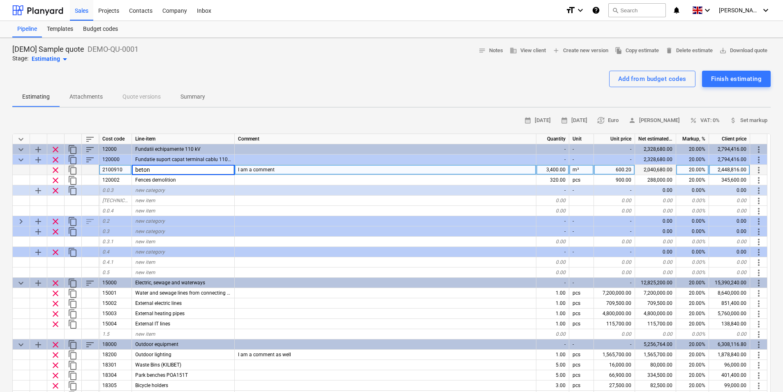
type textarea "x"
click at [164, 173] on div "beton" at bounding box center [183, 170] width 103 height 10
click at [165, 172] on input "beton" at bounding box center [183, 170] width 102 height 10
click at [163, 171] on div "beton" at bounding box center [183, 170] width 103 height 10
click at [185, 190] on div "new category" at bounding box center [183, 190] width 103 height 10
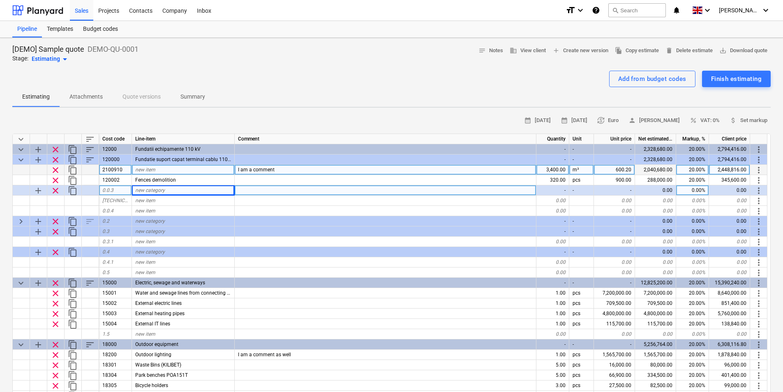
click at [167, 169] on div "new item" at bounding box center [183, 170] width 103 height 10
click at [107, 31] on div "Budget codes" at bounding box center [100, 29] width 45 height 16
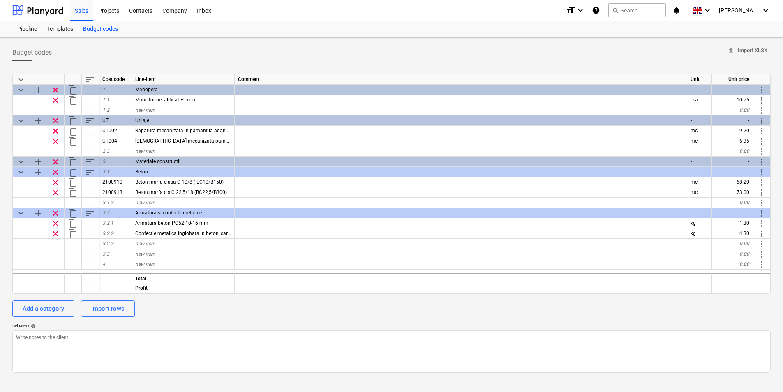
click at [6, 101] on div "Budget codes upload Import XLSX keyboard_arrow_down sort Cost code Line-item Co…" at bounding box center [391, 215] width 783 height 354
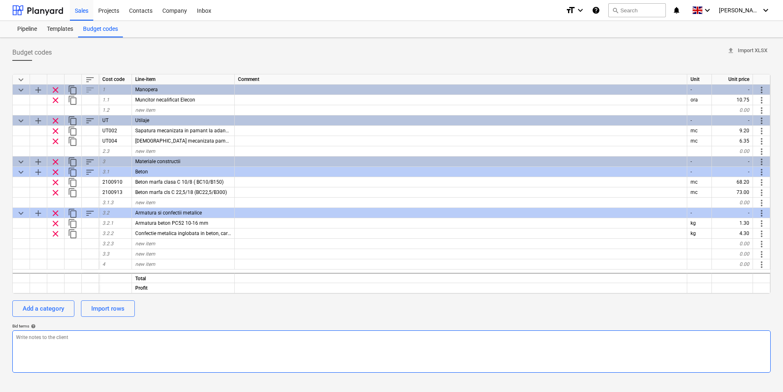
drag, startPoint x: 6, startPoint y: 101, endPoint x: 584, endPoint y: 358, distance: 632.6
click at [584, 358] on textarea at bounding box center [391, 352] width 759 height 42
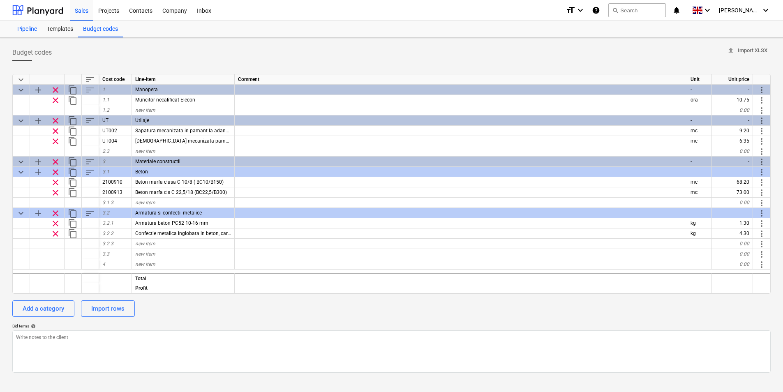
click at [33, 28] on div "Pipeline" at bounding box center [27, 29] width 30 height 16
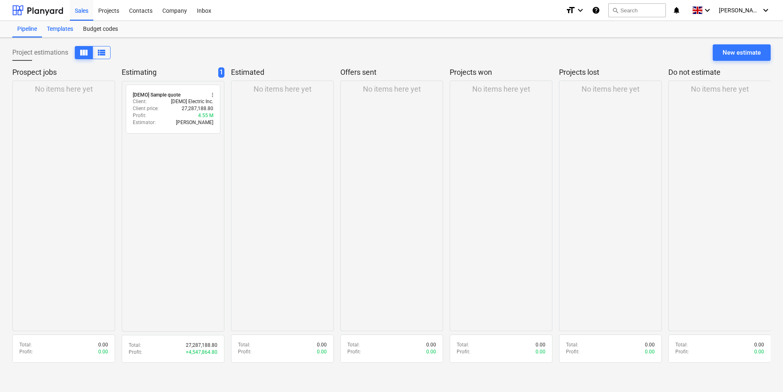
click at [74, 28] on div "Templates" at bounding box center [60, 29] width 36 height 16
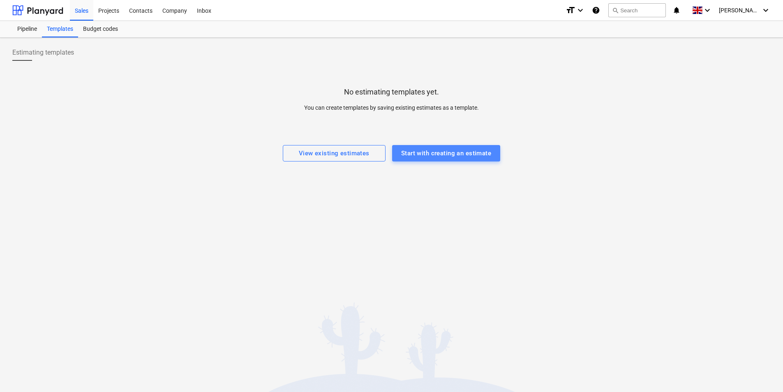
click at [428, 157] on div "Start with creating an estimate" at bounding box center [446, 153] width 90 height 11
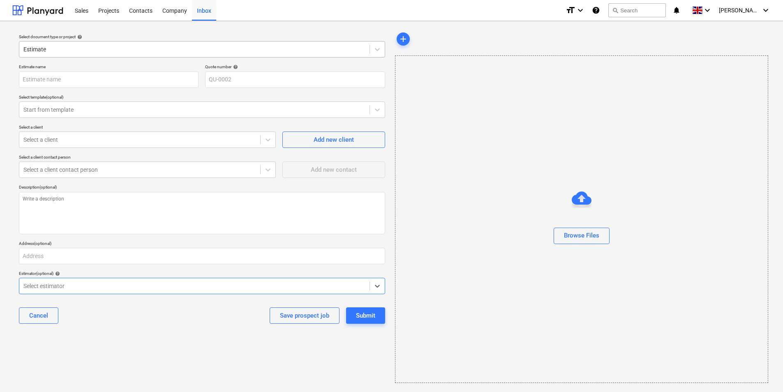
click at [83, 52] on div at bounding box center [194, 49] width 342 height 8
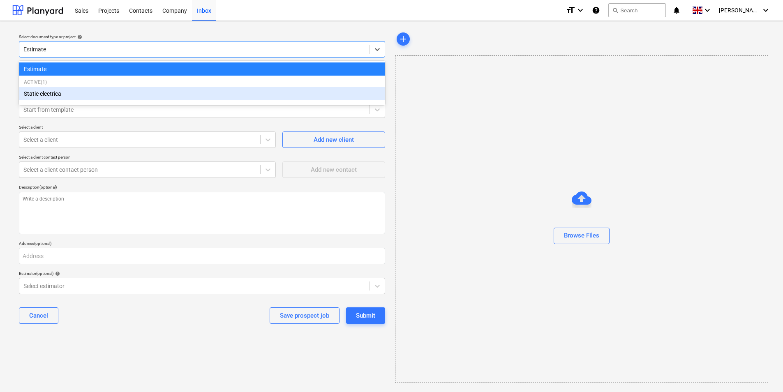
click at [60, 99] on div "Statie electrica" at bounding box center [202, 93] width 366 height 13
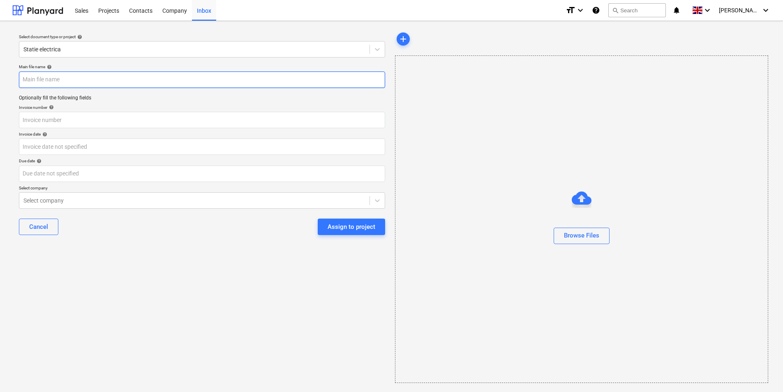
click at [92, 81] on input "text" at bounding box center [202, 80] width 366 height 16
click at [383, 44] on div at bounding box center [377, 49] width 15 height 15
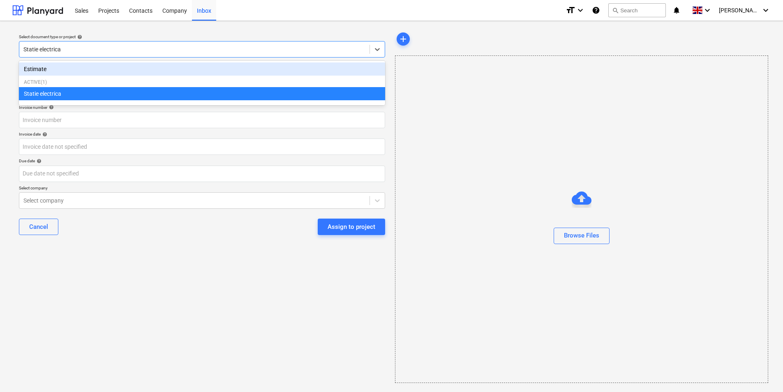
click at [68, 69] on div "Estimate" at bounding box center [202, 68] width 366 height 13
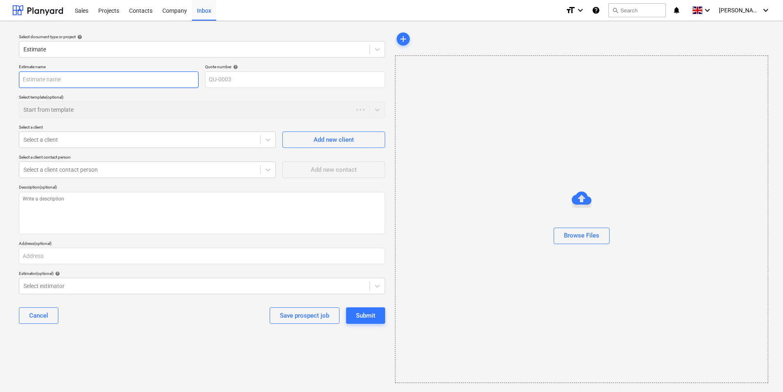
click at [77, 82] on input "text" at bounding box center [109, 80] width 180 height 16
type textarea "x"
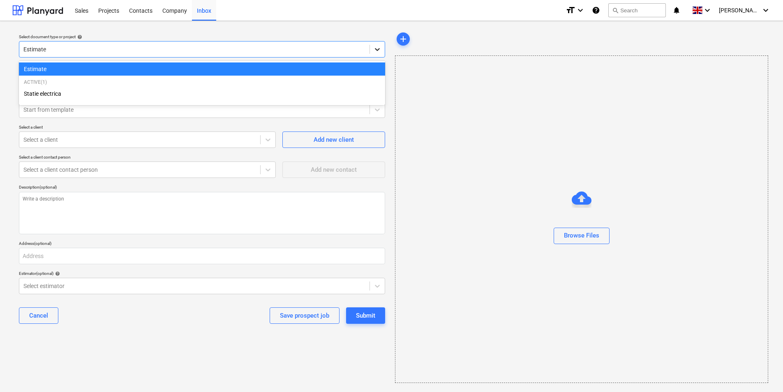
click at [381, 46] on icon at bounding box center [377, 49] width 8 height 8
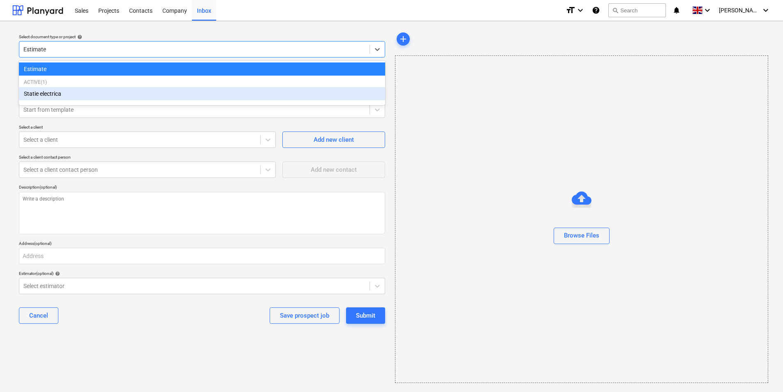
click at [153, 95] on div "Statie electrica" at bounding box center [202, 93] width 366 height 13
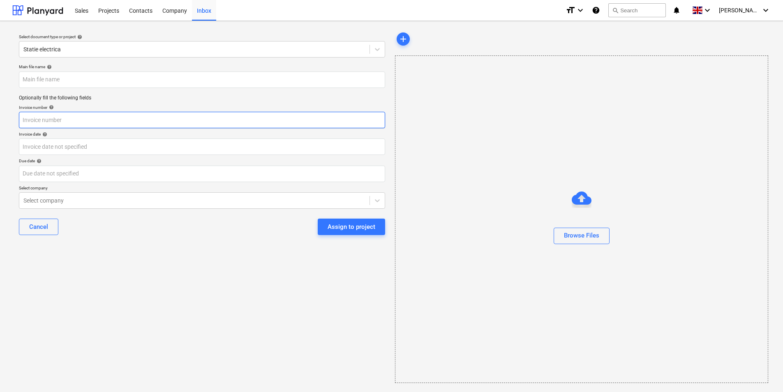
click at [116, 121] on input "text" at bounding box center [202, 120] width 366 height 16
type input "10150"
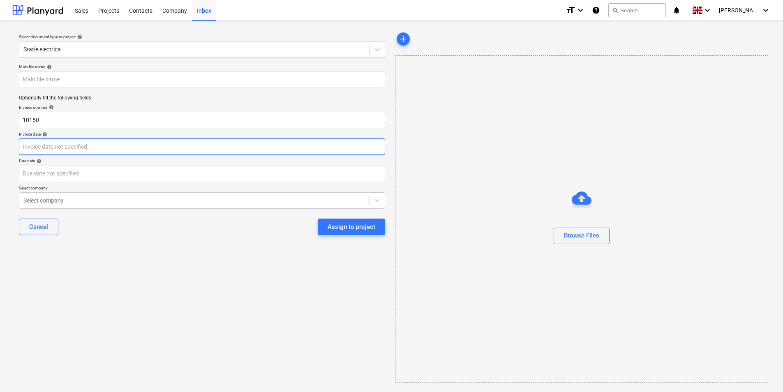
click at [99, 152] on body "Sales Projects Contacts Company Inbox format_size keyboard_arrow_down help sear…" at bounding box center [391, 200] width 783 height 400
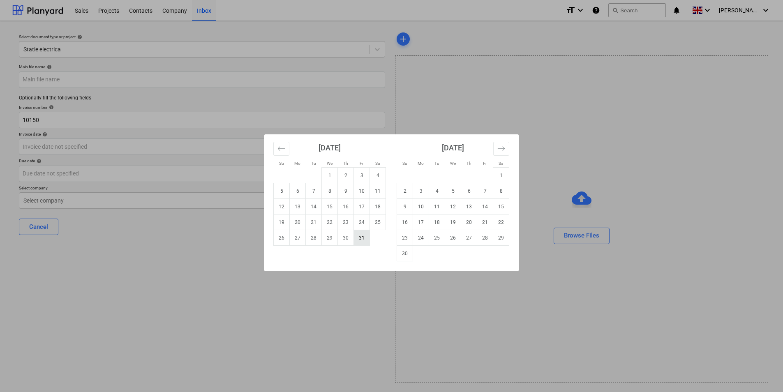
click at [357, 234] on td "31" at bounding box center [362, 238] width 16 height 16
type input "[DATE]"
click at [130, 177] on body "Sales Projects Contacts Company Inbox format_size keyboard_arrow_down help sear…" at bounding box center [391, 200] width 783 height 400
click at [508, 238] on td "29" at bounding box center [501, 238] width 16 height 16
type input "[DATE]"
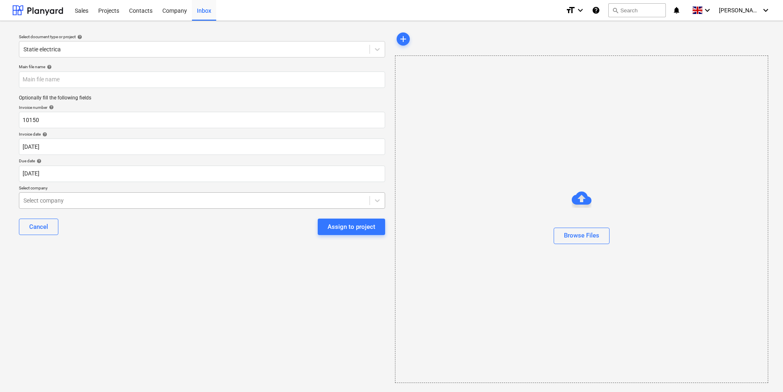
click at [132, 207] on div "Select company" at bounding box center [202, 200] width 366 height 16
click at [364, 227] on div "Assign to project" at bounding box center [352, 227] width 48 height 11
click at [216, 76] on input "text" at bounding box center [202, 80] width 366 height 16
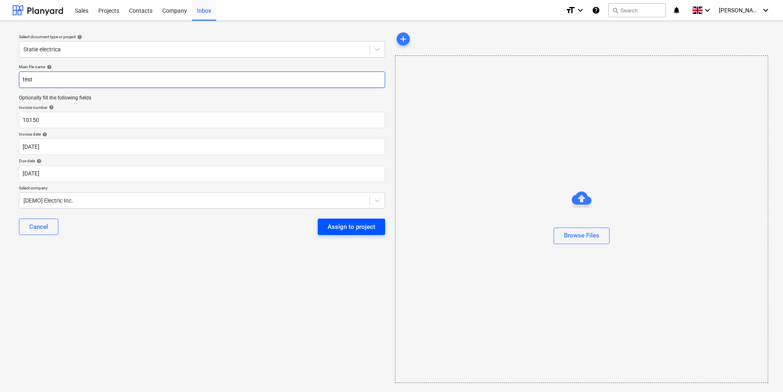
type input "test"
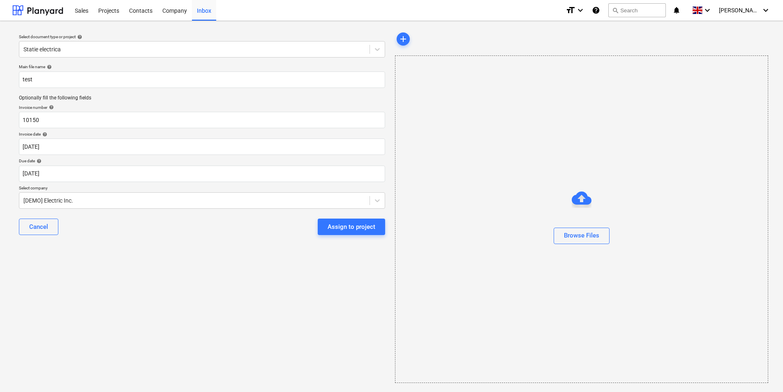
click at [343, 229] on div "Assign to project" at bounding box center [352, 227] width 48 height 11
click at [174, 274] on div "Select document type or project help Statie electrica Main file name help test …" at bounding box center [201, 207] width 379 height 359
click at [405, 39] on span "add" at bounding box center [403, 39] width 10 height 10
click at [717, 90] on div "Browse Files" at bounding box center [582, 220] width 374 height 328
click at [407, 42] on span "add" at bounding box center [403, 39] width 10 height 10
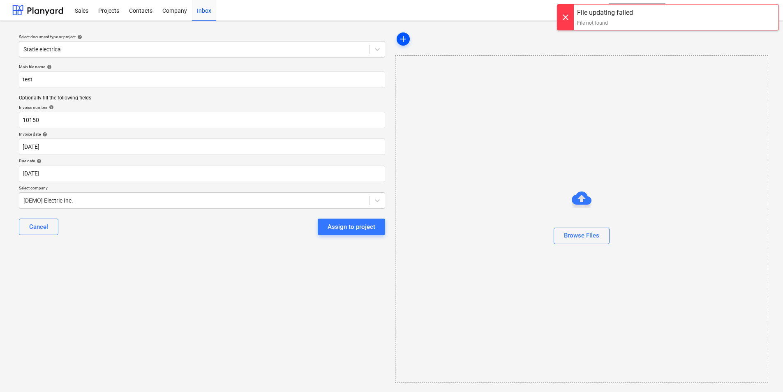
click at [407, 41] on span "add" at bounding box center [403, 39] width 10 height 10
click at [595, 235] on div "Browse Files" at bounding box center [581, 235] width 35 height 11
click at [87, 11] on div "Sales" at bounding box center [81, 10] width 23 height 21
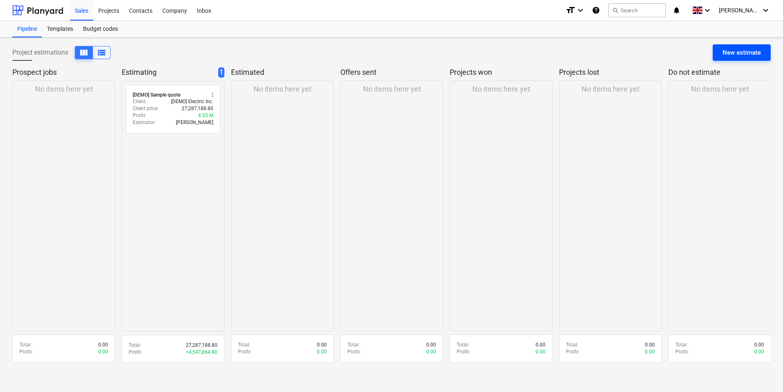
click at [739, 54] on div "New estimate" at bounding box center [742, 52] width 38 height 11
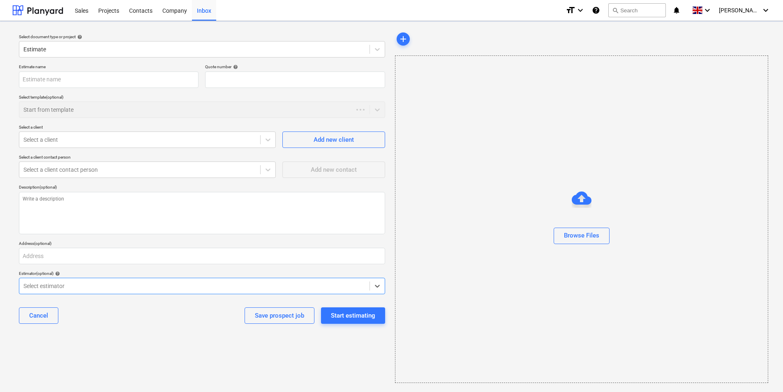
type textarea "x"
type input "QU-0004"
click at [382, 52] on div at bounding box center [377, 49] width 15 height 15
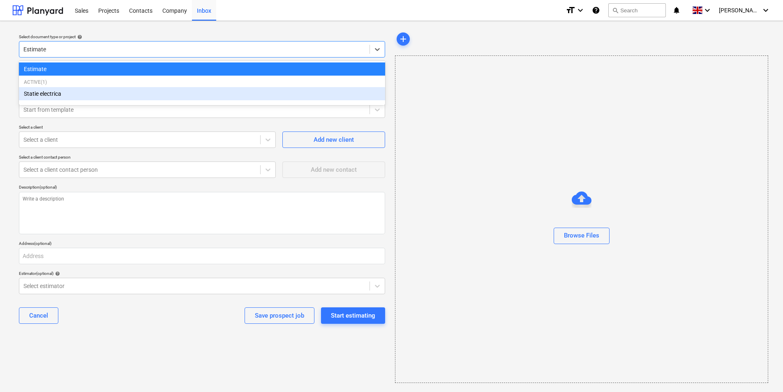
click at [177, 94] on div "Statie electrica" at bounding box center [202, 93] width 366 height 13
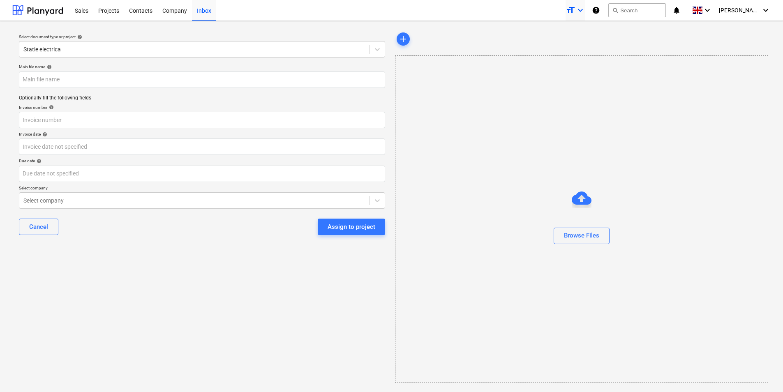
click at [585, 9] on icon "keyboard_arrow_down" at bounding box center [581, 10] width 10 height 10
click at [535, 39] on div at bounding box center [391, 196] width 783 height 392
click at [81, 5] on div "Sales" at bounding box center [81, 10] width 23 height 21
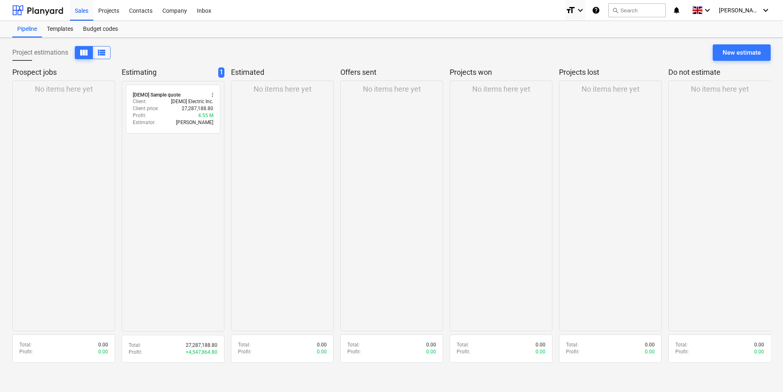
click at [63, 88] on p "No items here yet" at bounding box center [64, 89] width 58 height 10
click at [105, 56] on span "view_list" at bounding box center [102, 53] width 10 height 10
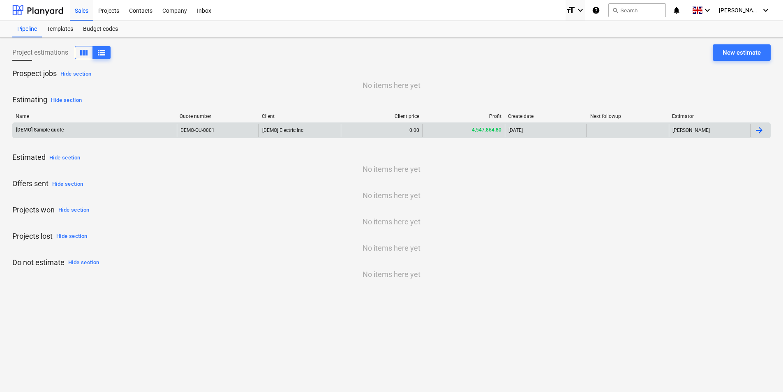
click at [761, 131] on div at bounding box center [759, 130] width 10 height 10
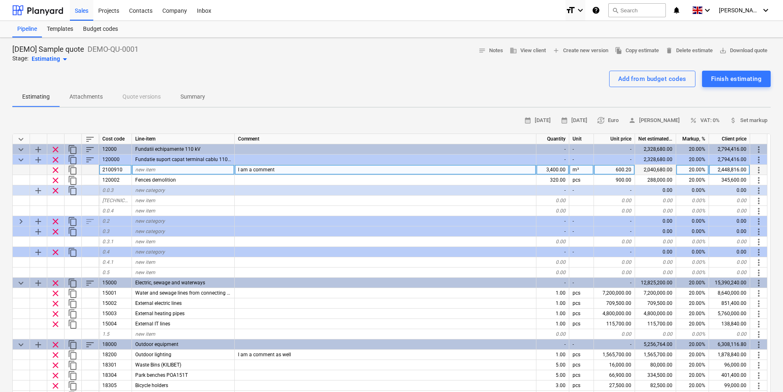
click at [208, 165] on div "new item" at bounding box center [183, 170] width 103 height 10
click at [217, 171] on input at bounding box center [183, 170] width 102 height 10
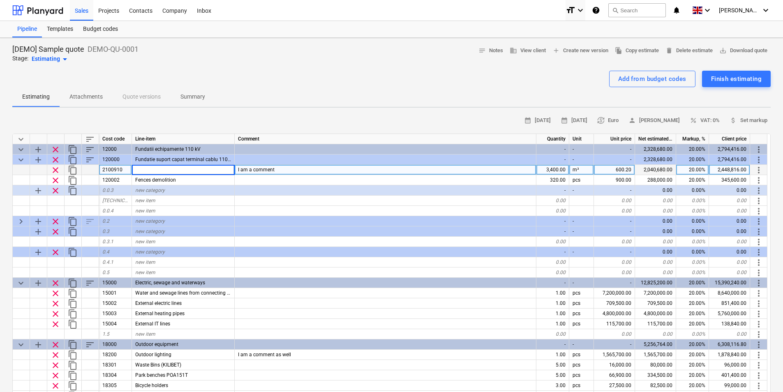
click at [217, 171] on input at bounding box center [183, 170] width 102 height 10
click at [112, 170] on div "2100910" at bounding box center [115, 170] width 33 height 10
click at [112, 170] on input "2100910" at bounding box center [115, 170] width 32 height 10
click at [132, 167] on div "new item" at bounding box center [183, 170] width 103 height 10
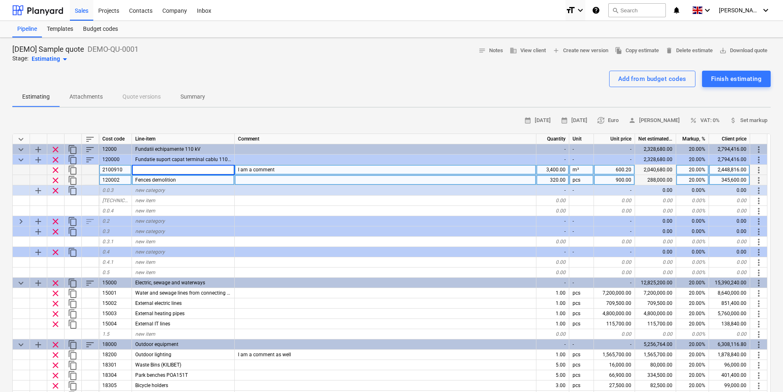
click at [121, 183] on div "120002" at bounding box center [115, 180] width 33 height 10
click at [108, 30] on div "Budget codes" at bounding box center [100, 29] width 45 height 16
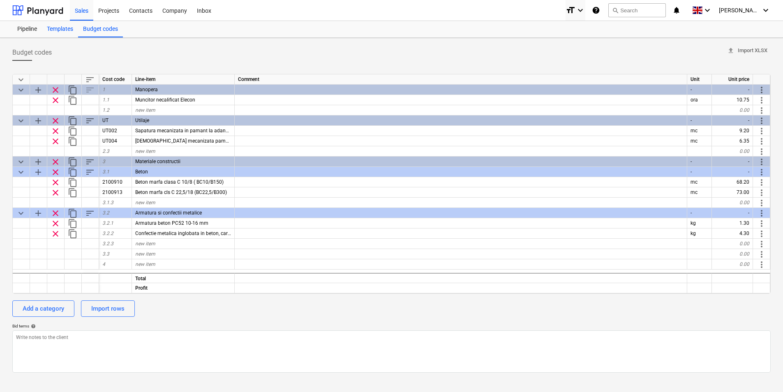
click at [61, 32] on div "Templates" at bounding box center [60, 29] width 36 height 16
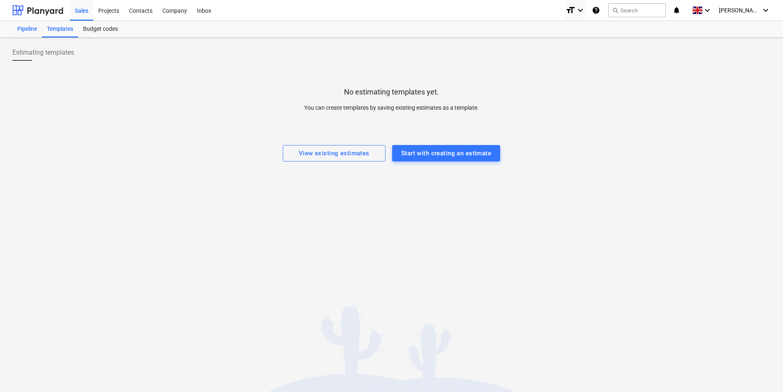
click at [30, 24] on div "Pipeline" at bounding box center [27, 29] width 30 height 16
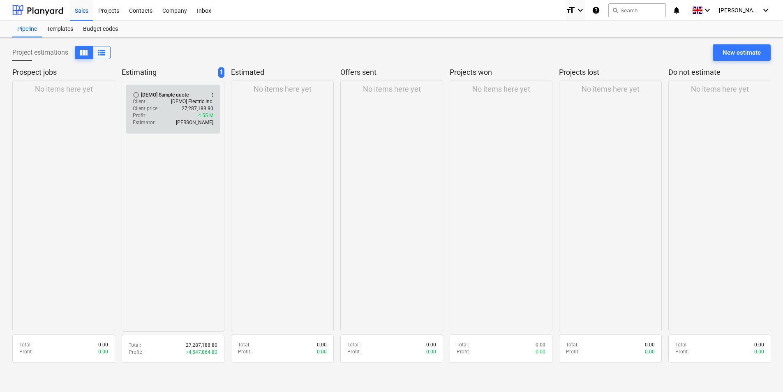
click at [174, 92] on div "[DEMO] Sample quote" at bounding box center [165, 95] width 48 height 7
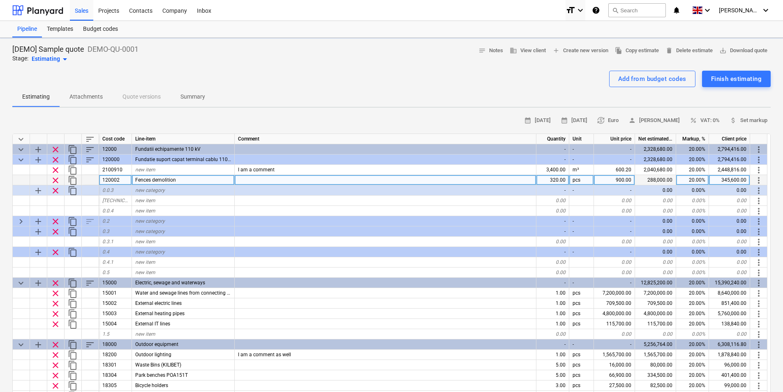
type textarea "x"
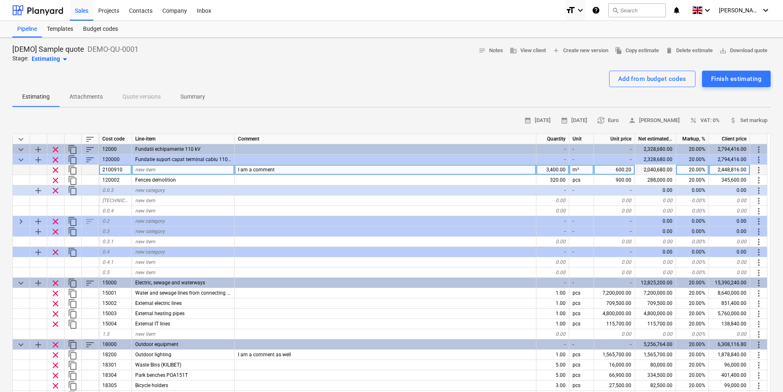
click at [125, 169] on div "2100910" at bounding box center [115, 170] width 33 height 10
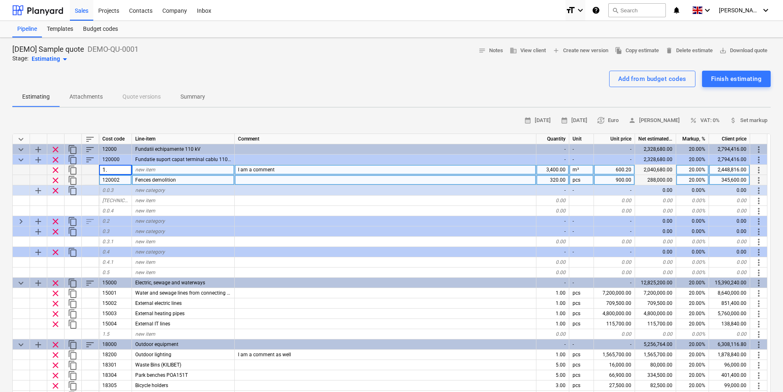
type input "1.1"
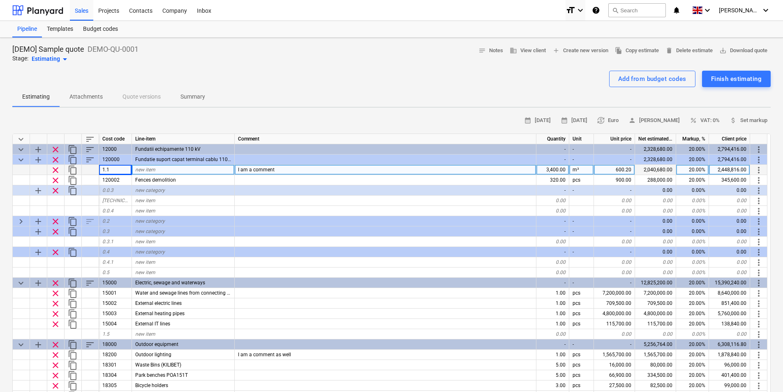
click at [556, 172] on div "3,400.00" at bounding box center [553, 170] width 33 height 10
click at [148, 170] on span "new item" at bounding box center [145, 170] width 20 height 6
click at [111, 28] on div "Budget codes" at bounding box center [100, 29] width 45 height 16
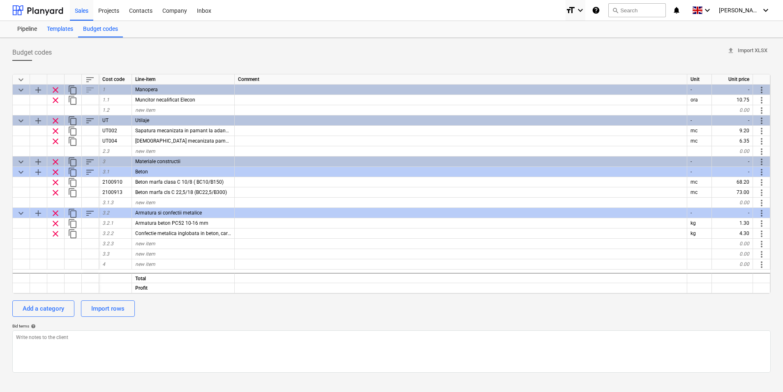
click at [62, 30] on div "Templates" at bounding box center [60, 29] width 36 height 16
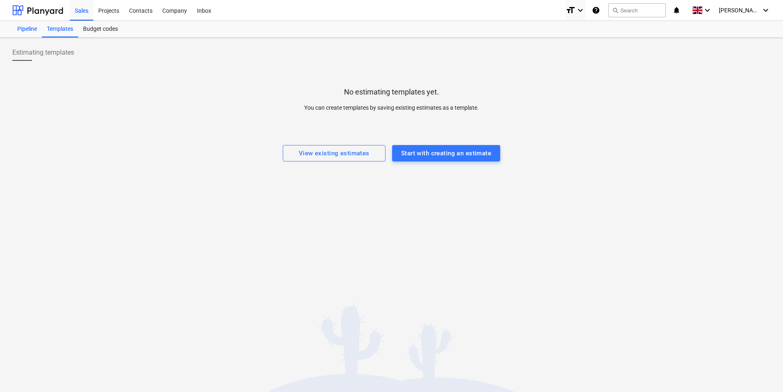
click at [29, 25] on div "Pipeline" at bounding box center [27, 29] width 30 height 16
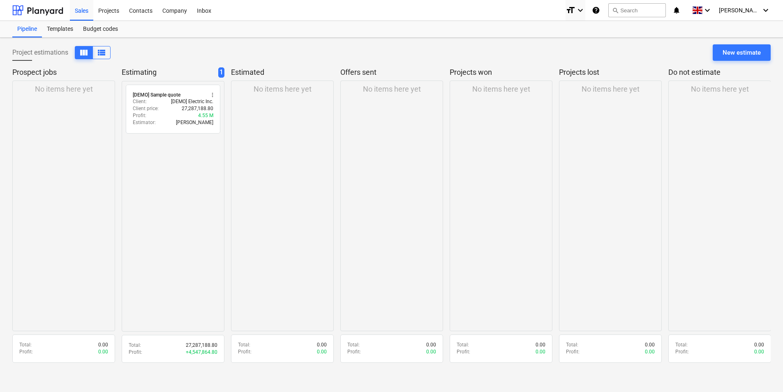
click at [64, 91] on p "No items here yet" at bounding box center [64, 89] width 58 height 10
click at [749, 49] on div "New estimate" at bounding box center [742, 52] width 38 height 11
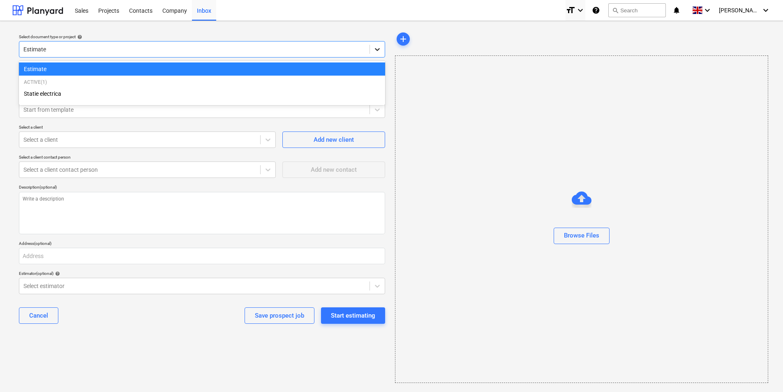
click at [379, 50] on icon at bounding box center [377, 49] width 8 height 8
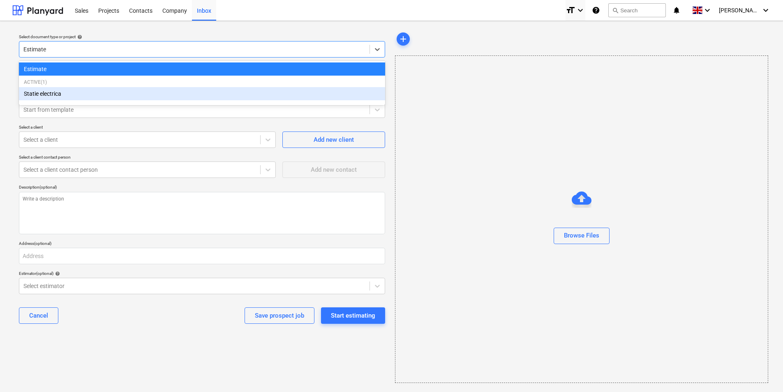
click at [64, 89] on div "Statie electrica" at bounding box center [202, 93] width 366 height 13
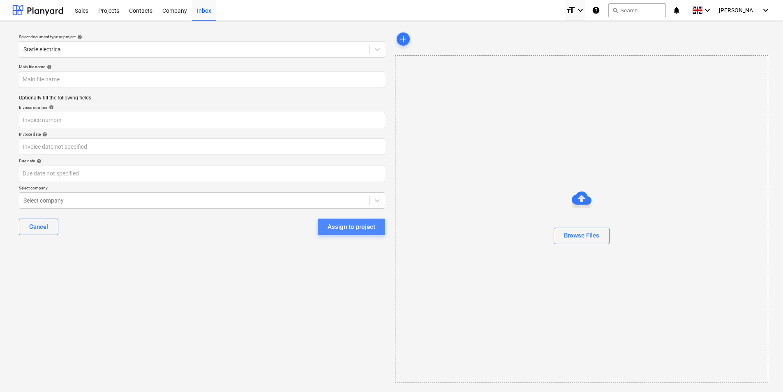
click at [345, 224] on div "Assign to project" at bounding box center [352, 227] width 48 height 11
click at [102, 77] on input "text" at bounding box center [202, 80] width 366 height 16
click at [578, 238] on div "Browse Files" at bounding box center [581, 235] width 35 height 11
click at [176, 14] on div "Company" at bounding box center [174, 10] width 35 height 21
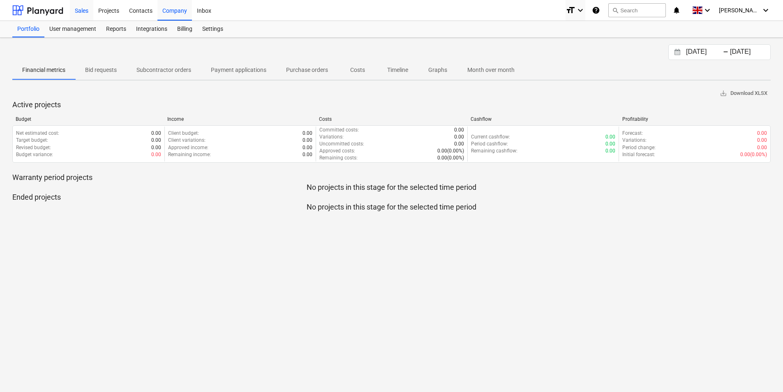
click at [83, 11] on div "Sales" at bounding box center [81, 10] width 23 height 21
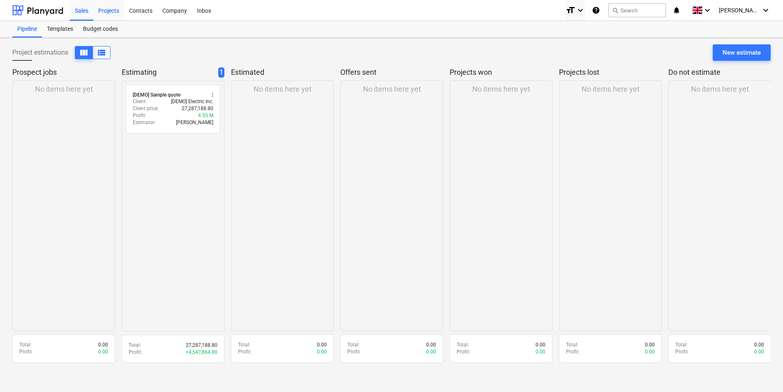
click at [108, 11] on div "Projects" at bounding box center [108, 10] width 31 height 21
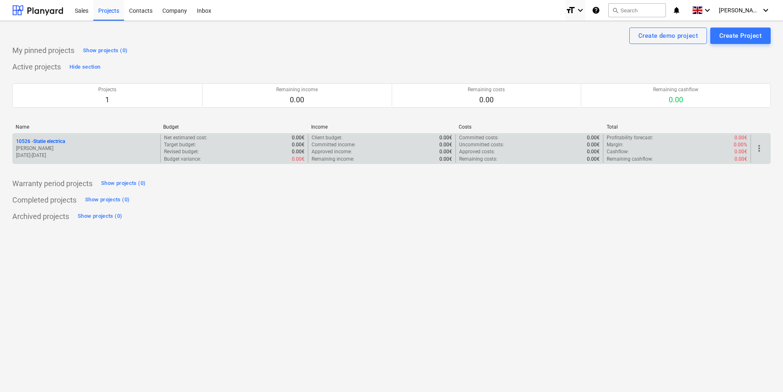
click at [74, 143] on div "10526 - Statie electrica" at bounding box center [86, 141] width 141 height 7
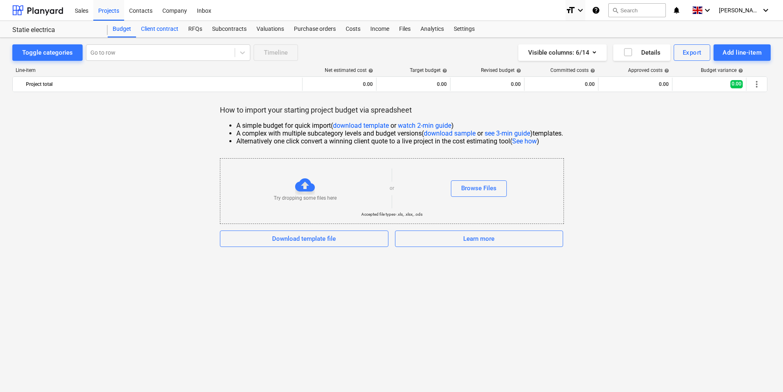
click at [167, 28] on div "Client contract" at bounding box center [159, 29] width 47 height 16
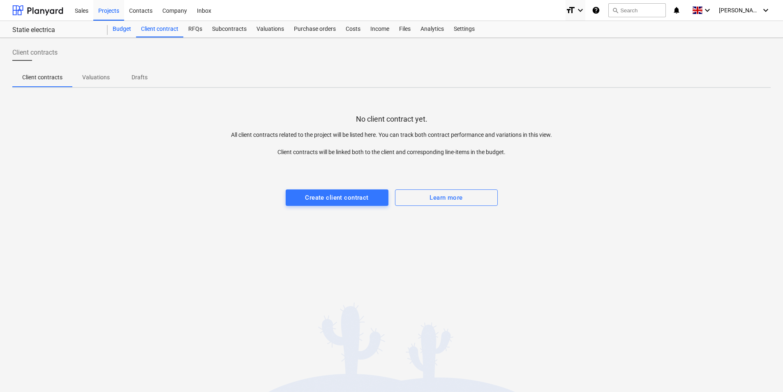
click at [131, 28] on div "Budget" at bounding box center [122, 29] width 28 height 16
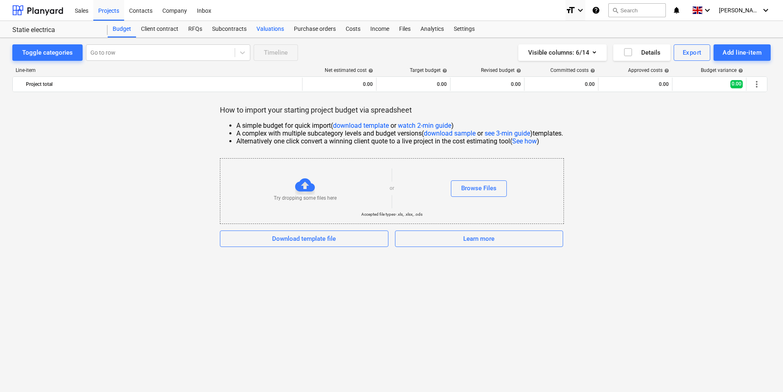
click at [265, 25] on div "Valuations" at bounding box center [270, 29] width 37 height 16
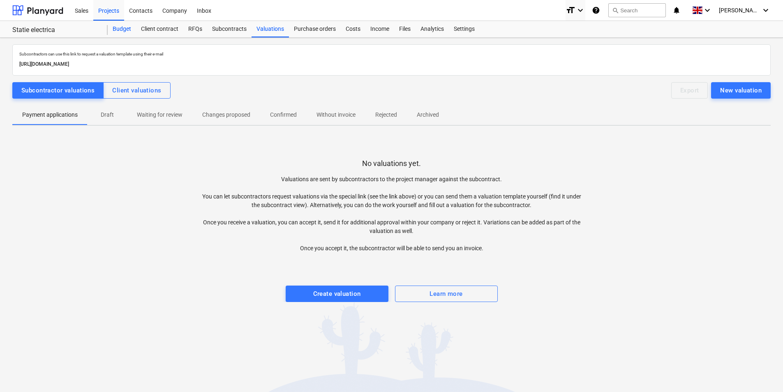
click at [123, 32] on div "Budget" at bounding box center [122, 29] width 28 height 16
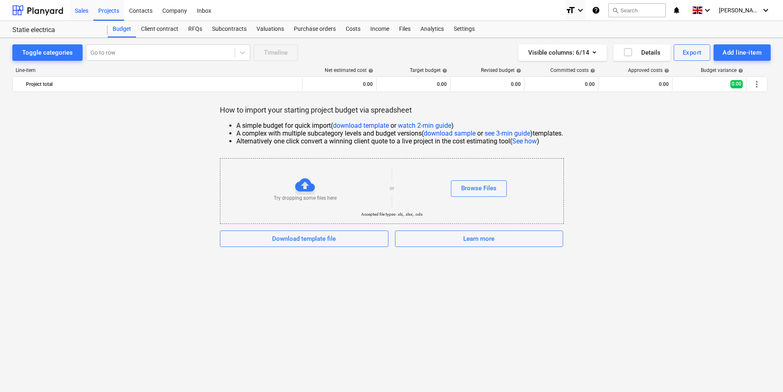
click at [91, 10] on div "Sales" at bounding box center [81, 10] width 23 height 21
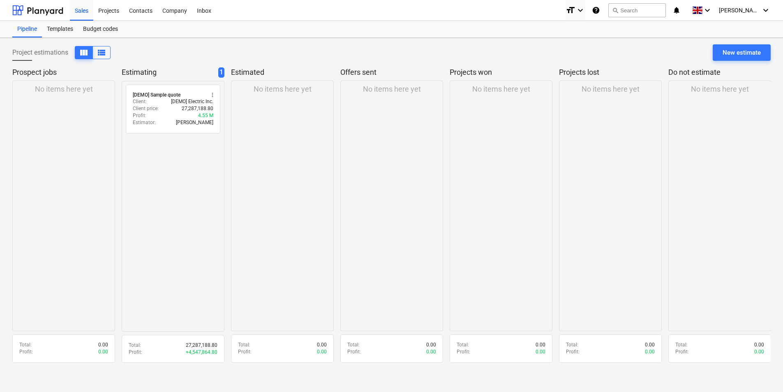
click at [265, 96] on div "No items here yet" at bounding box center [282, 206] width 103 height 251
click at [66, 27] on div "Templates" at bounding box center [60, 29] width 36 height 16
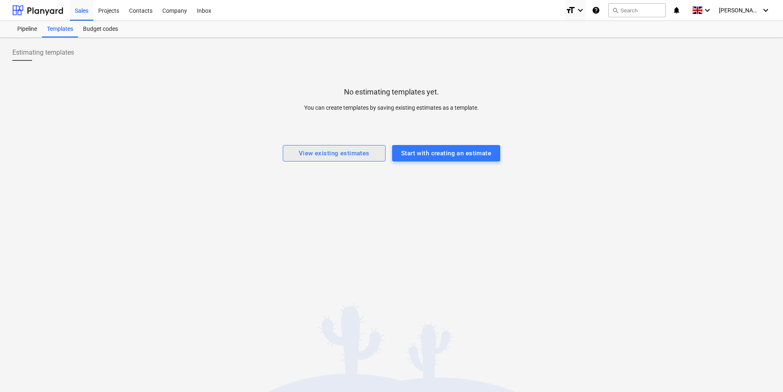
click at [365, 153] on div "View existing estimates" at bounding box center [334, 153] width 71 height 11
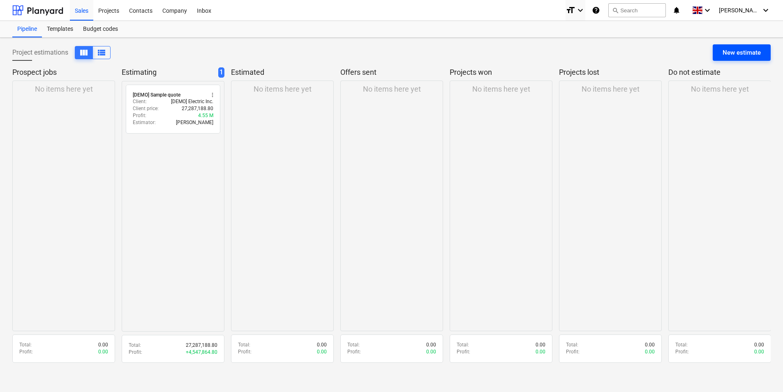
click at [733, 53] on div "New estimate" at bounding box center [742, 52] width 38 height 11
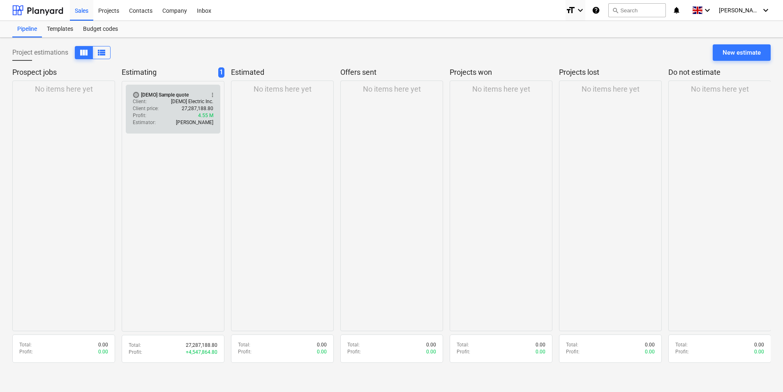
click at [135, 97] on span "radio_button_unchecked" at bounding box center [136, 95] width 7 height 7
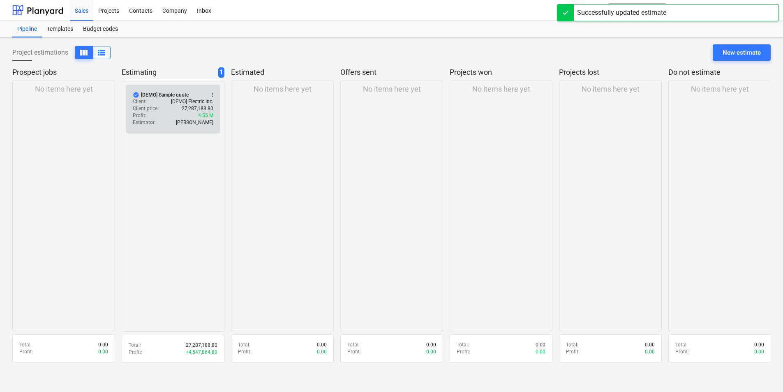
click at [134, 94] on span "check_circle" at bounding box center [136, 95] width 7 height 7
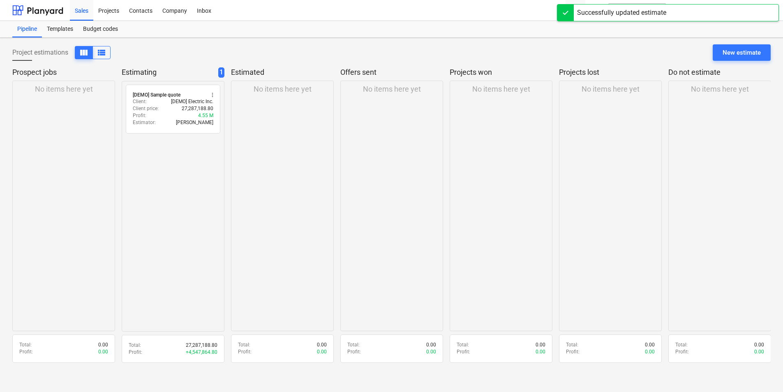
click at [293, 192] on div "No items here yet" at bounding box center [282, 206] width 103 height 251
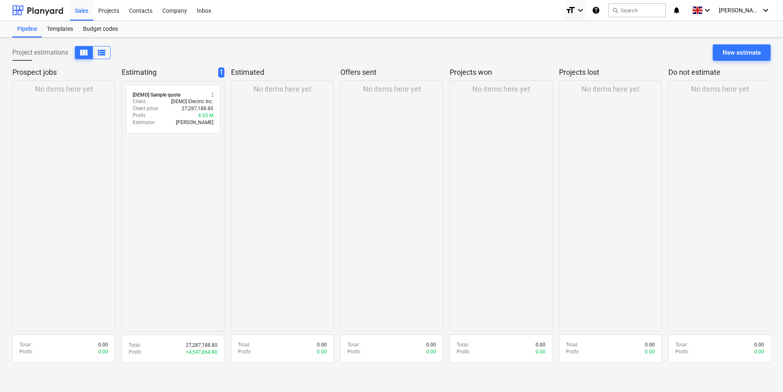
click at [222, 72] on span "1" at bounding box center [221, 72] width 6 height 10
click at [64, 97] on div "No items here yet" at bounding box center [63, 206] width 103 height 251
click at [35, 74] on p "Prospect jobs" at bounding box center [61, 72] width 99 height 10
click at [252, 74] on p "Estimated" at bounding box center [280, 72] width 99 height 10
click at [752, 58] on div "New estimate" at bounding box center [742, 52] width 38 height 11
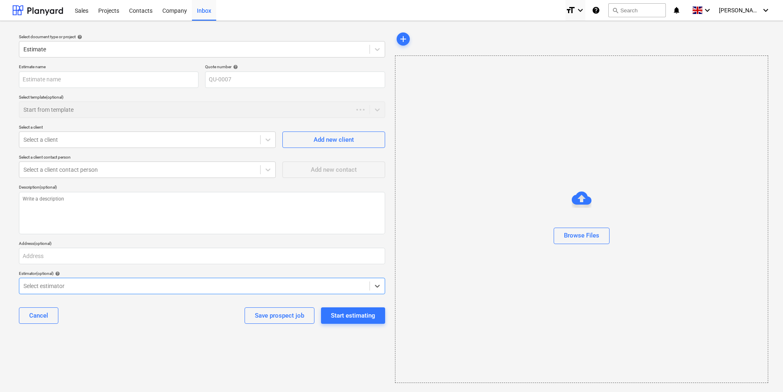
type textarea "x"
